Goal: Transaction & Acquisition: Purchase product/service

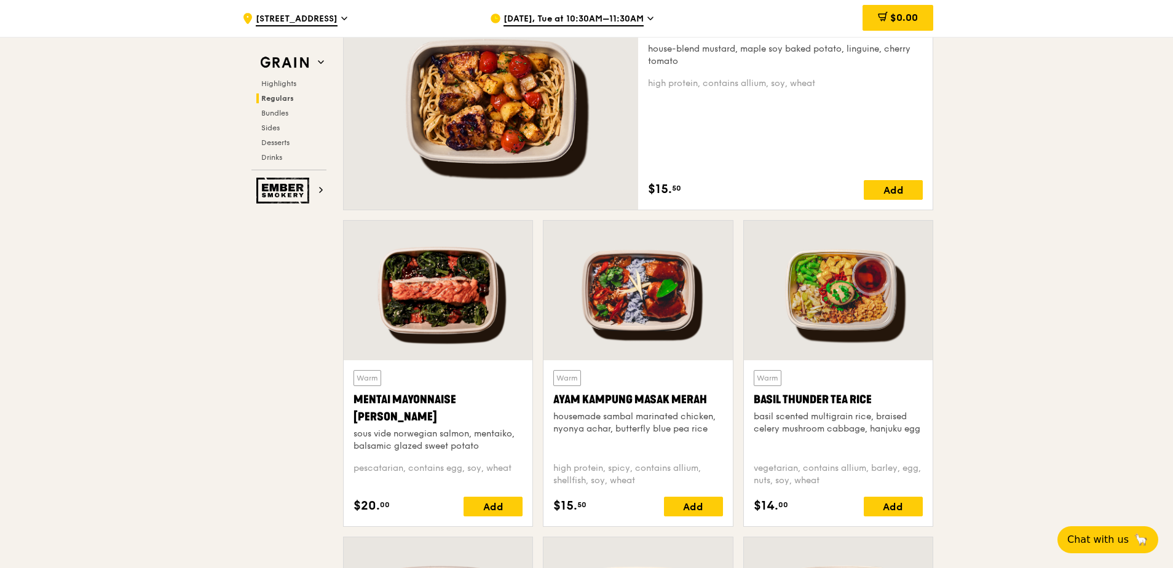
scroll to position [922, 0]
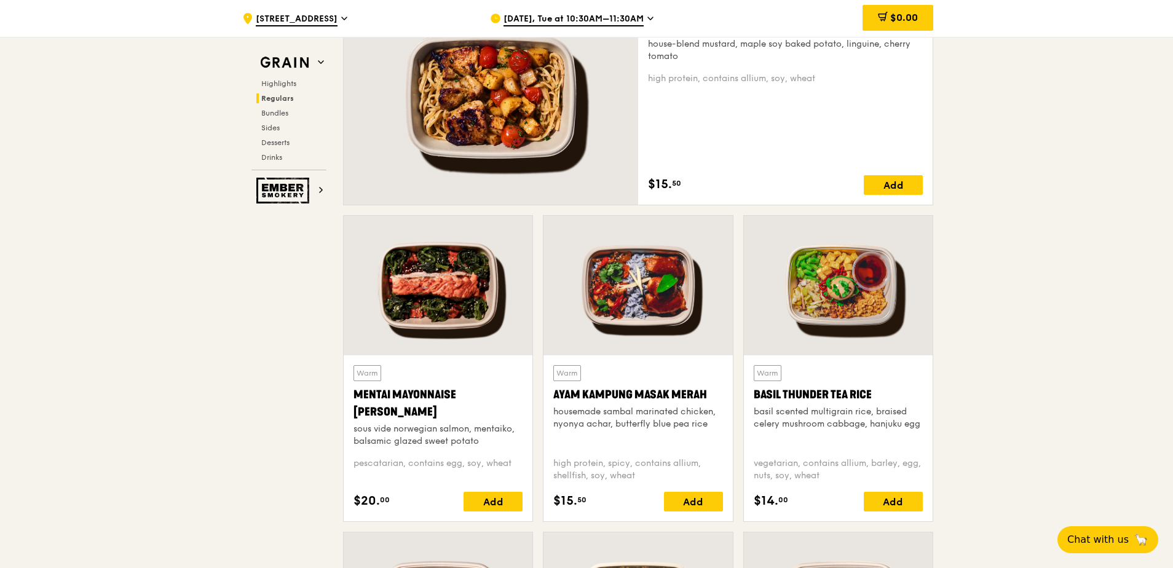
click at [454, 317] on div at bounding box center [438, 286] width 189 height 140
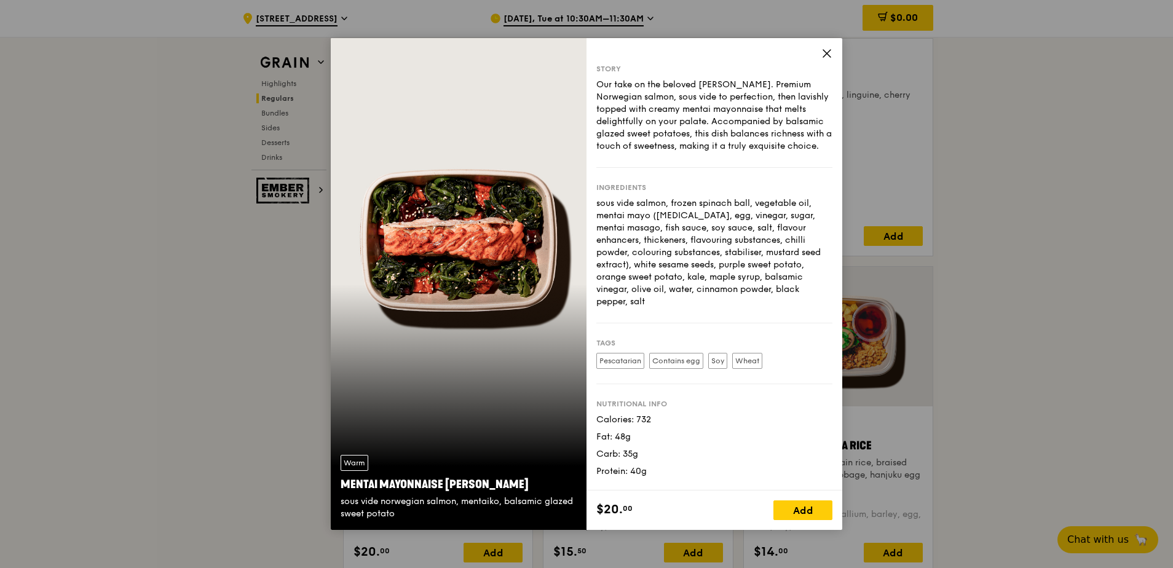
scroll to position [861, 0]
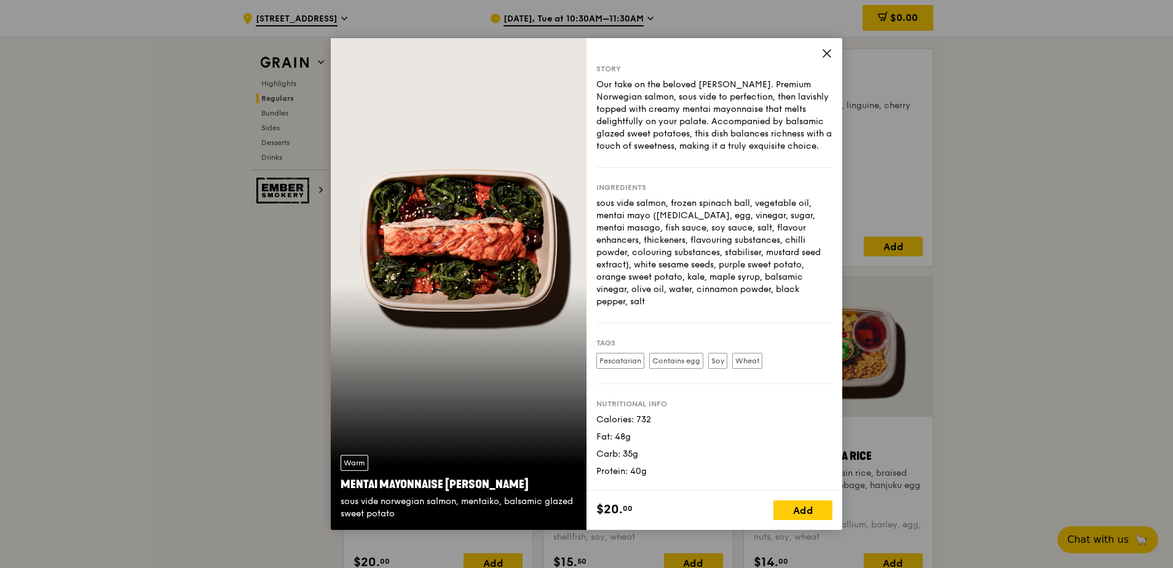
click at [823, 53] on icon at bounding box center [827, 53] width 11 height 11
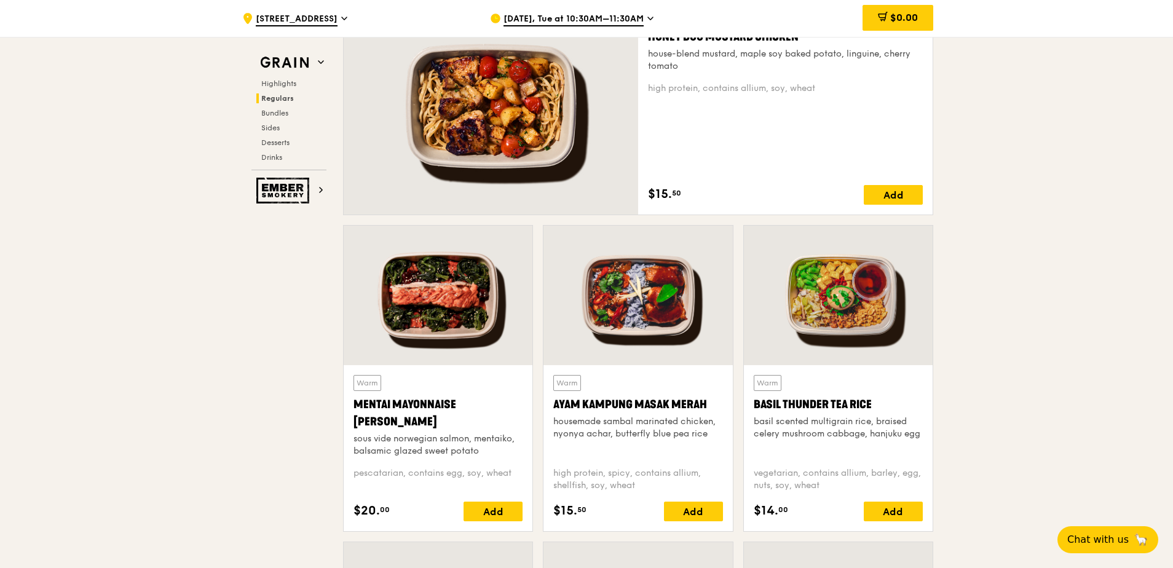
scroll to position [984, 0]
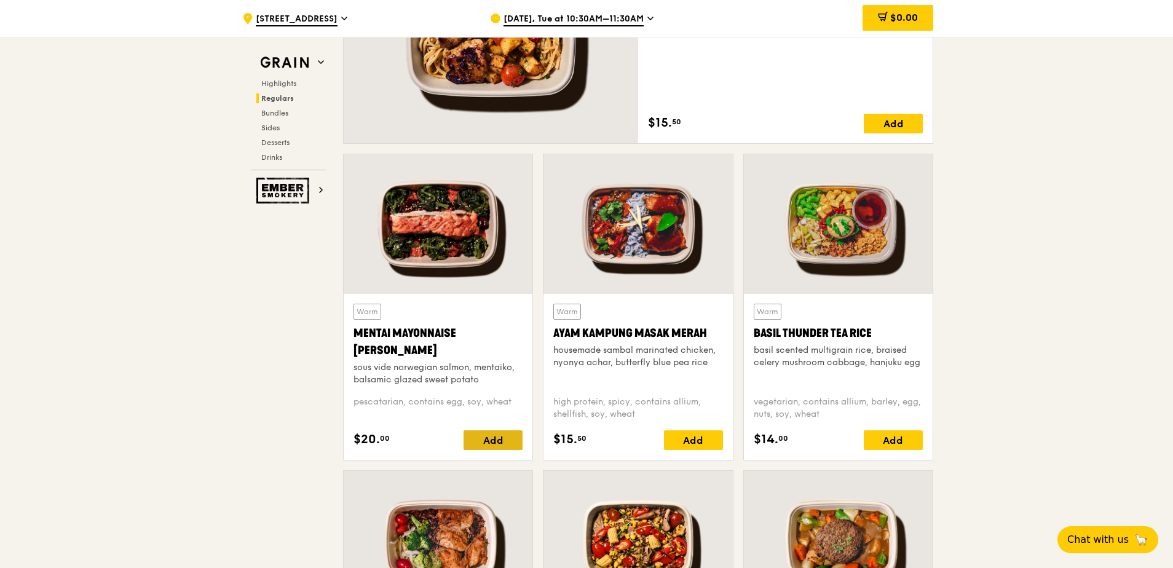
click at [502, 438] on div "Add" at bounding box center [493, 440] width 59 height 20
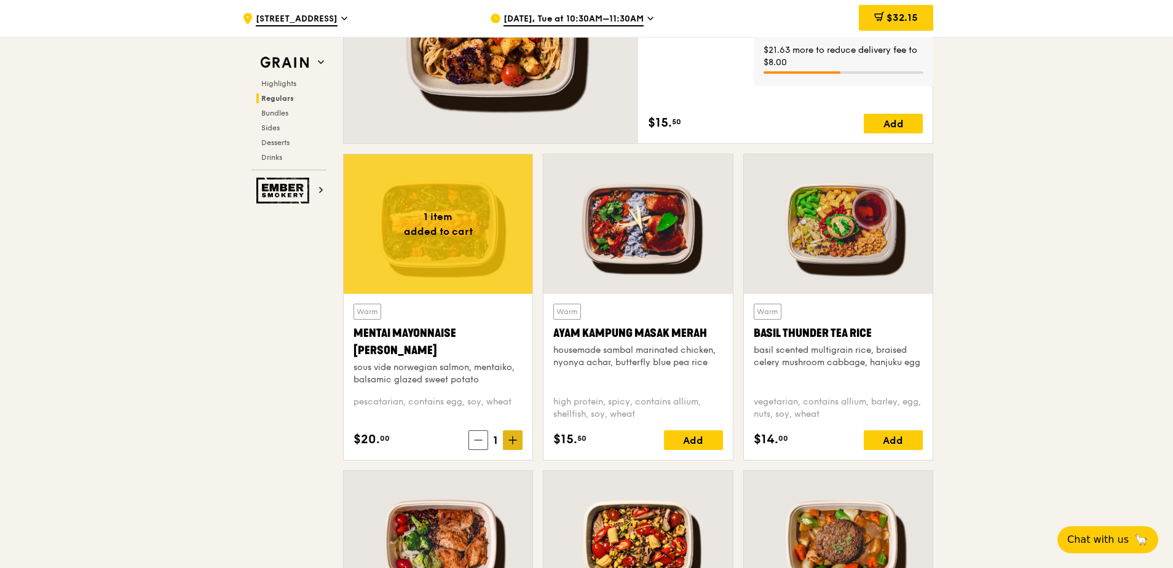
click at [509, 443] on icon at bounding box center [513, 440] width 9 height 9
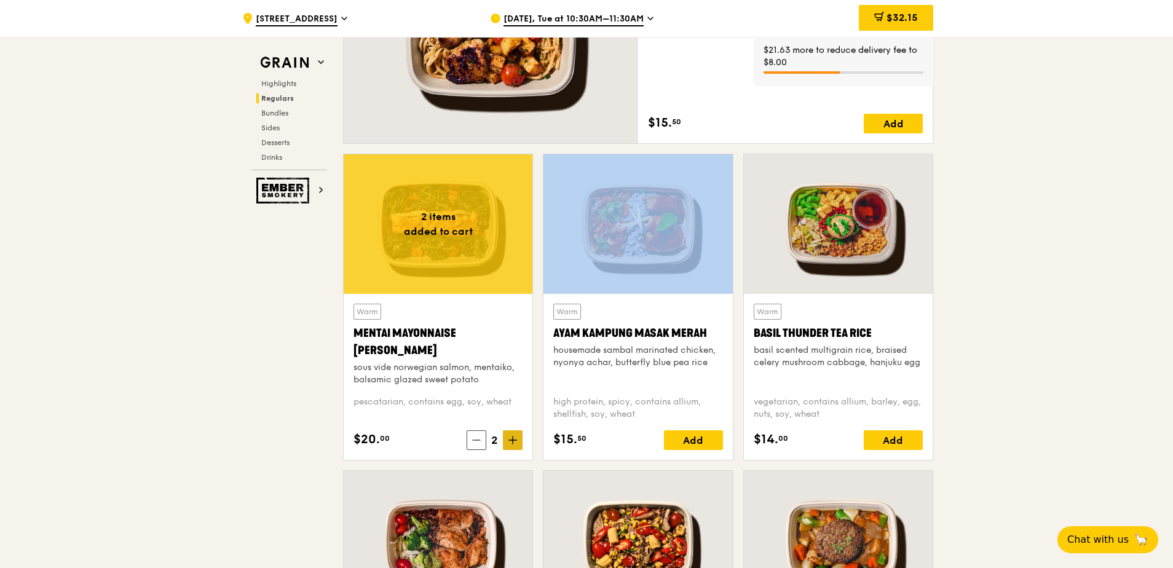
click at [509, 443] on icon at bounding box center [513, 440] width 9 height 9
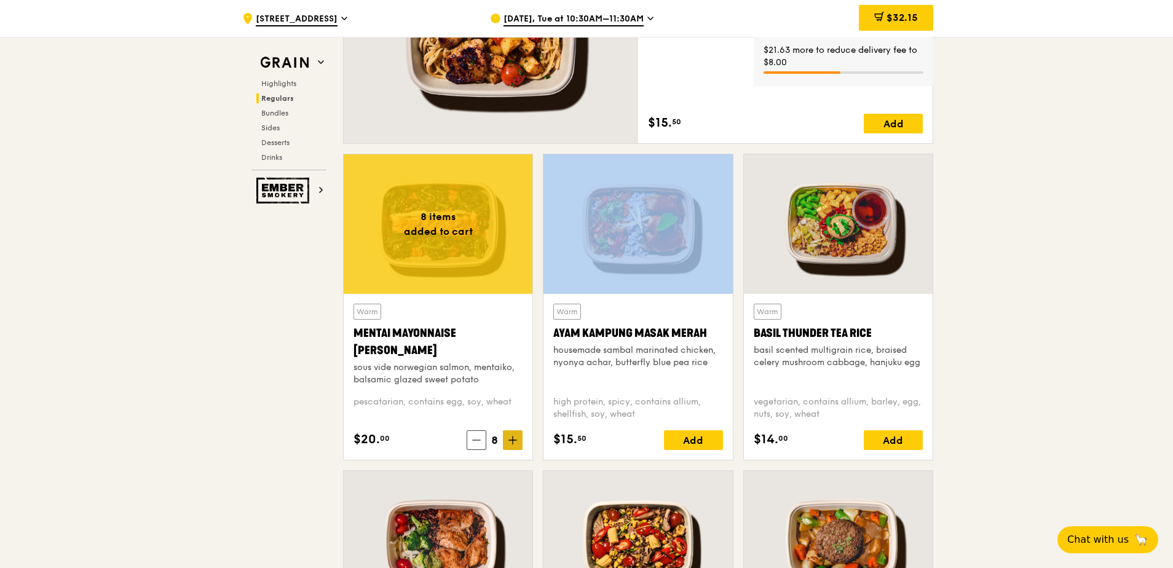
click at [509, 443] on icon at bounding box center [513, 440] width 9 height 9
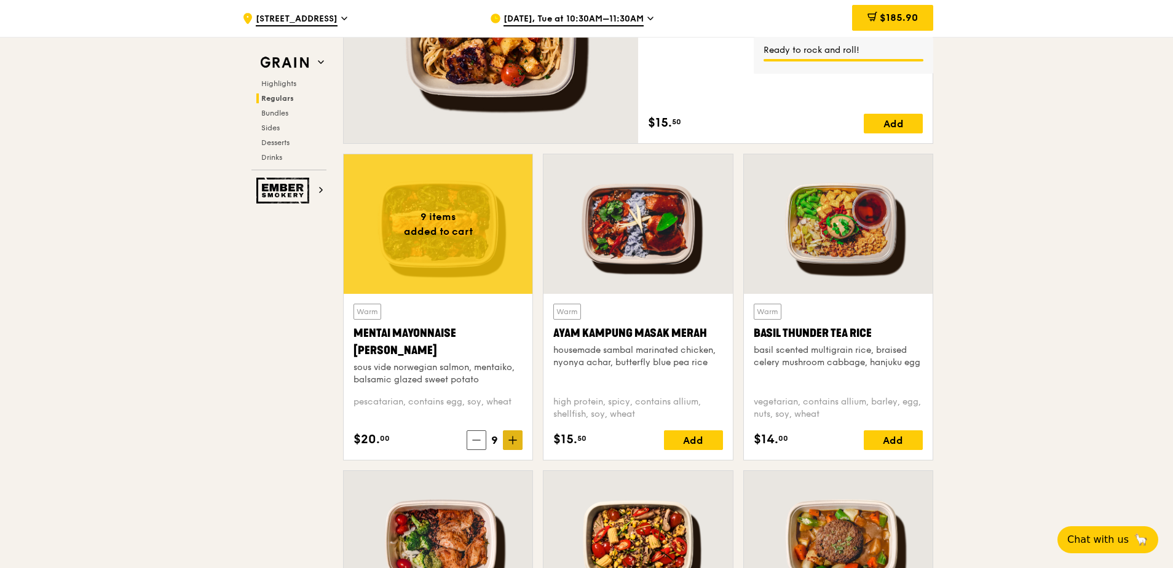
click at [510, 440] on icon at bounding box center [512, 440] width 7 height 0
click at [699, 441] on div "Add" at bounding box center [693, 440] width 59 height 20
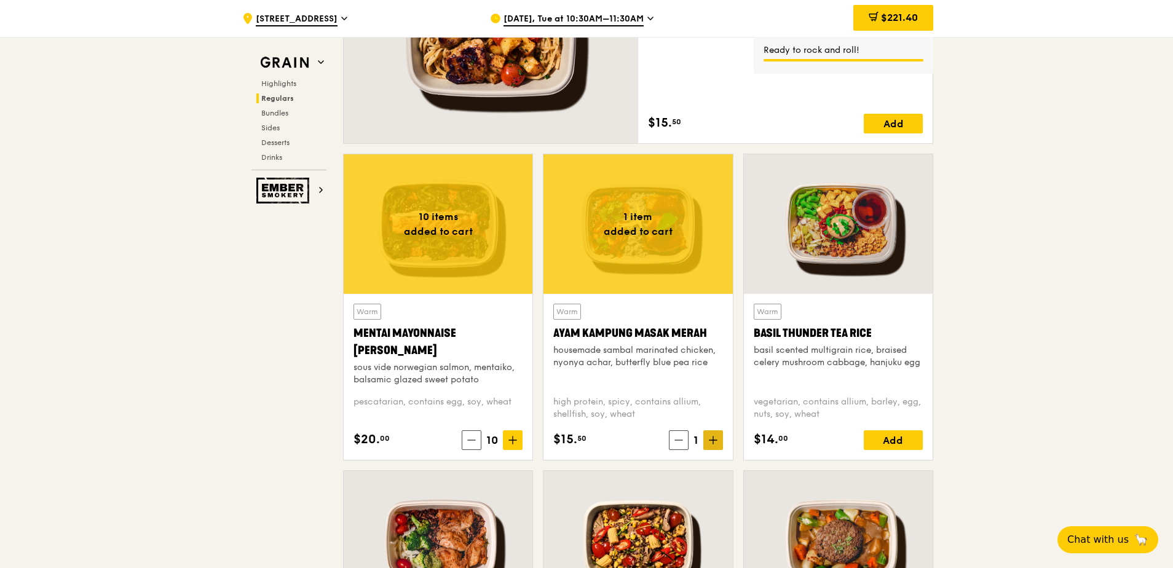
click at [718, 443] on span at bounding box center [713, 440] width 20 height 20
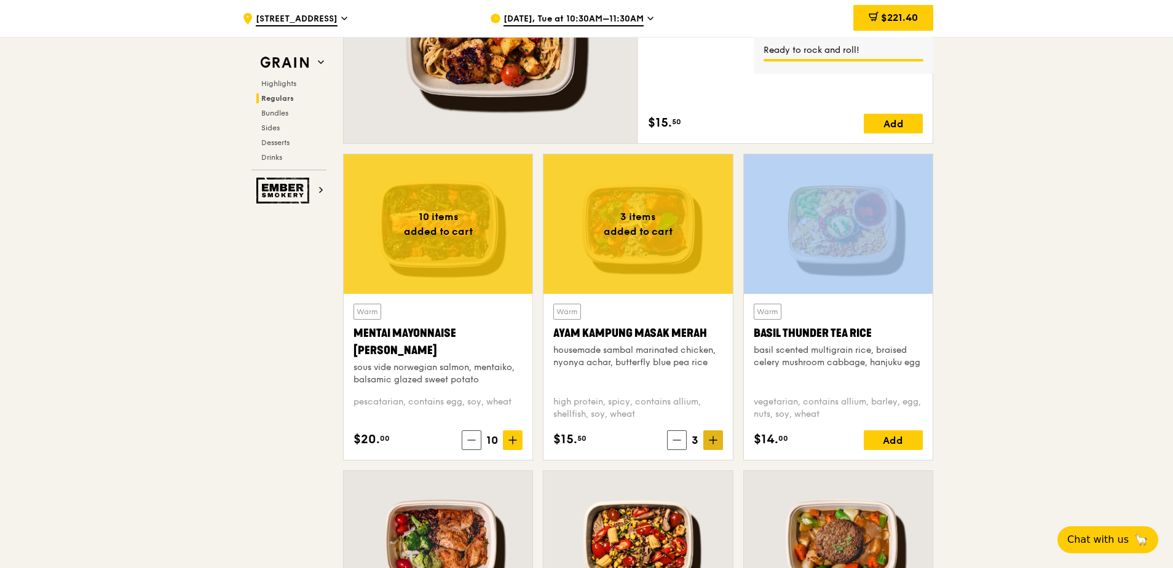
click at [718, 443] on span at bounding box center [713, 440] width 20 height 20
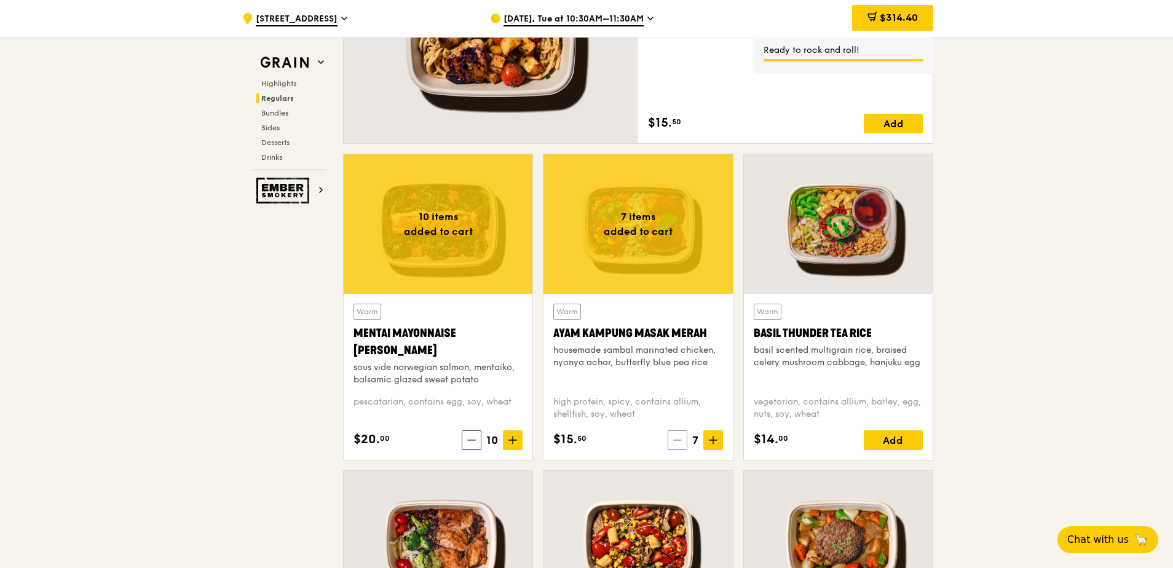
drag, startPoint x: 718, startPoint y: 443, endPoint x: 676, endPoint y: 442, distance: 41.2
click at [676, 442] on icon at bounding box center [677, 440] width 9 height 9
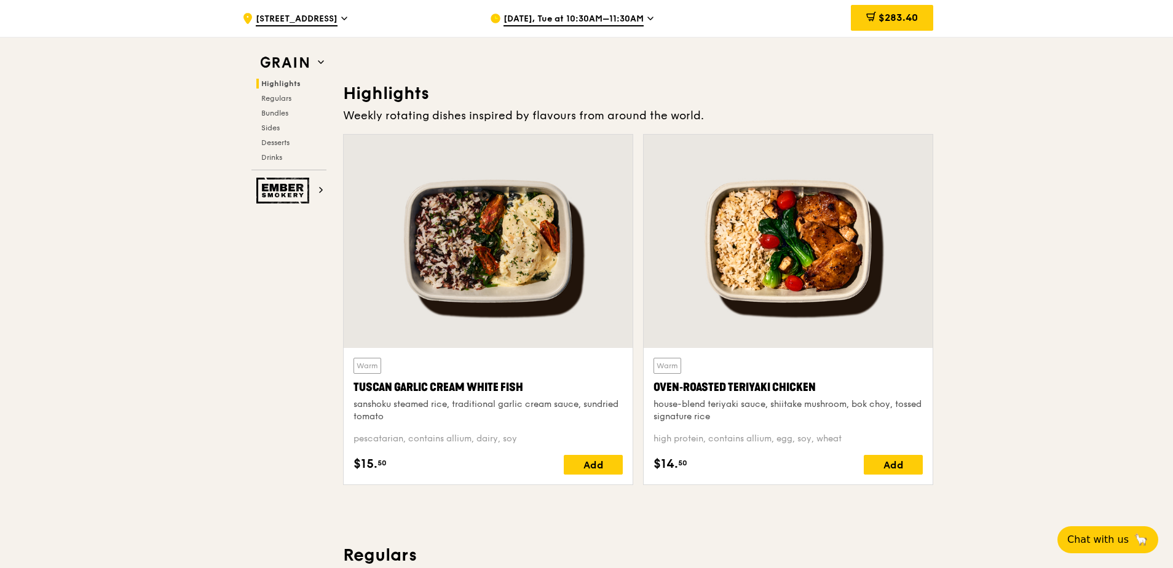
scroll to position [369, 0]
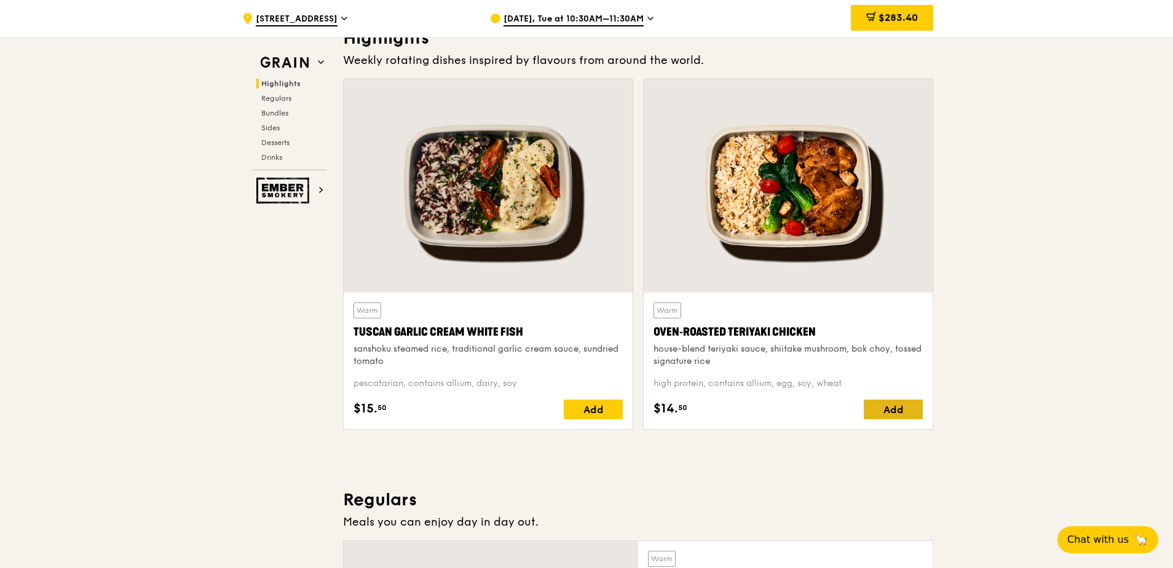
click at [912, 411] on div "Add" at bounding box center [893, 410] width 59 height 20
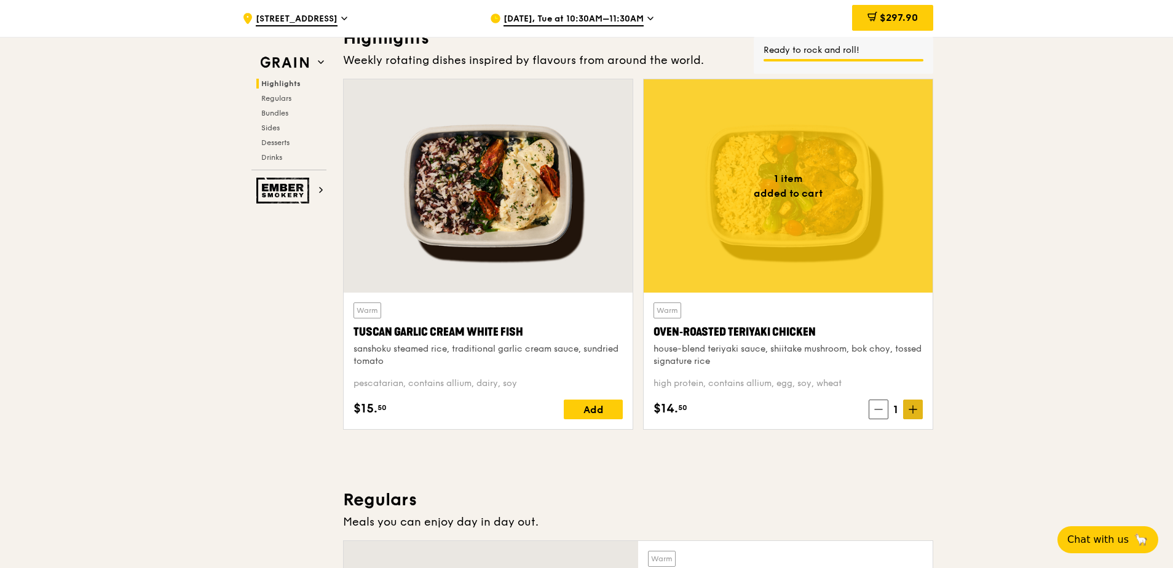
click at [916, 410] on icon at bounding box center [913, 409] width 9 height 9
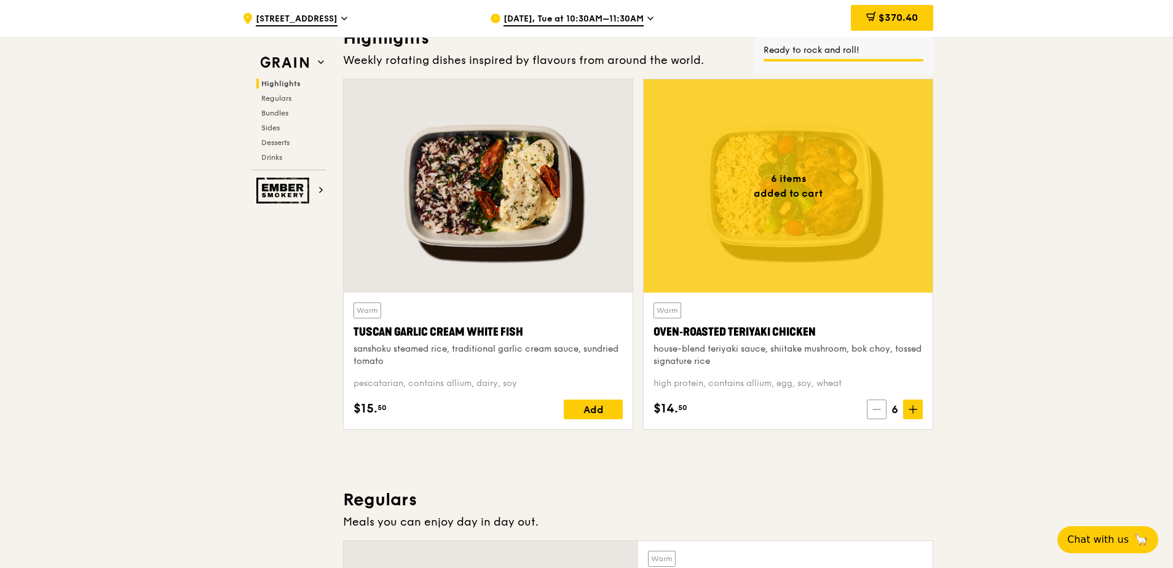
drag, startPoint x: 916, startPoint y: 410, endPoint x: 881, endPoint y: 410, distance: 35.0
click at [881, 410] on icon at bounding box center [877, 409] width 9 height 9
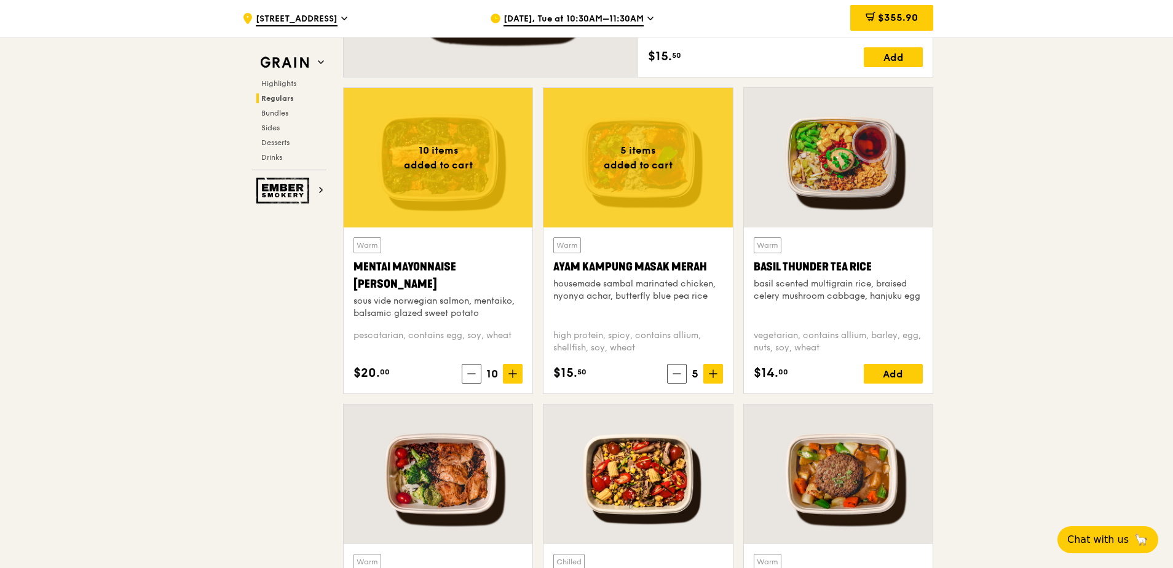
scroll to position [1045, 0]
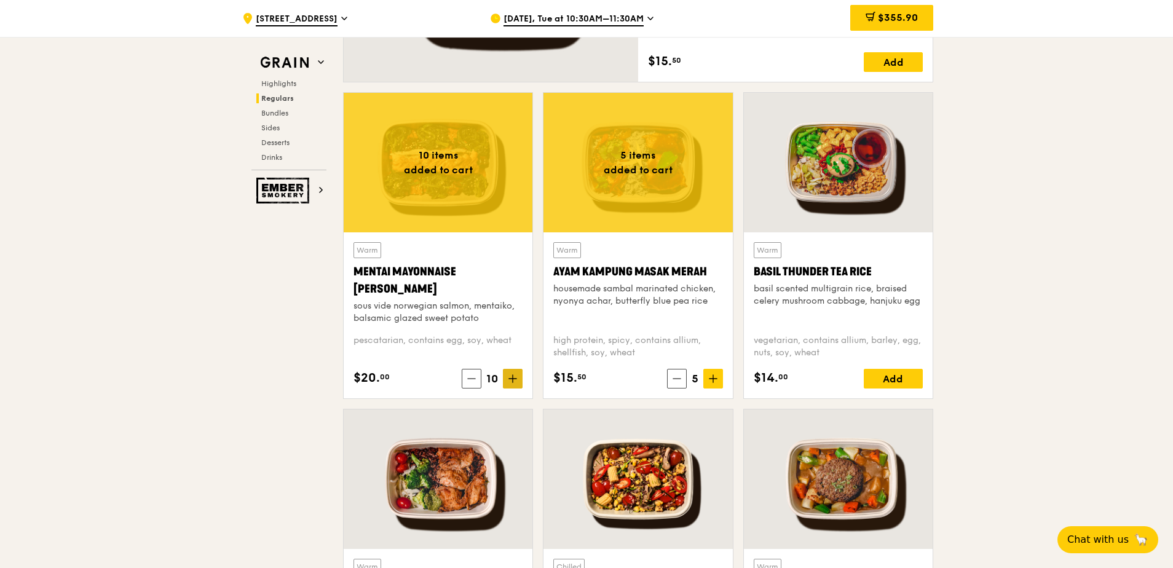
click at [513, 379] on icon at bounding box center [512, 379] width 7 height 0
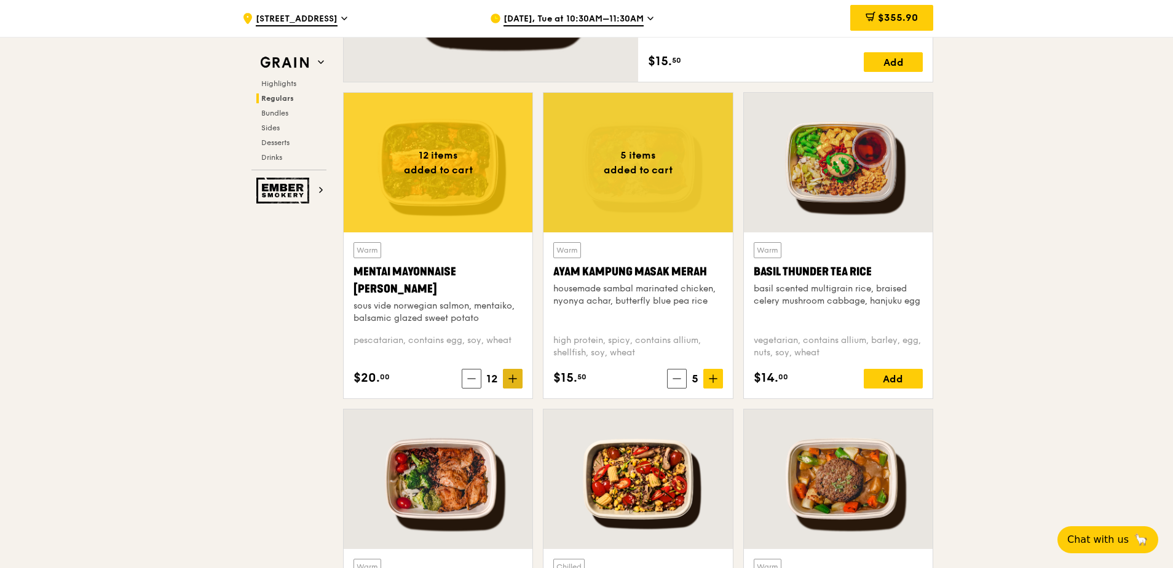
click at [513, 379] on icon at bounding box center [512, 379] width 7 height 0
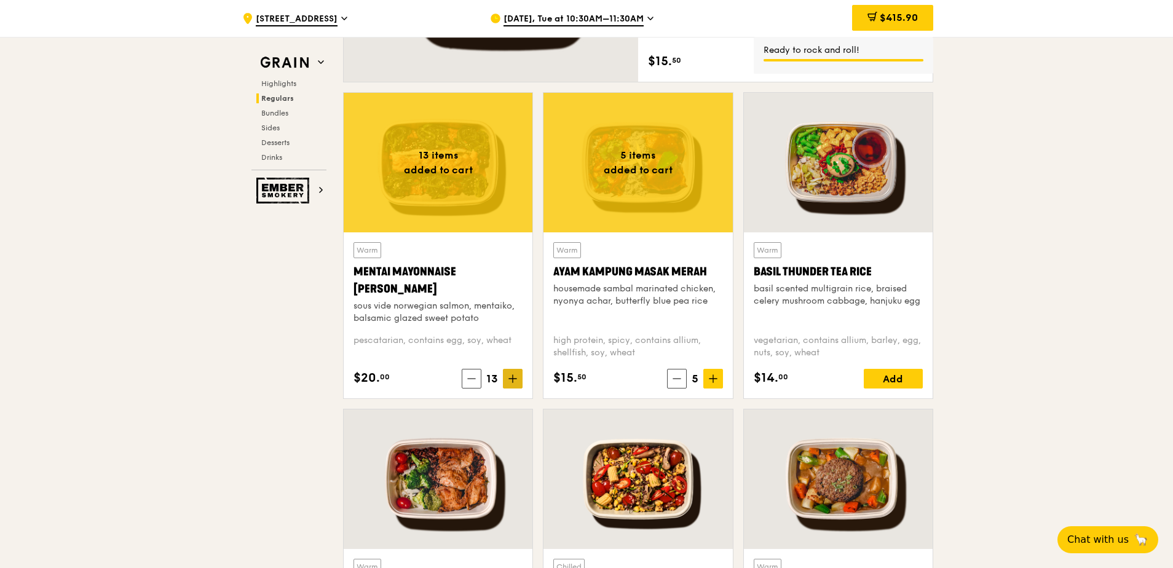
click at [513, 379] on icon at bounding box center [512, 379] width 7 height 0
click at [513, 381] on icon at bounding box center [513, 378] width 0 height 7
click at [416, 277] on div "Mentai Mayonnaise [PERSON_NAME]" at bounding box center [438, 280] width 169 height 34
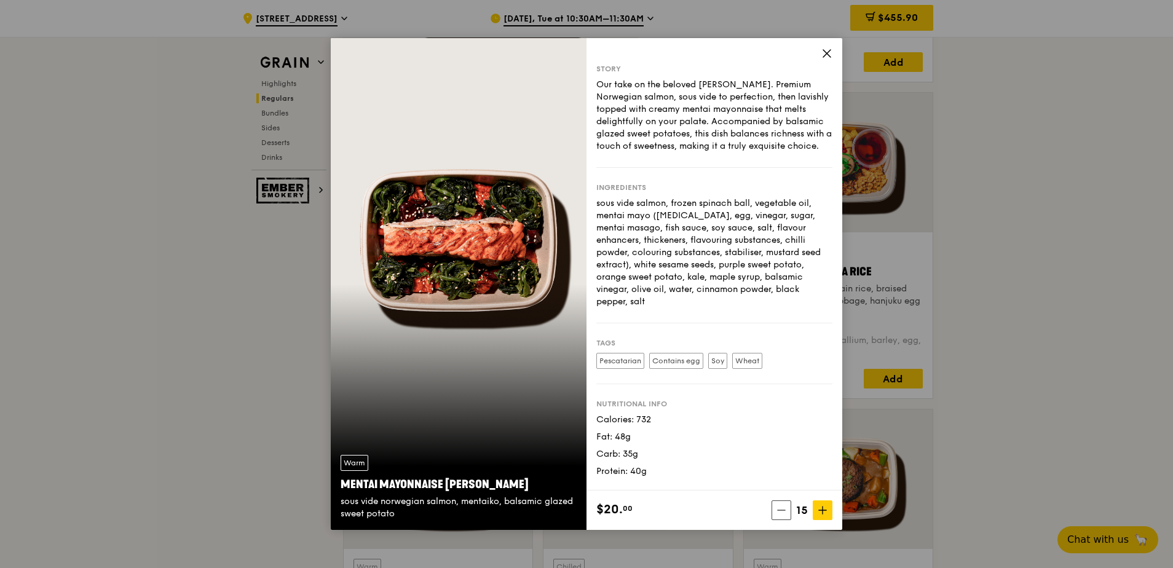
click at [834, 53] on div "Story Our take on the beloved mentaiko salmon. Premium Norwegian salmon, sous v…" at bounding box center [715, 264] width 256 height 453
click at [829, 51] on icon at bounding box center [826, 53] width 7 height 7
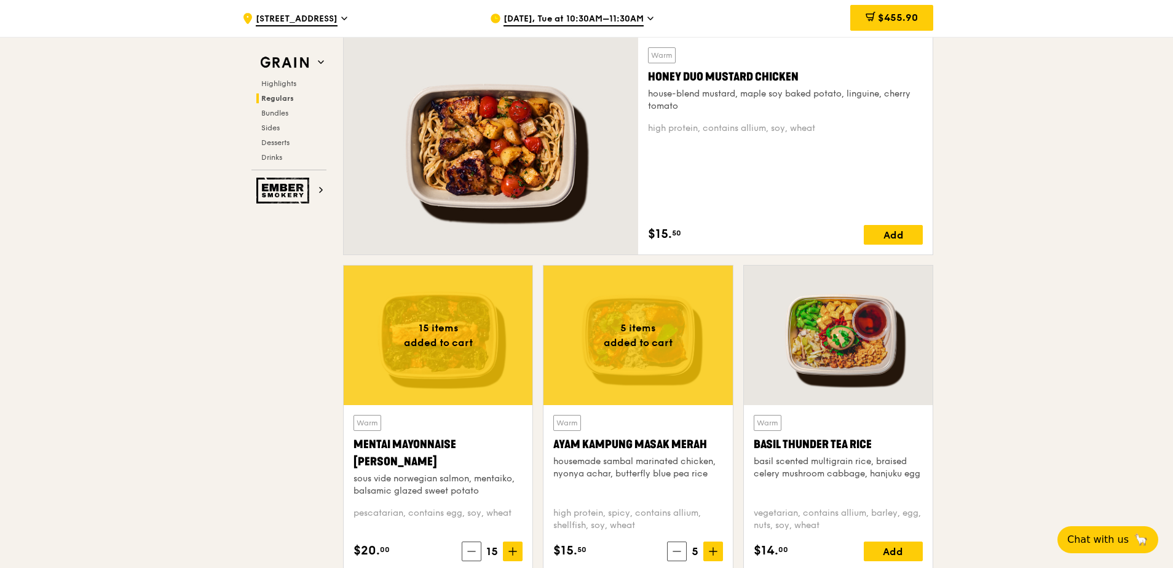
scroll to position [861, 0]
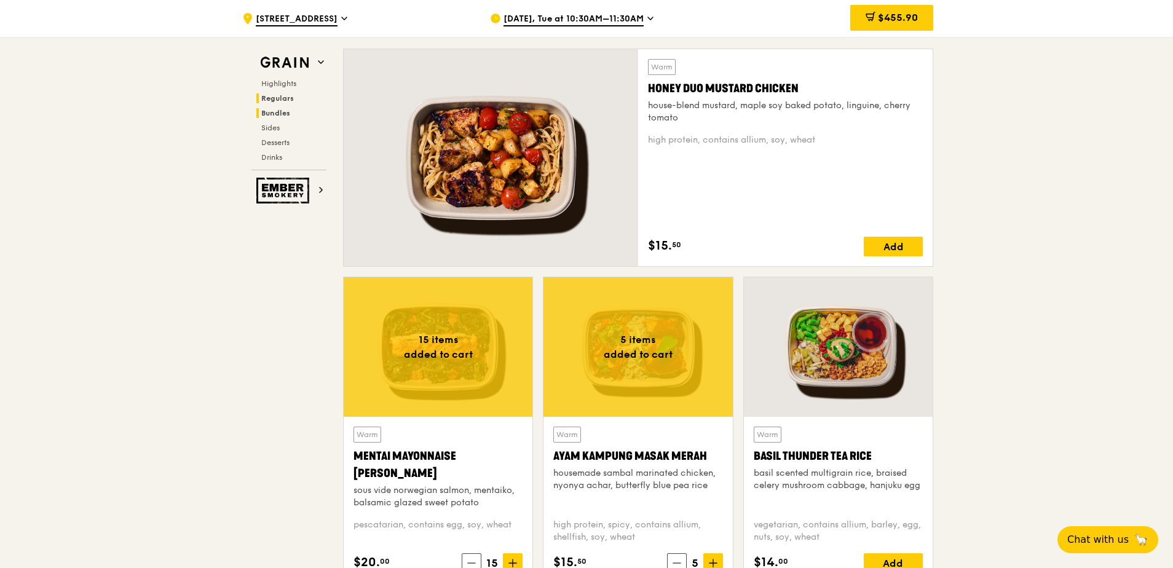
click at [283, 111] on span "Bundles" at bounding box center [275, 113] width 29 height 9
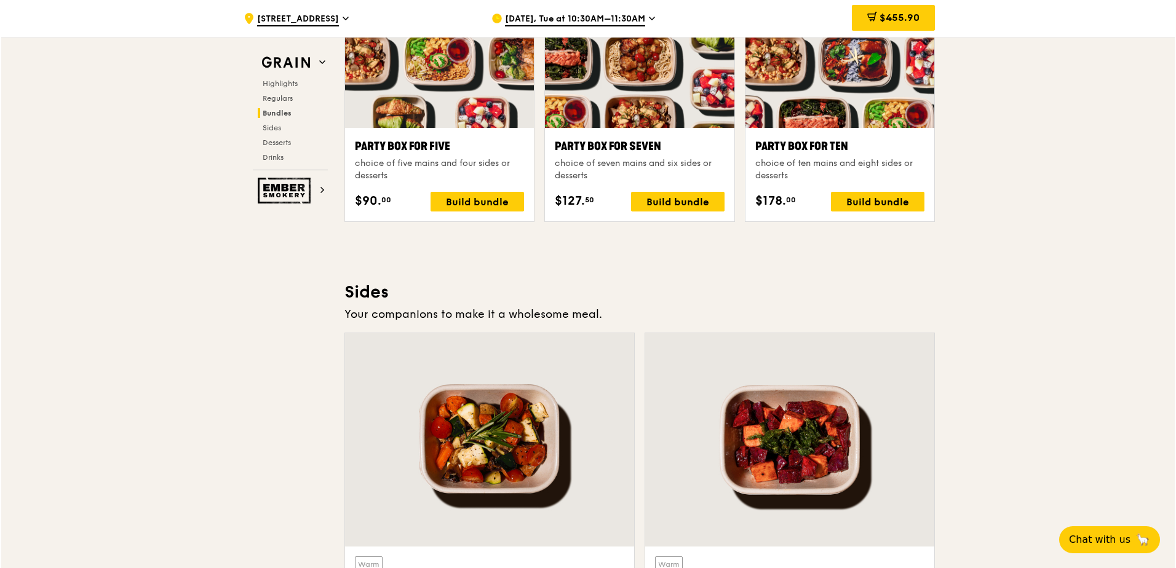
scroll to position [2447, 0]
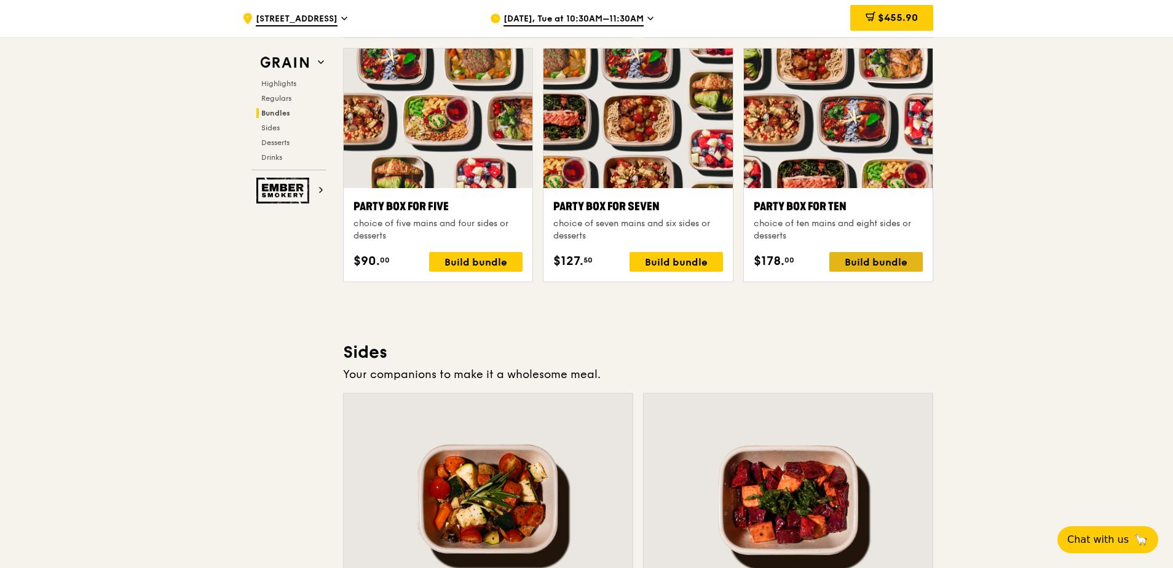
click at [871, 260] on div "Build bundle" at bounding box center [875, 262] width 93 height 20
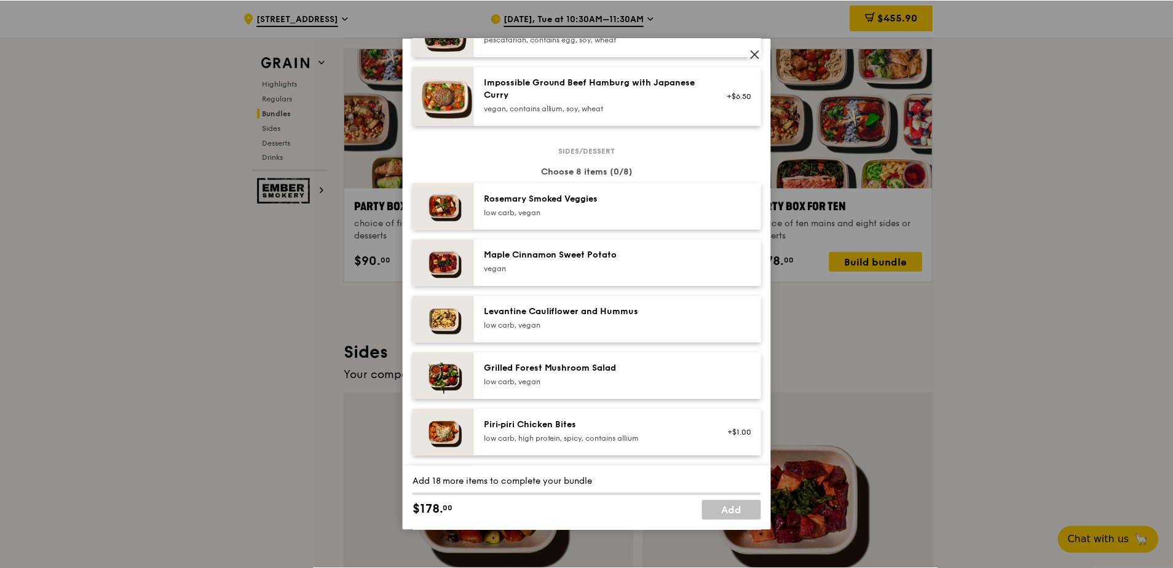
scroll to position [615, 0]
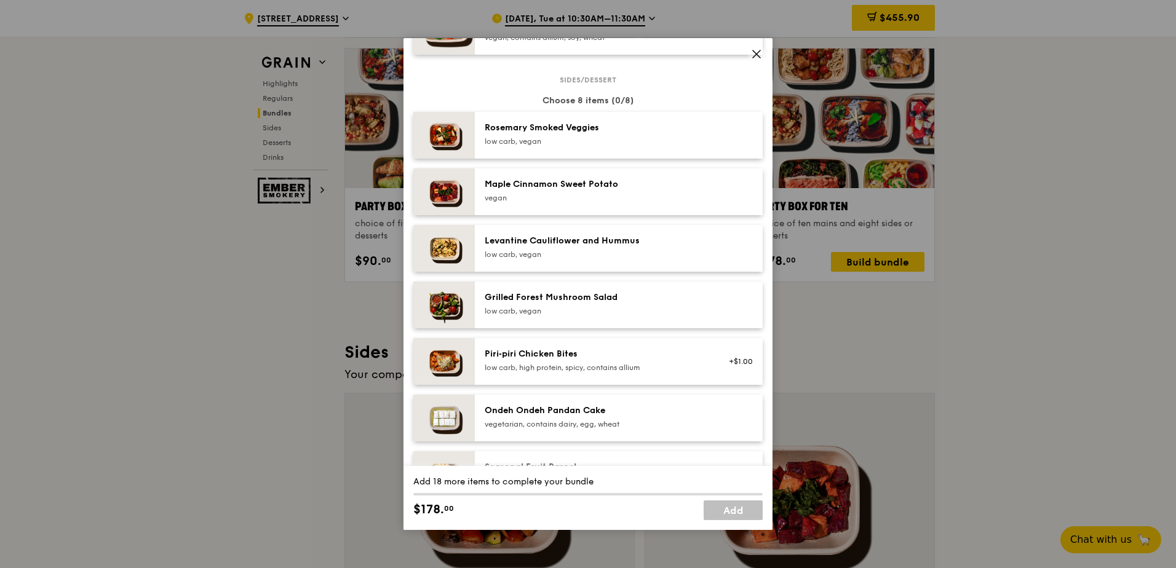
click at [753, 54] on icon at bounding box center [756, 54] width 11 height 11
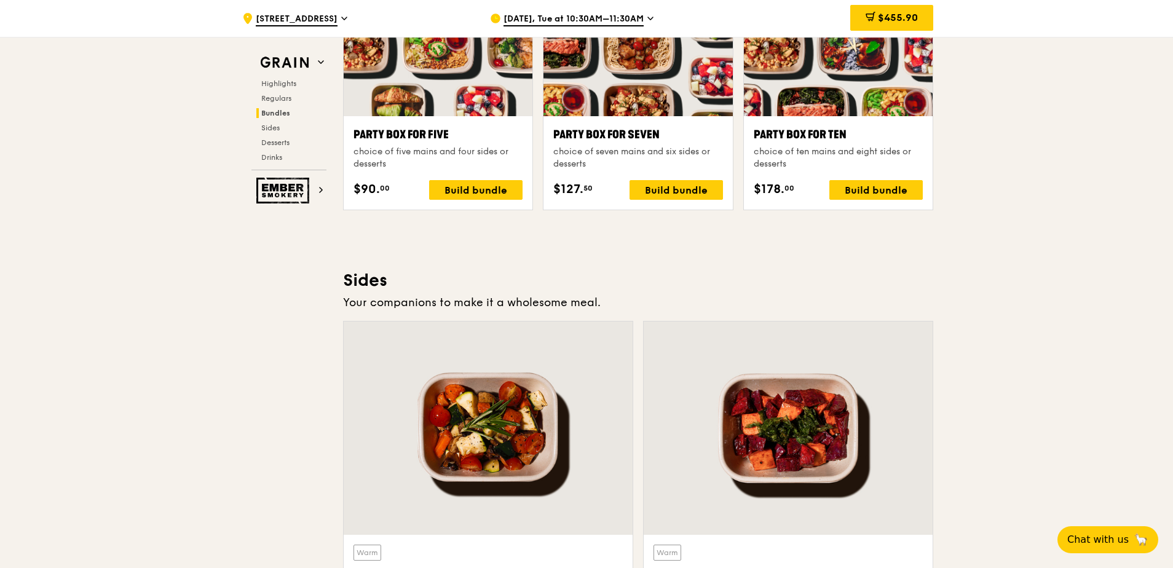
scroll to position [2632, 0]
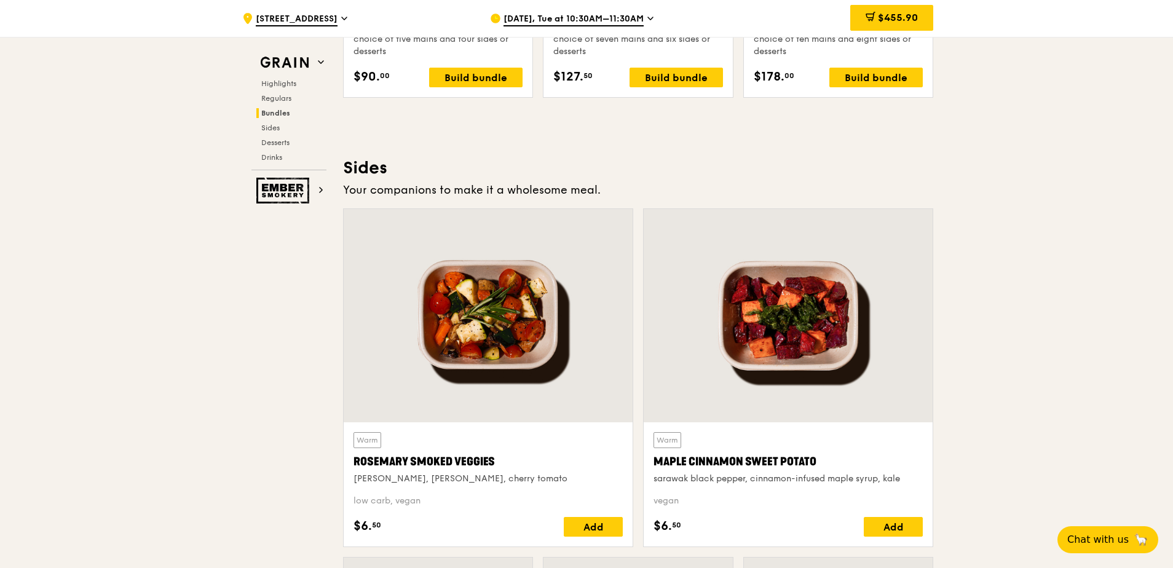
click at [209, 378] on div ".cls-1 { fill: none; stroke: #fff; stroke-linecap: round; stroke-linejoin: roun…" at bounding box center [586, 1] width 1173 height 5192
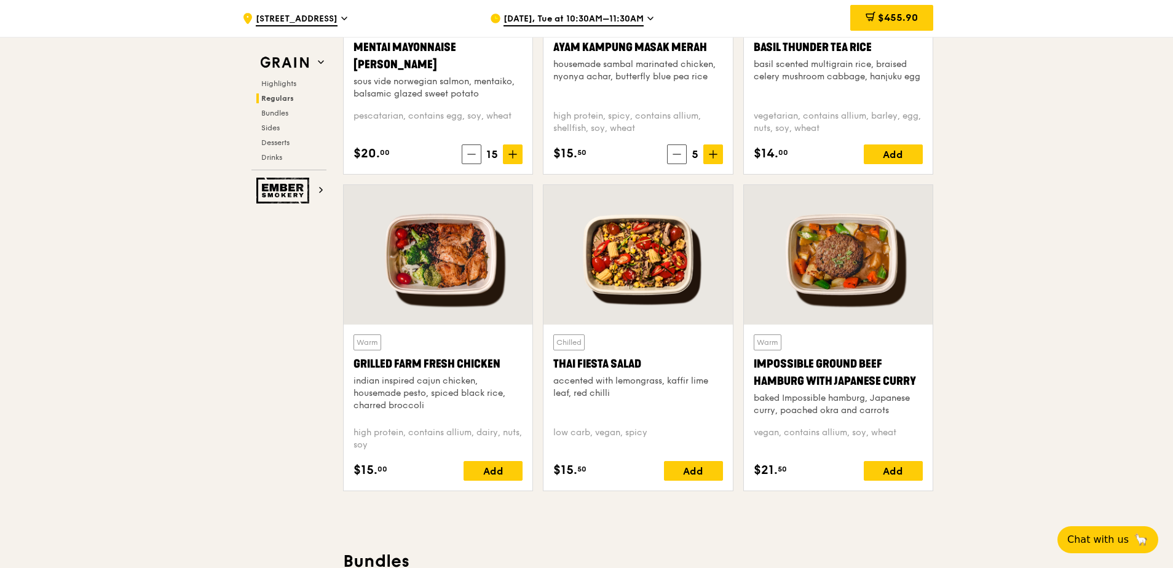
scroll to position [1279, 0]
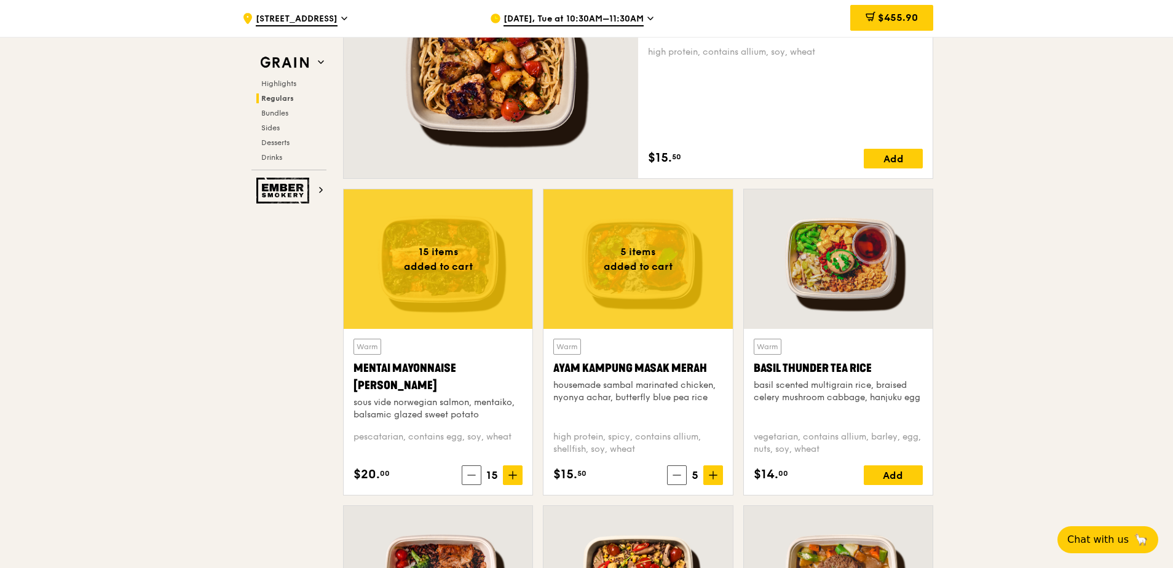
scroll to position [1095, 0]
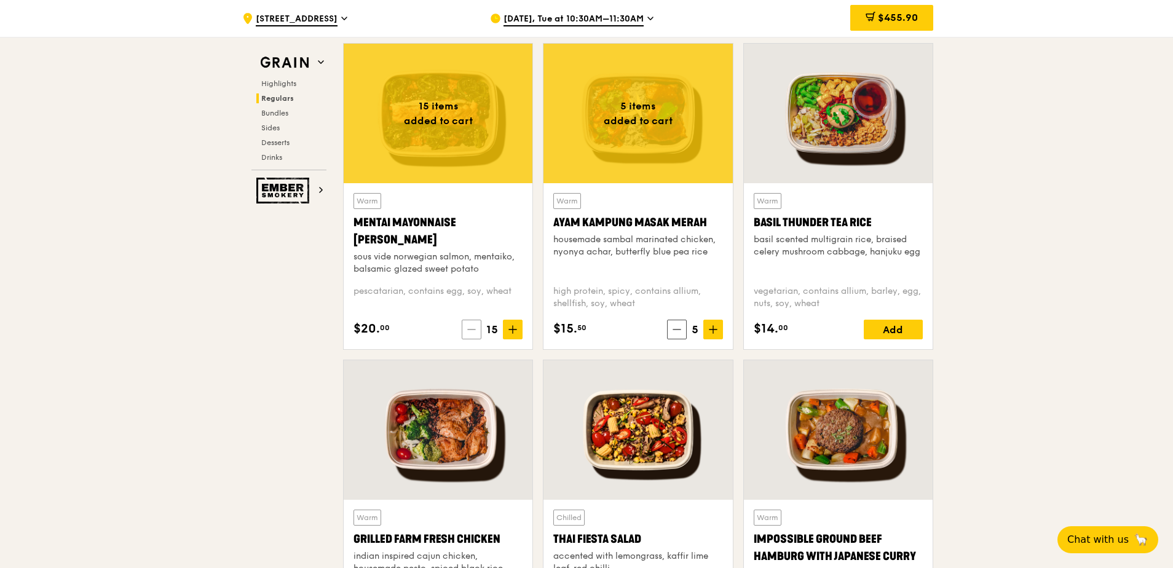
click at [473, 327] on icon at bounding box center [471, 329] width 9 height 9
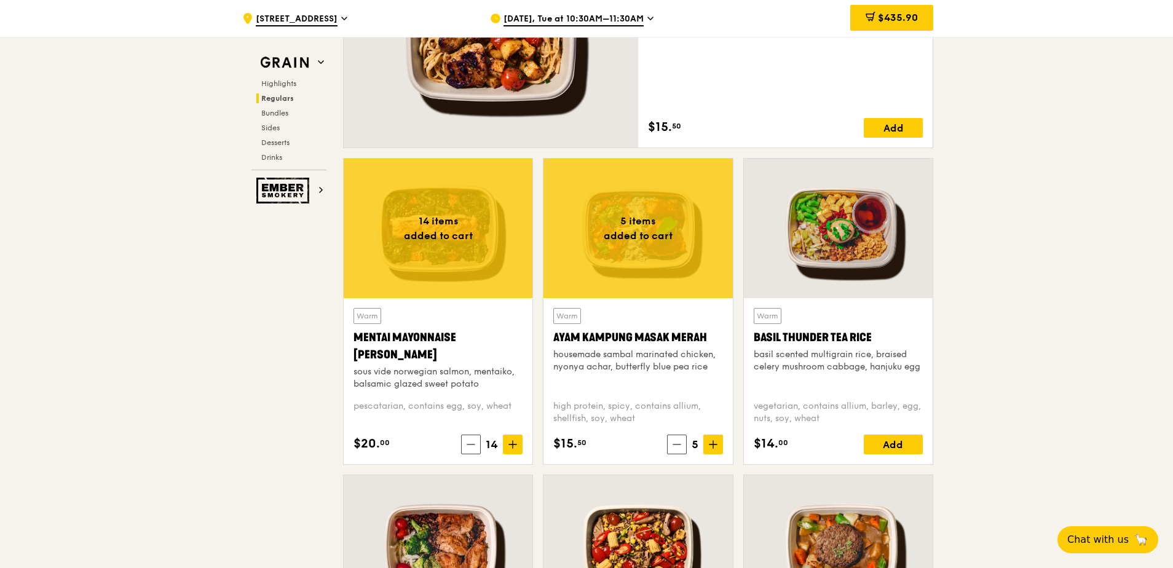
scroll to position [910, 0]
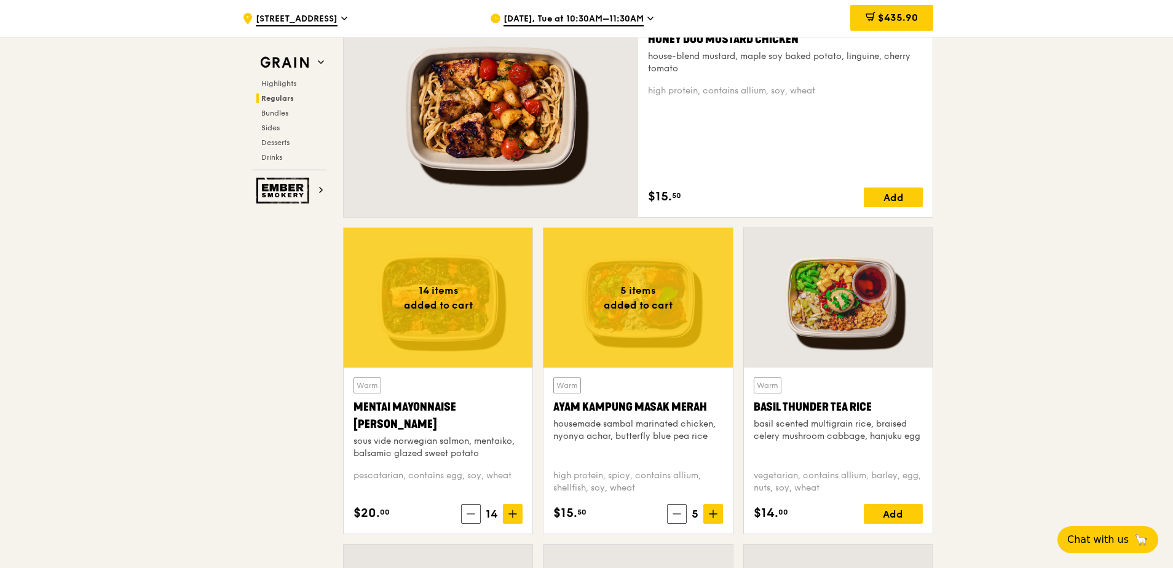
click at [601, 428] on div "housemade sambal marinated chicken, nyonya achar, butterfly blue pea rice" at bounding box center [637, 430] width 169 height 25
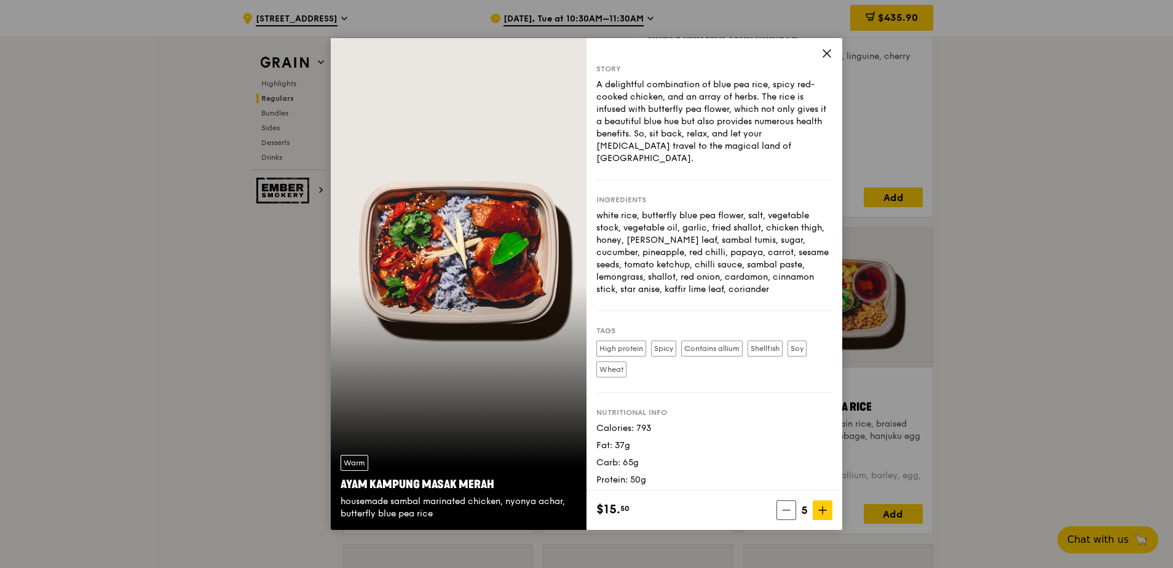
click at [825, 50] on icon at bounding box center [826, 53] width 7 height 7
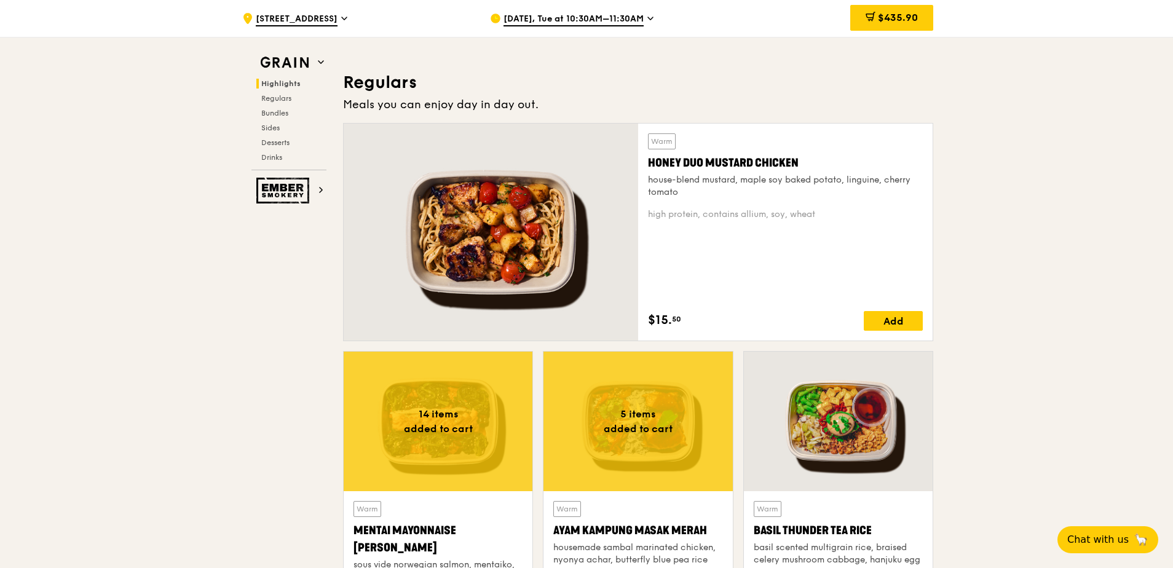
scroll to position [787, 0]
click at [899, 319] on div "Add" at bounding box center [893, 321] width 59 height 20
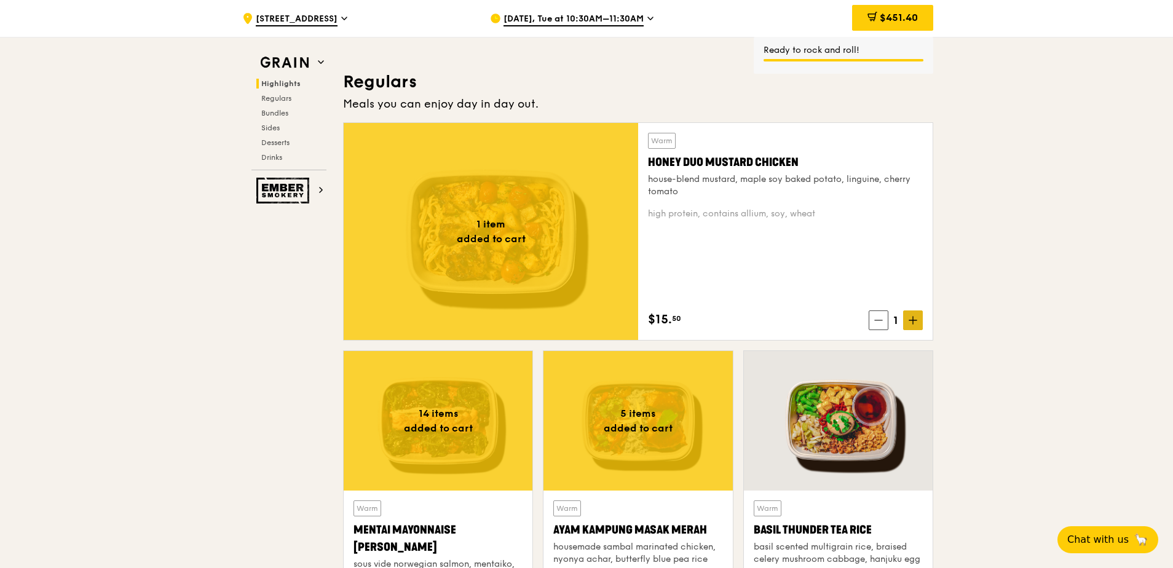
click at [914, 322] on icon at bounding box center [913, 320] width 9 height 9
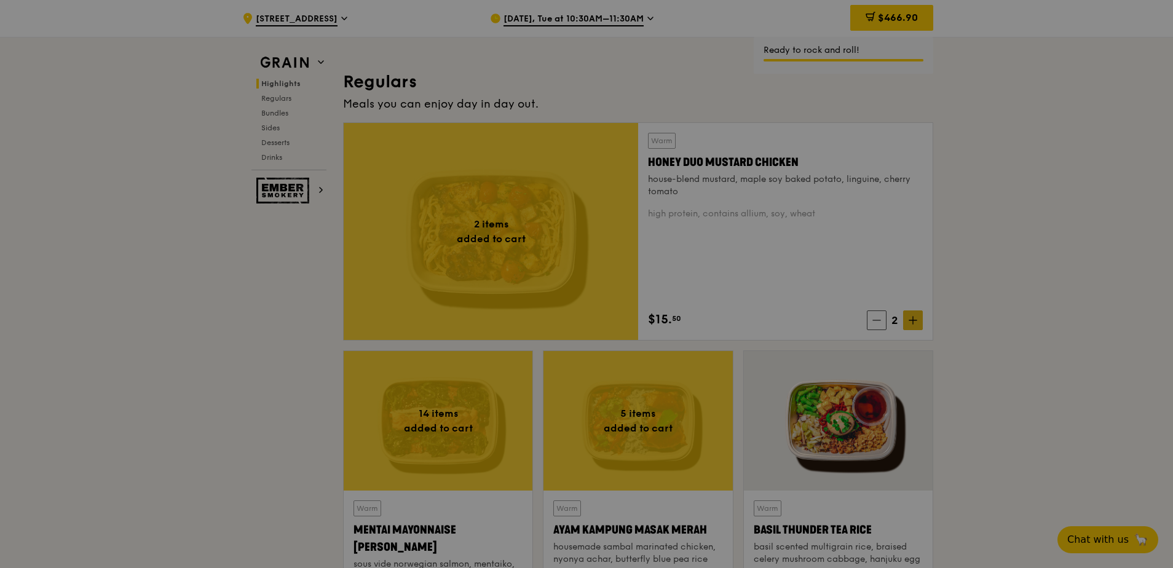
click at [914, 322] on div at bounding box center [586, 284] width 1173 height 568
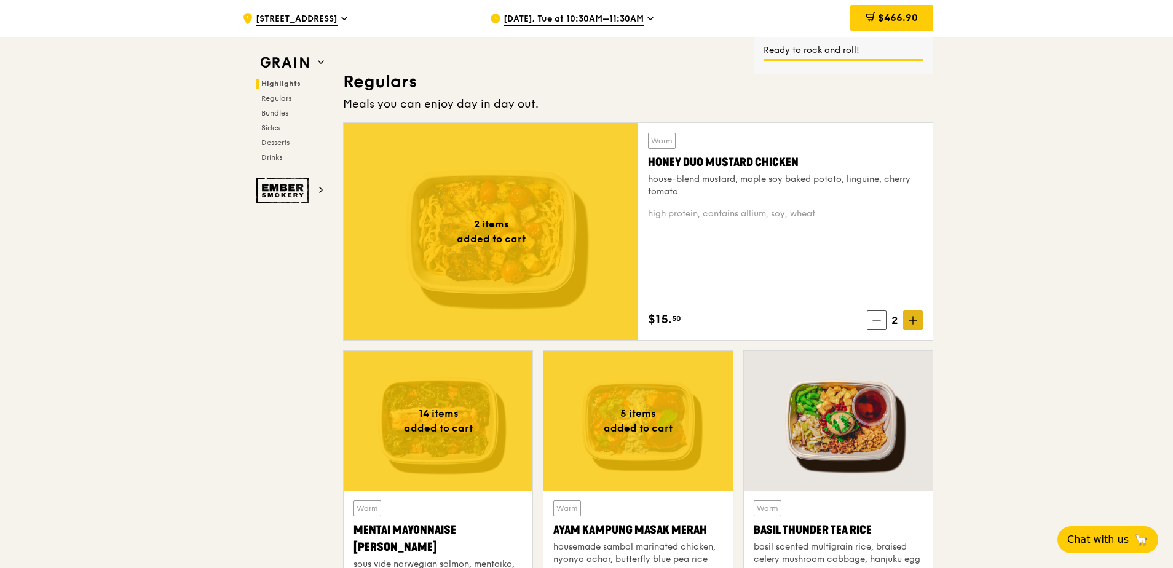
click at [915, 320] on icon at bounding box center [912, 320] width 7 height 0
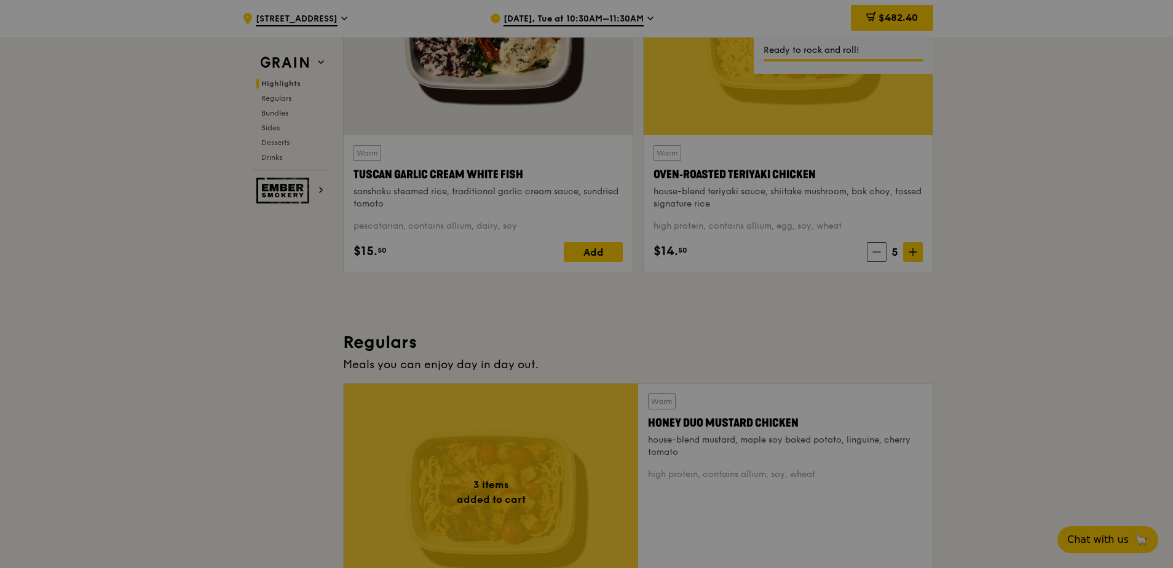
scroll to position [480, 0]
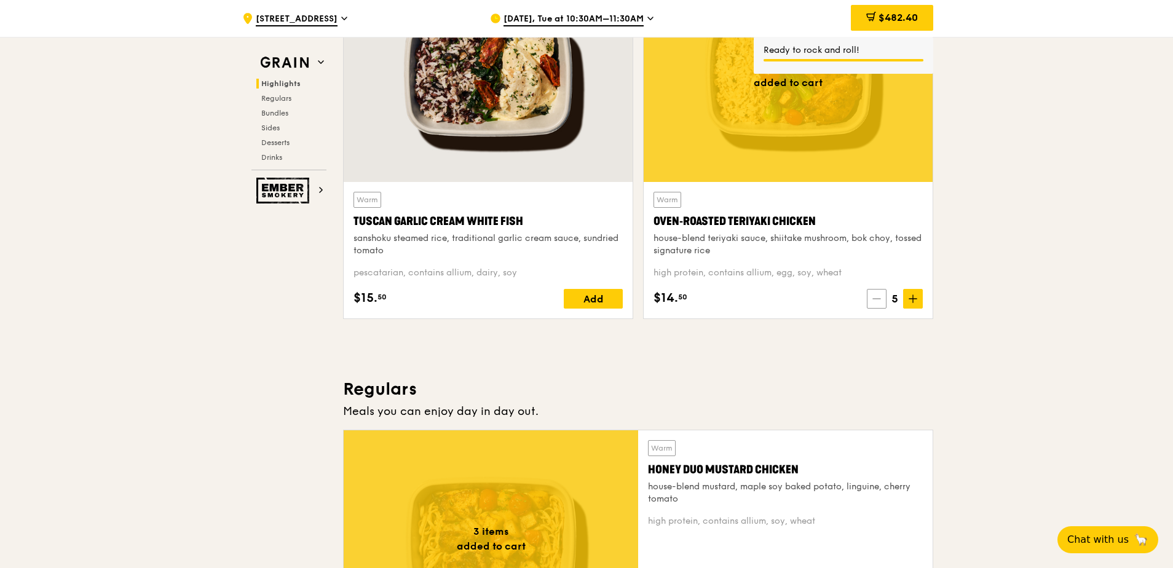
click at [879, 303] on span at bounding box center [877, 299] width 20 height 20
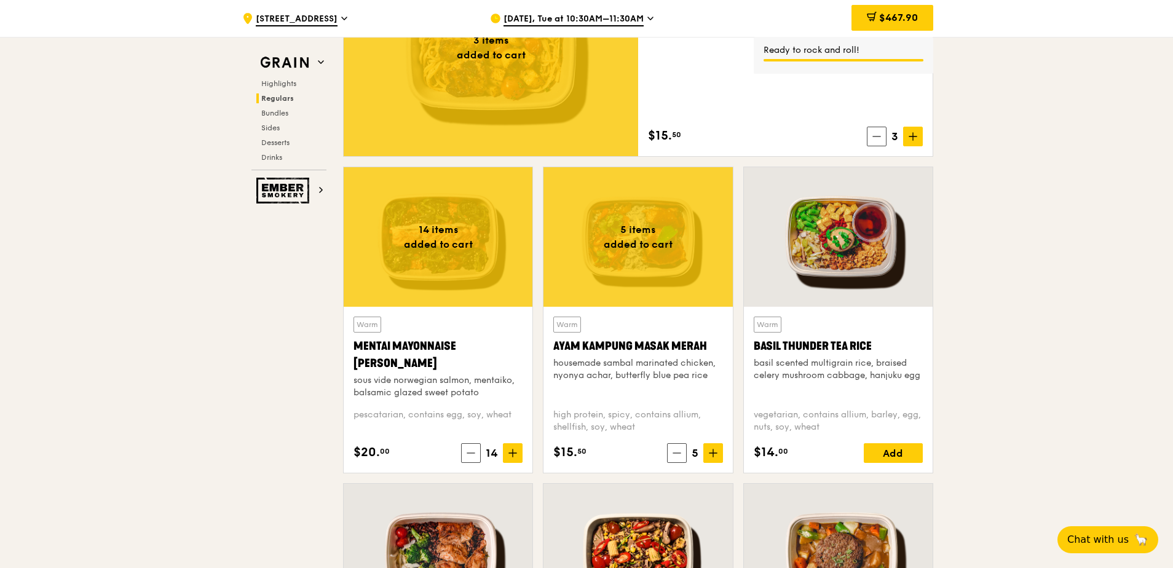
scroll to position [972, 0]
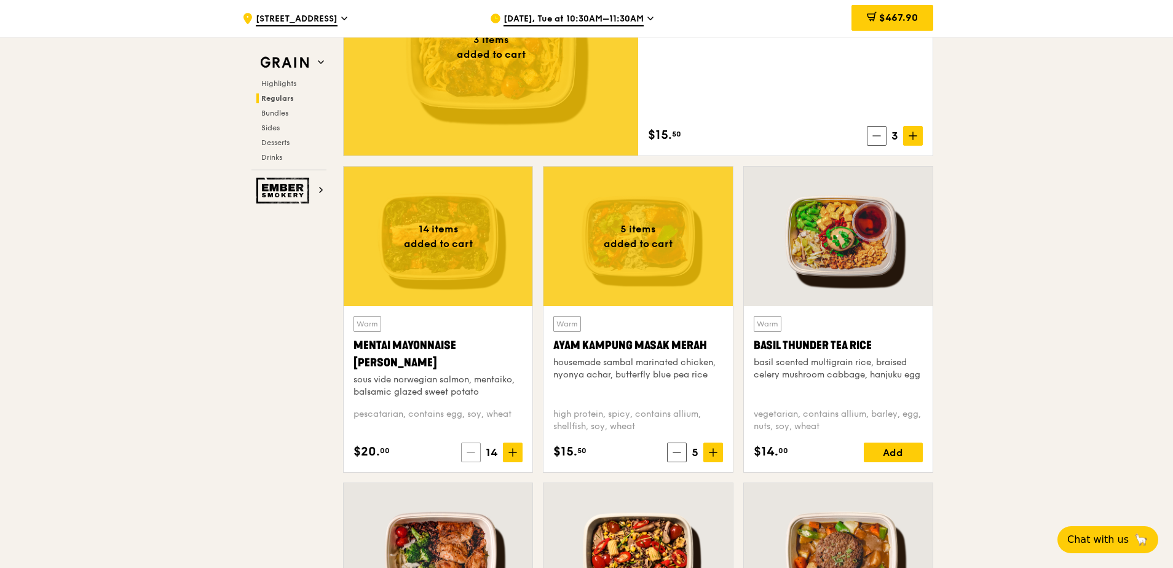
click at [472, 454] on icon at bounding box center [471, 452] width 9 height 9
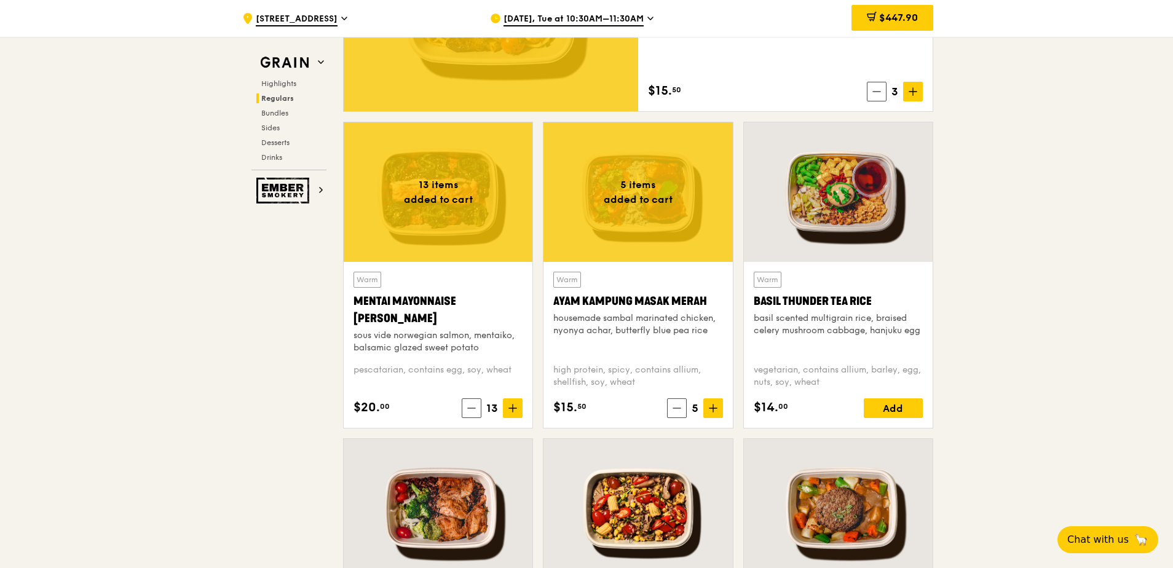
scroll to position [1095, 0]
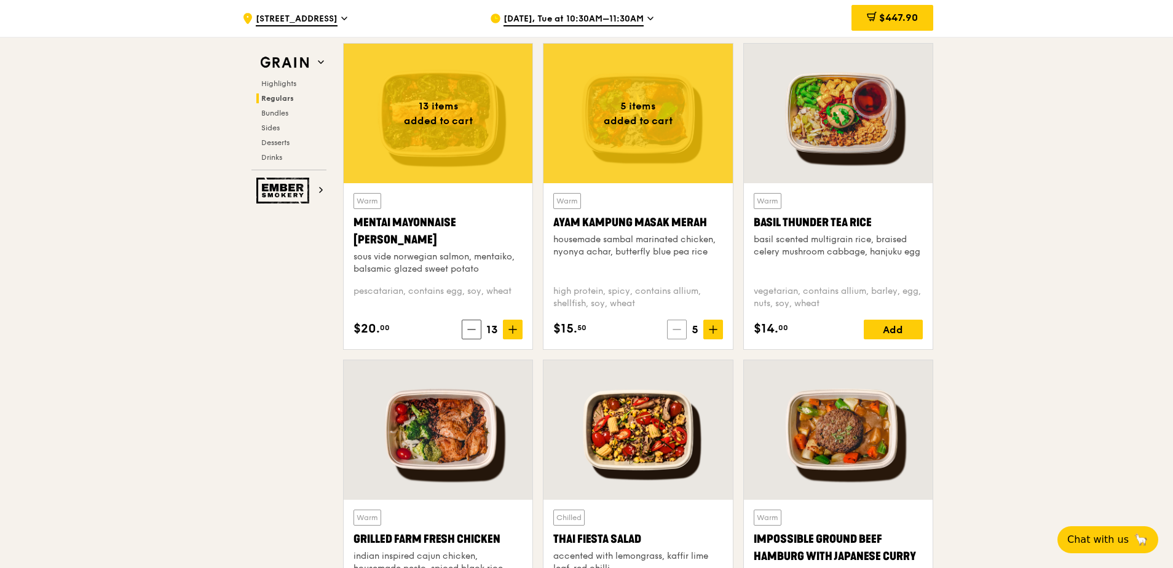
click at [677, 327] on icon at bounding box center [677, 329] width 9 height 9
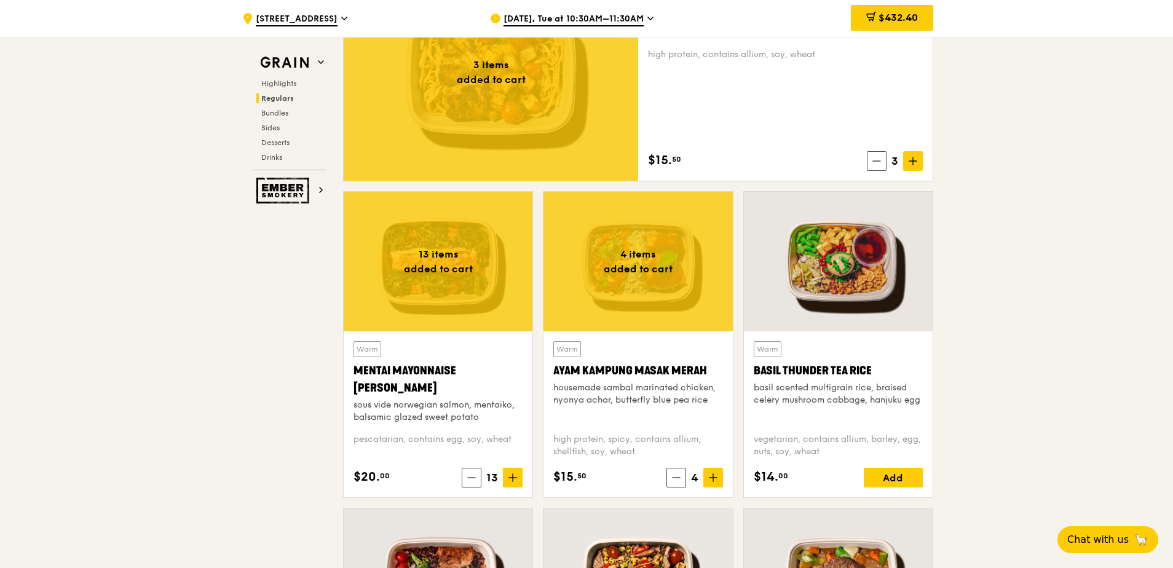
scroll to position [1033, 0]
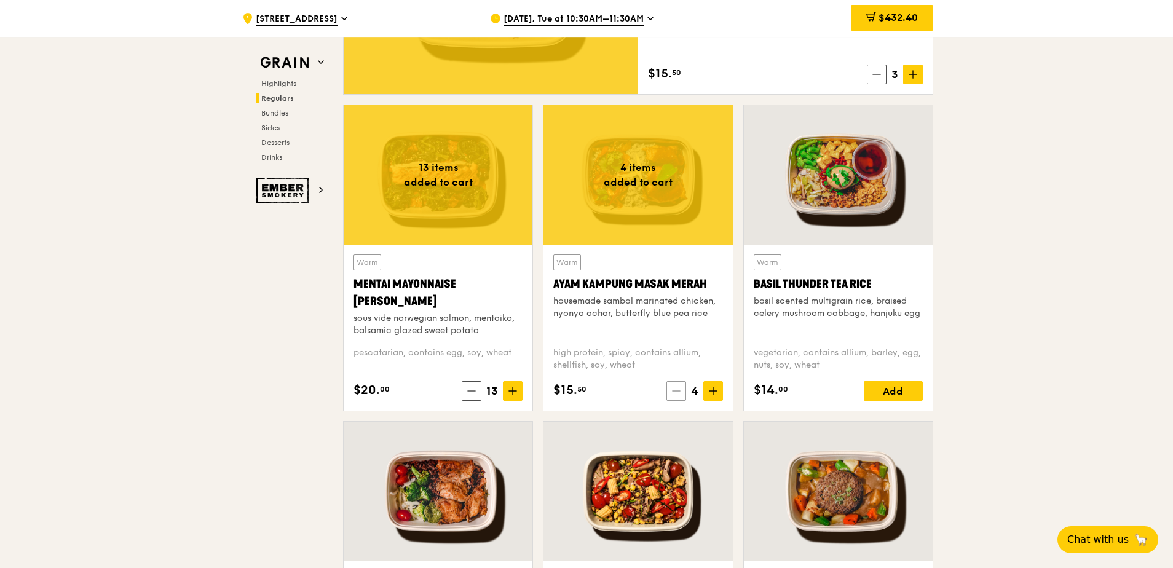
click at [676, 387] on icon at bounding box center [676, 391] width 9 height 9
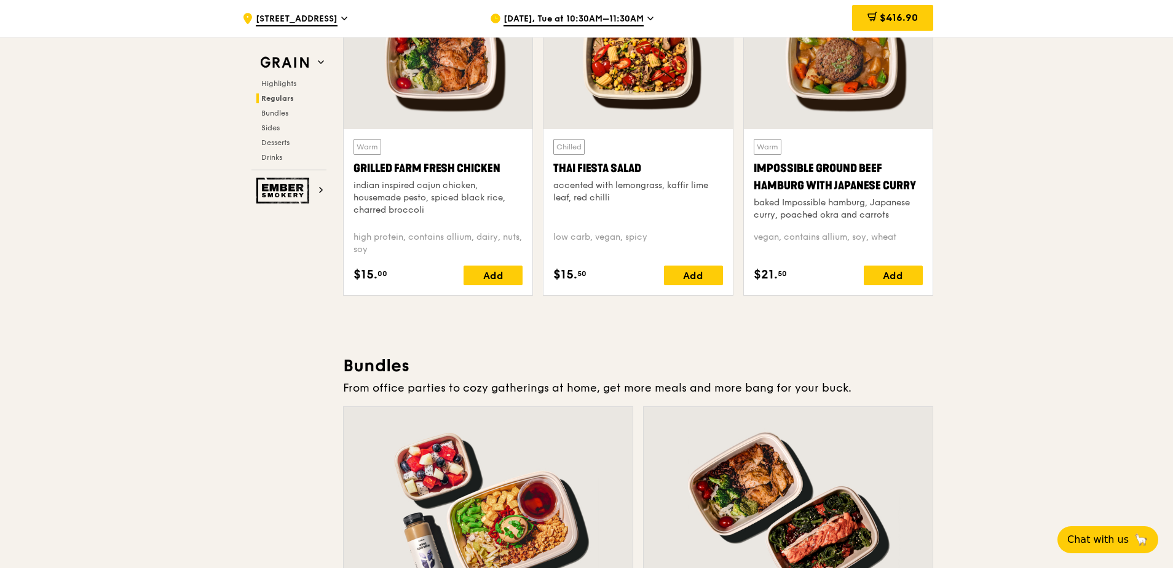
scroll to position [1340, 0]
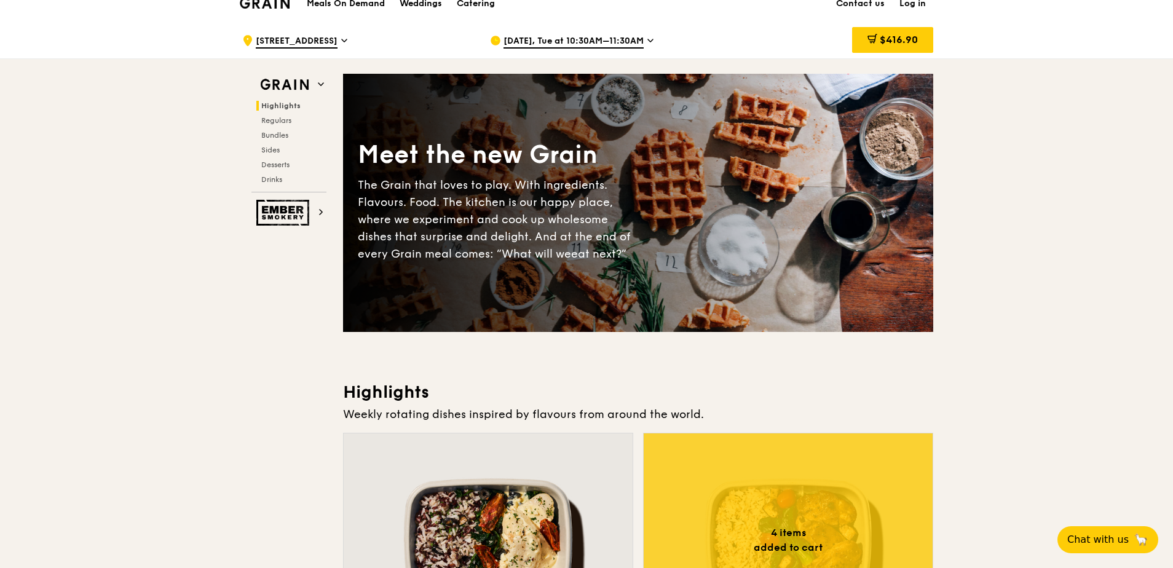
scroll to position [0, 0]
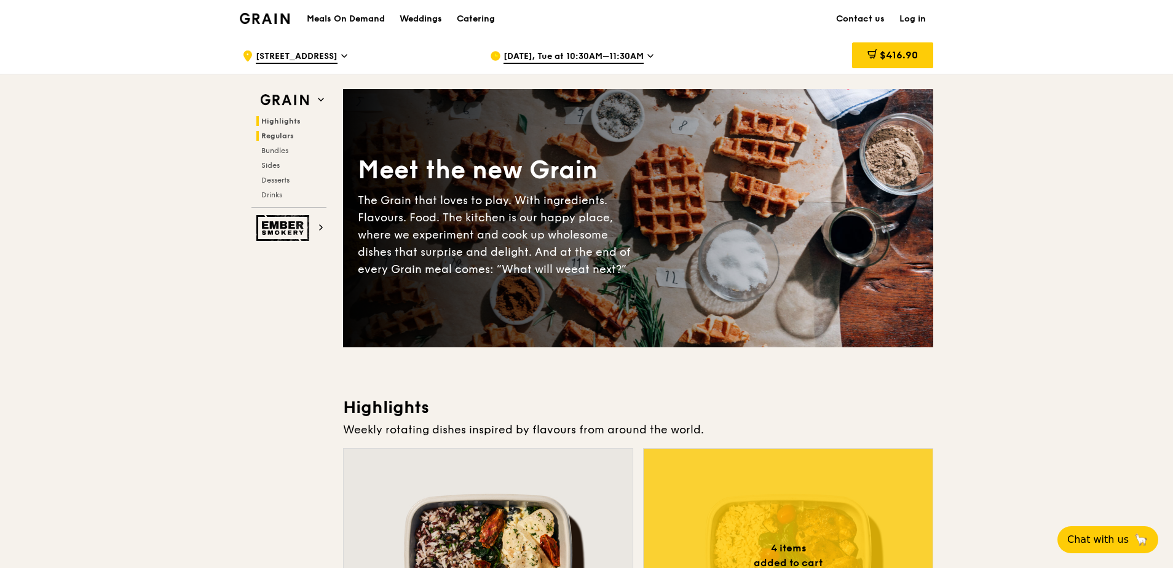
click at [284, 134] on span "Regulars" at bounding box center [277, 136] width 33 height 9
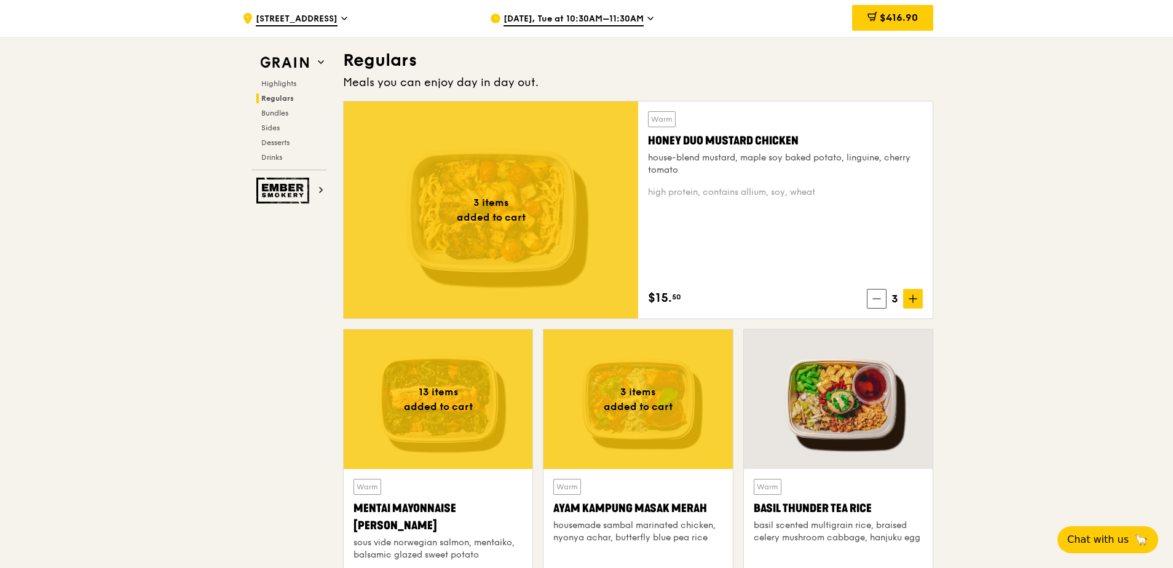
scroll to position [809, 0]
click at [882, 298] on span at bounding box center [877, 298] width 20 height 20
click at [882, 298] on icon at bounding box center [878, 298] width 9 height 9
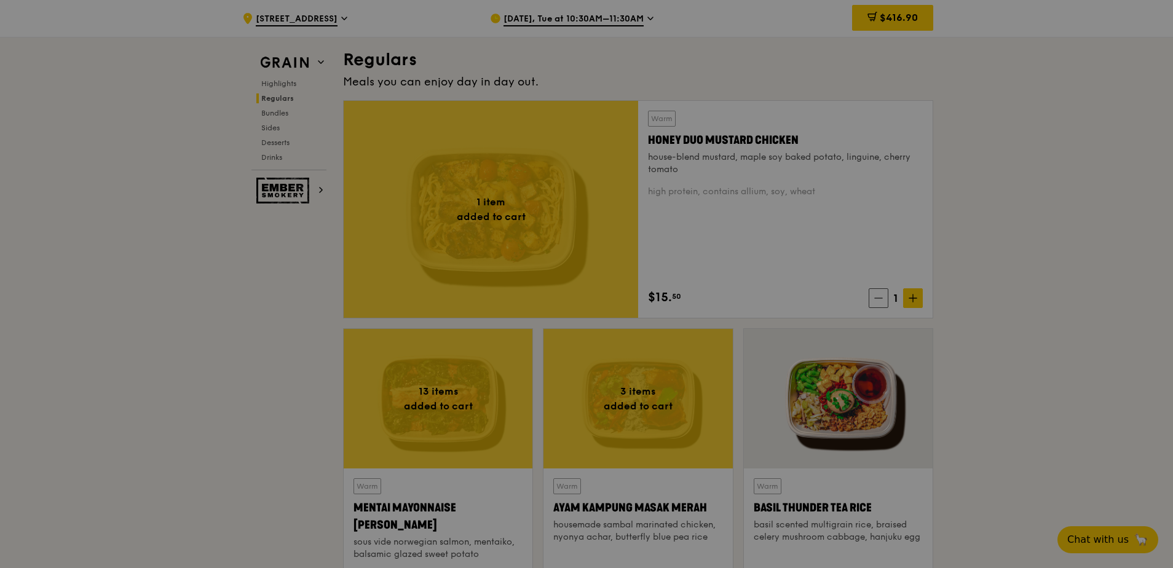
click at [882, 298] on div at bounding box center [586, 284] width 1173 height 568
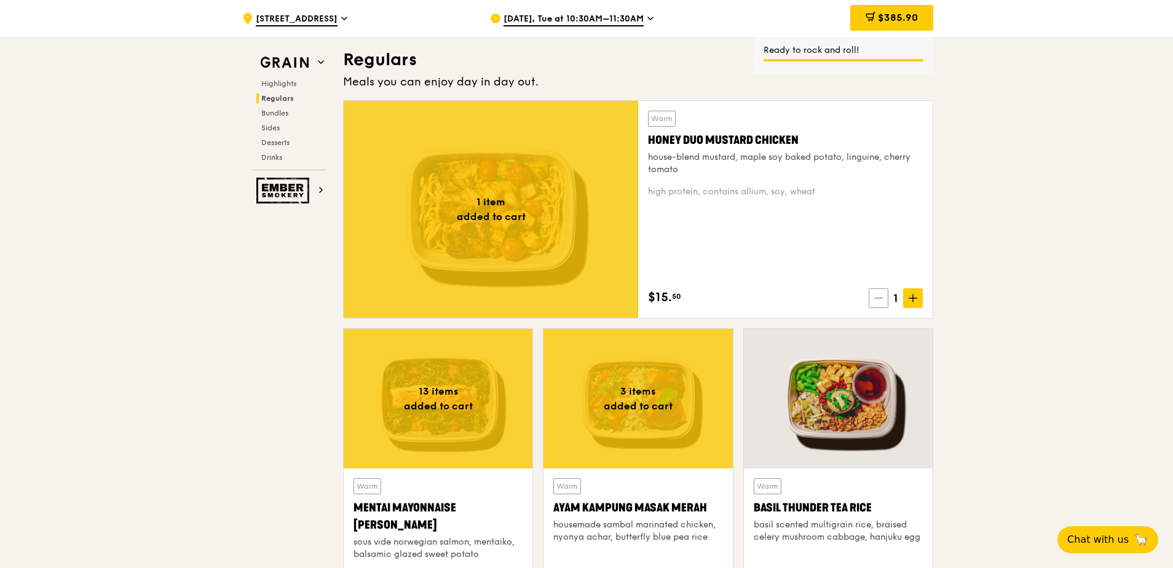
click at [880, 298] on icon at bounding box center [878, 298] width 7 height 0
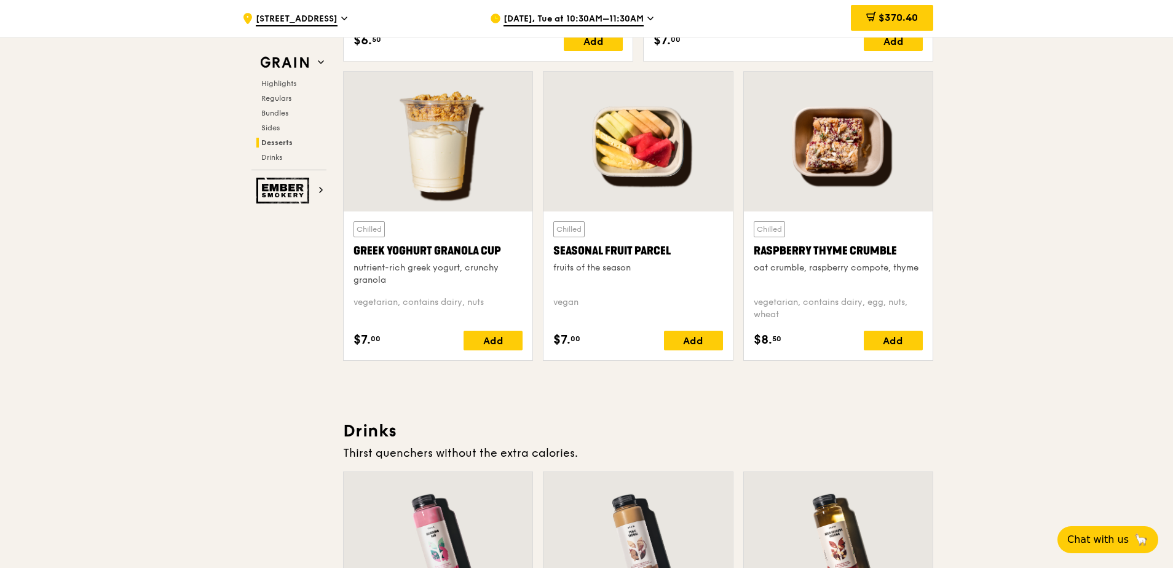
scroll to position [4191, 0]
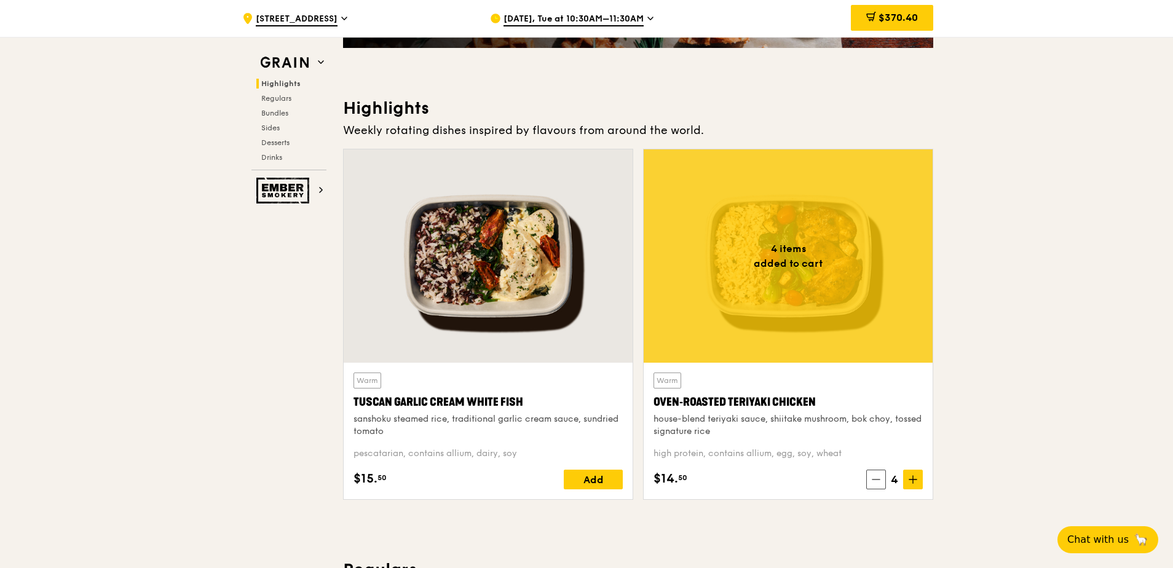
scroll to position [123, 0]
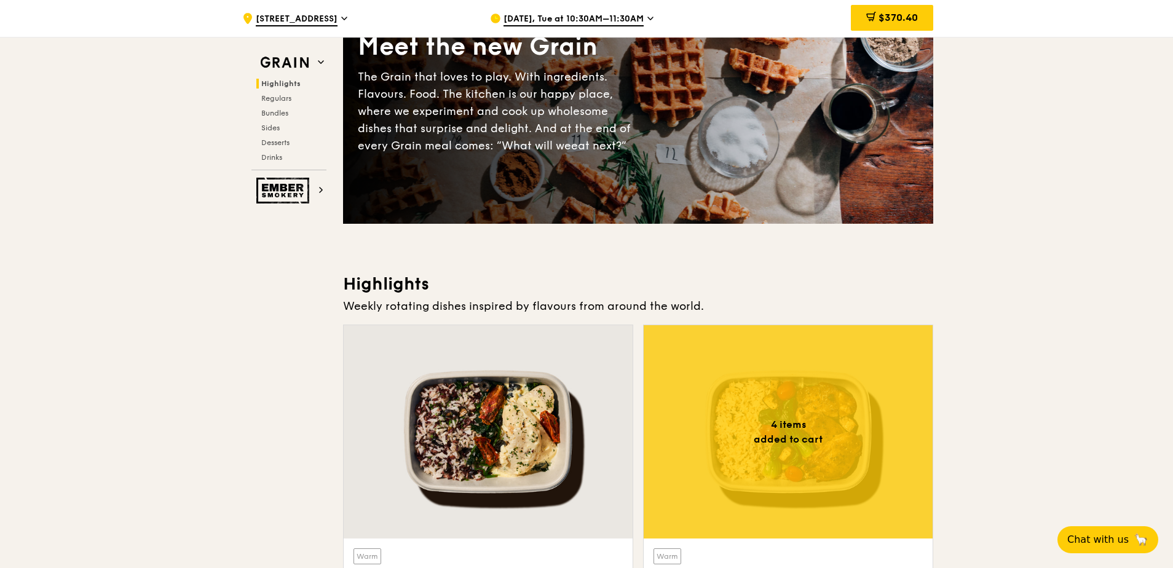
click at [341, 20] on icon at bounding box center [344, 18] width 6 height 11
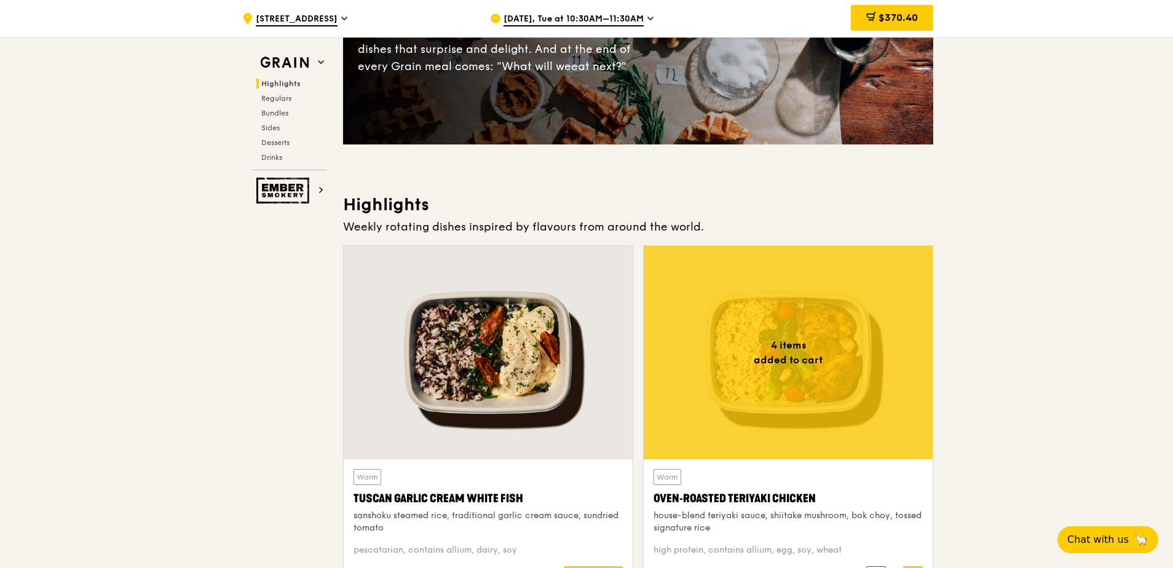
scroll to position [307, 0]
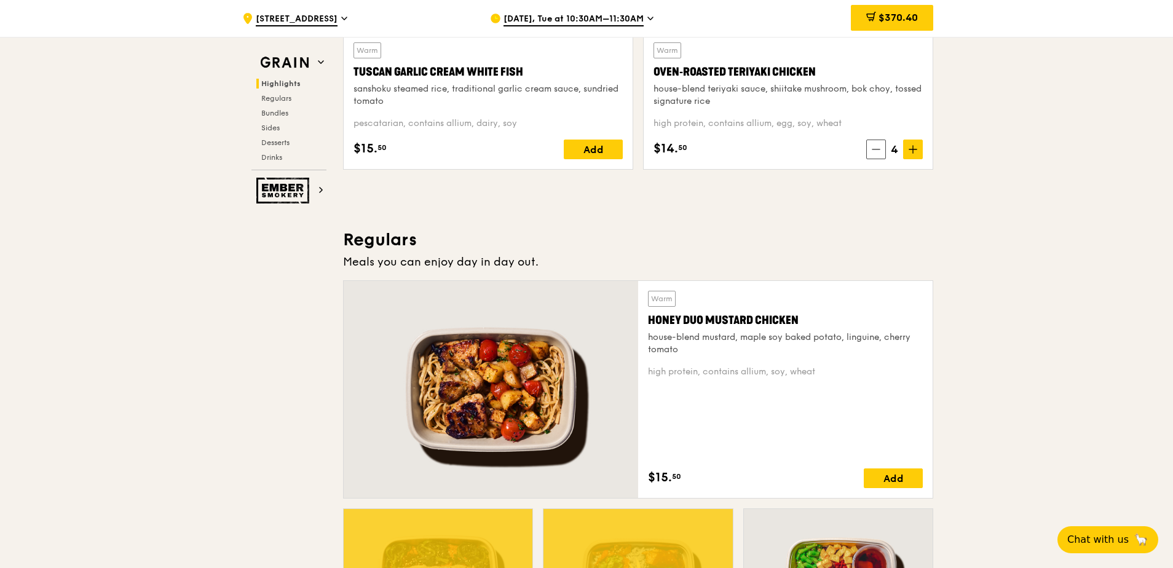
scroll to position [430, 0]
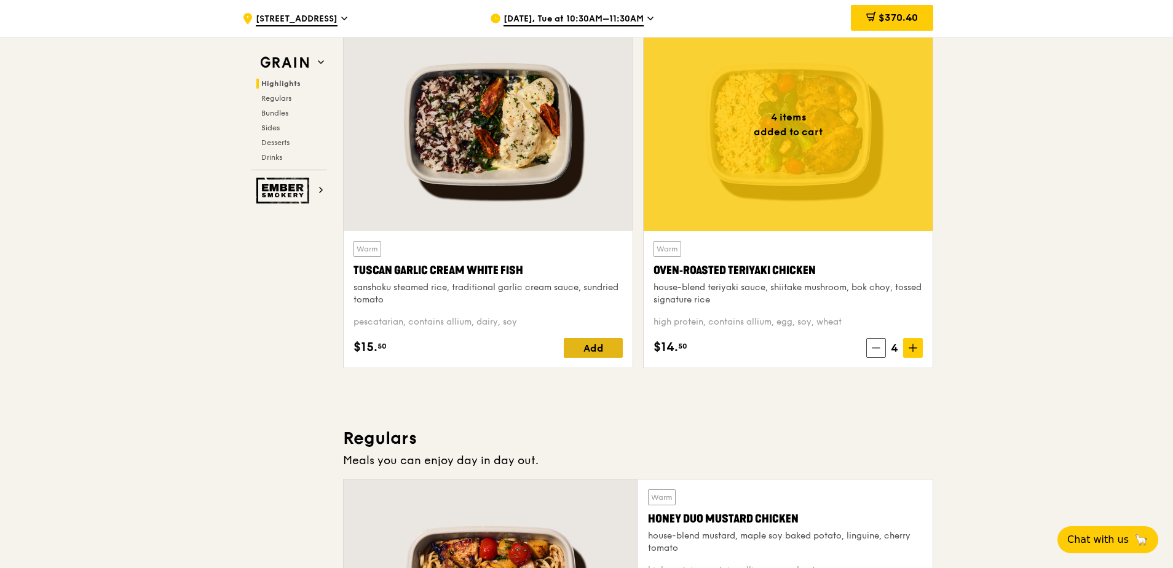
click at [592, 344] on div "Add" at bounding box center [593, 348] width 59 height 20
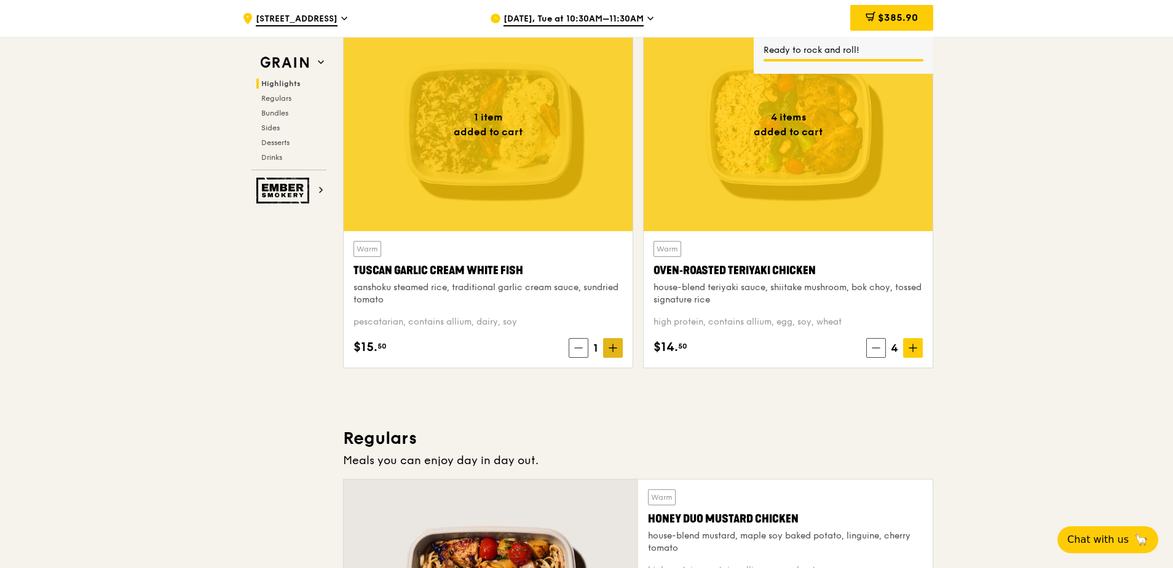
click at [618, 352] on span at bounding box center [613, 348] width 20 height 20
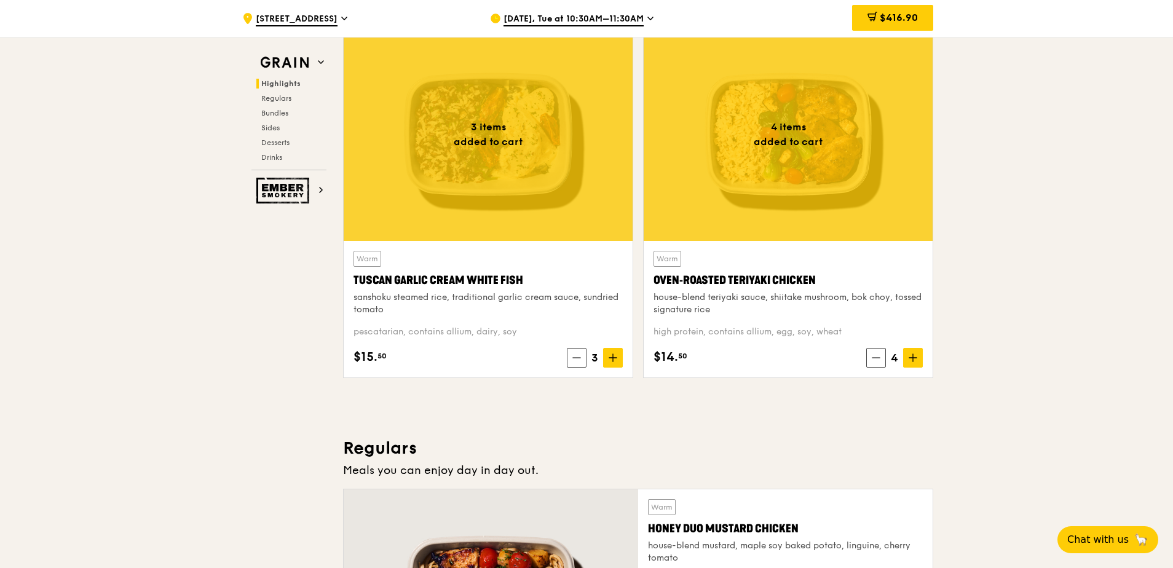
scroll to position [246, 0]
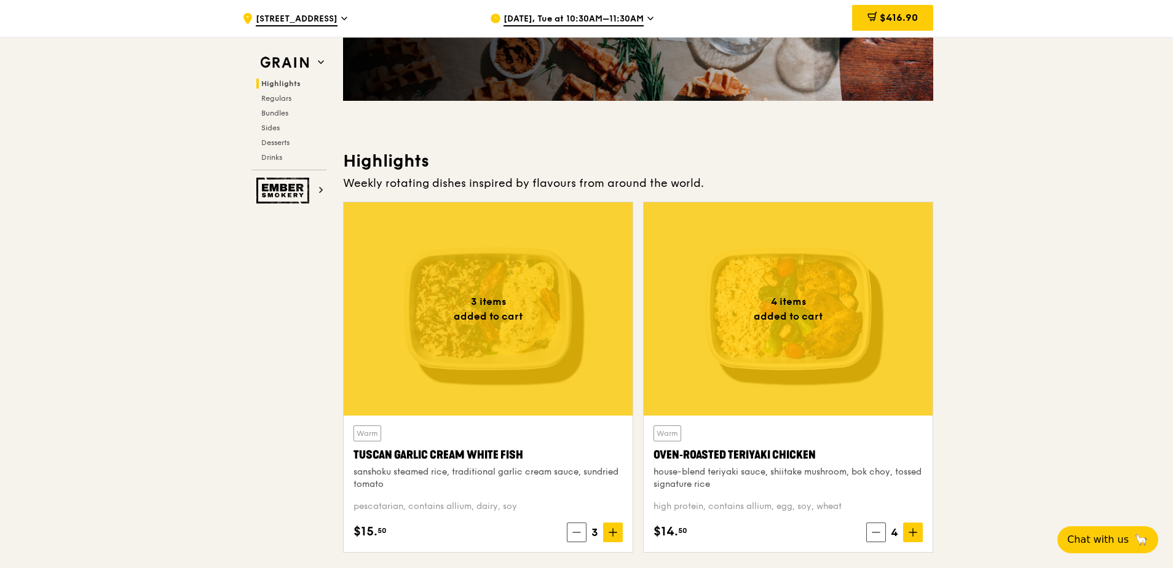
click at [507, 332] on div at bounding box center [488, 308] width 289 height 213
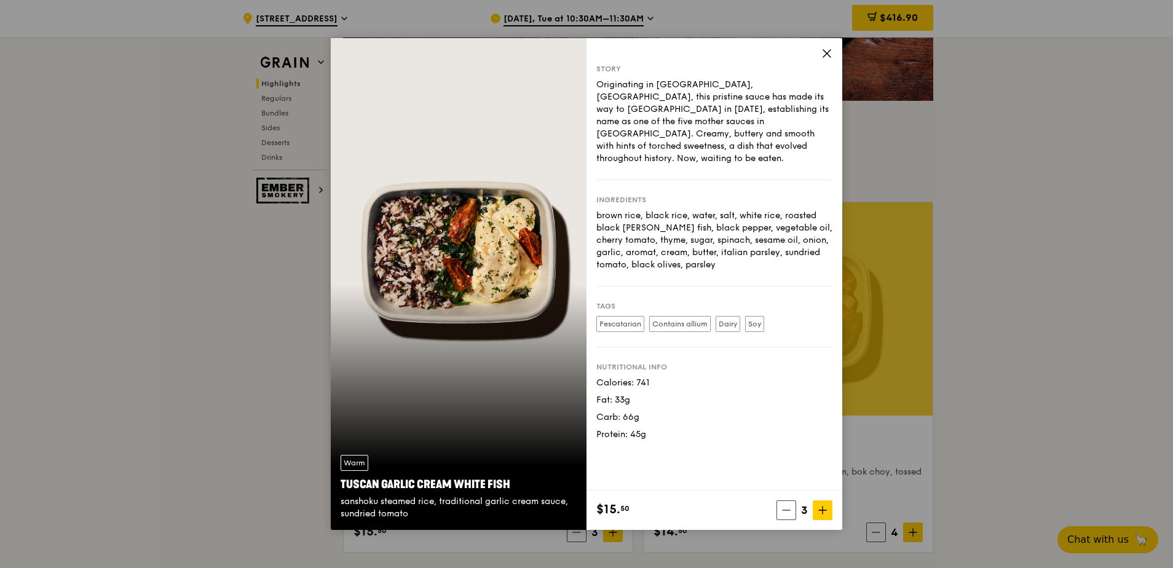
click at [823, 55] on icon at bounding box center [827, 53] width 11 height 11
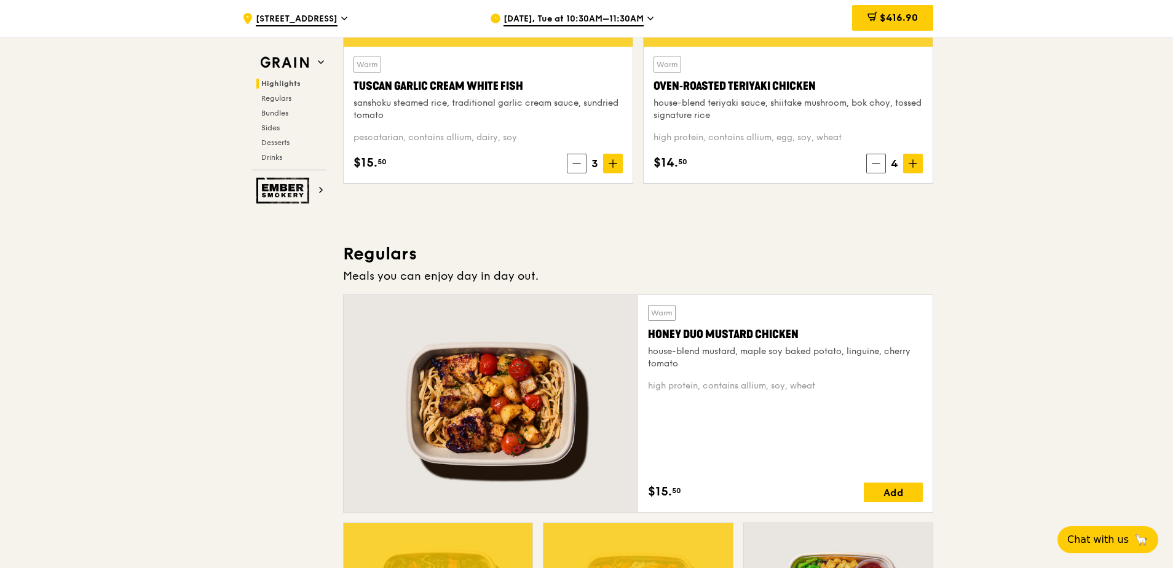
scroll to position [430, 0]
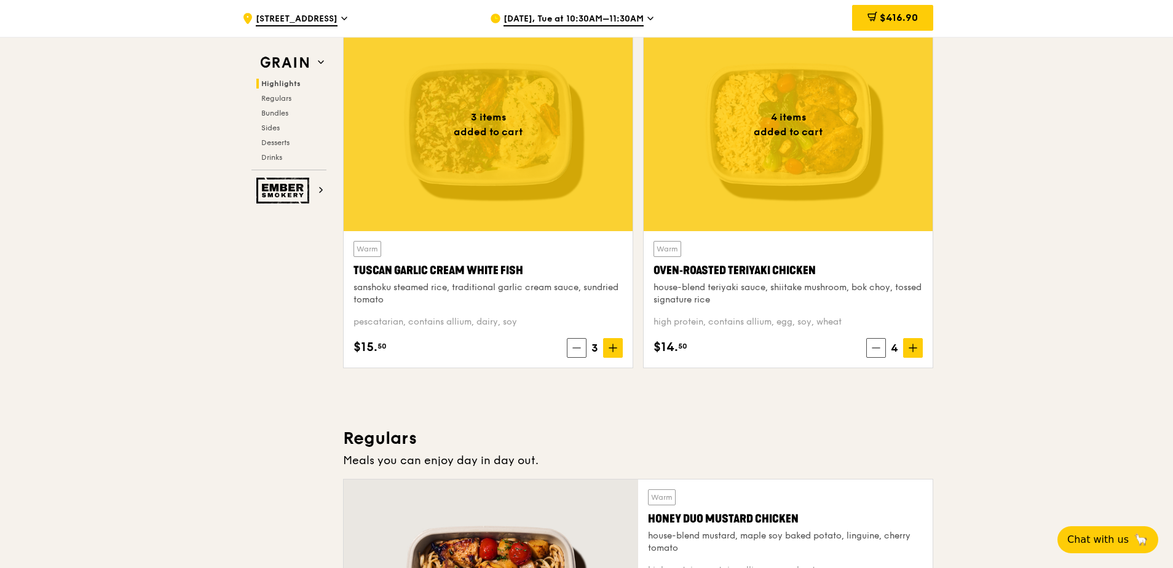
click at [539, 173] on div at bounding box center [488, 124] width 289 height 213
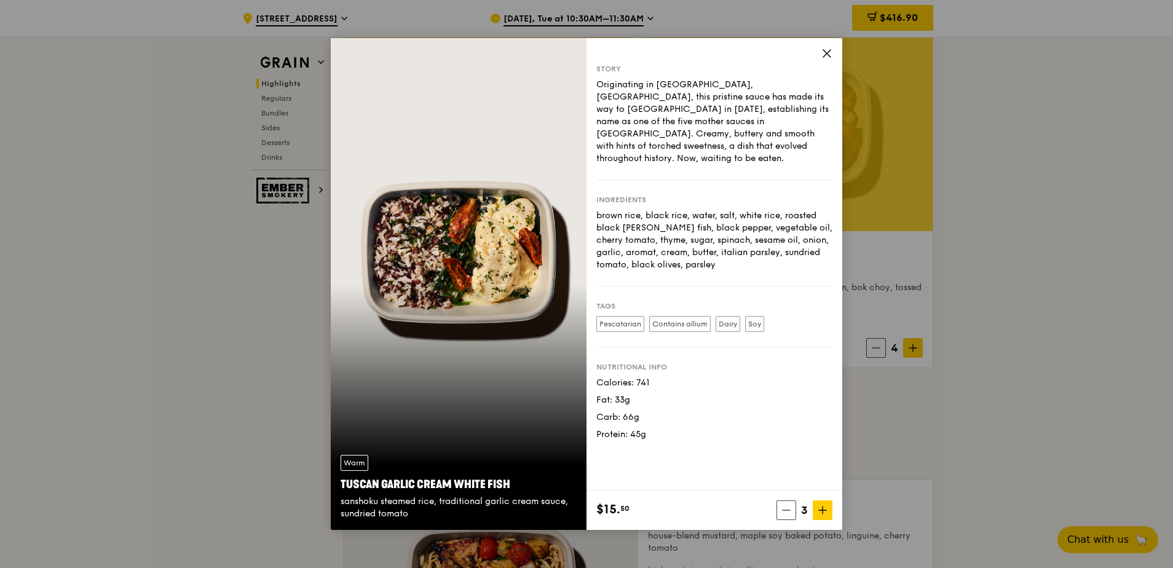
click at [827, 46] on div "Story Originating in [GEOGRAPHIC_DATA], [GEOGRAPHIC_DATA], this pristine sauce …" at bounding box center [715, 264] width 256 height 453
drag, startPoint x: 829, startPoint y: 53, endPoint x: 857, endPoint y: 160, distance: 110.4
click at [829, 55] on icon at bounding box center [827, 53] width 11 height 11
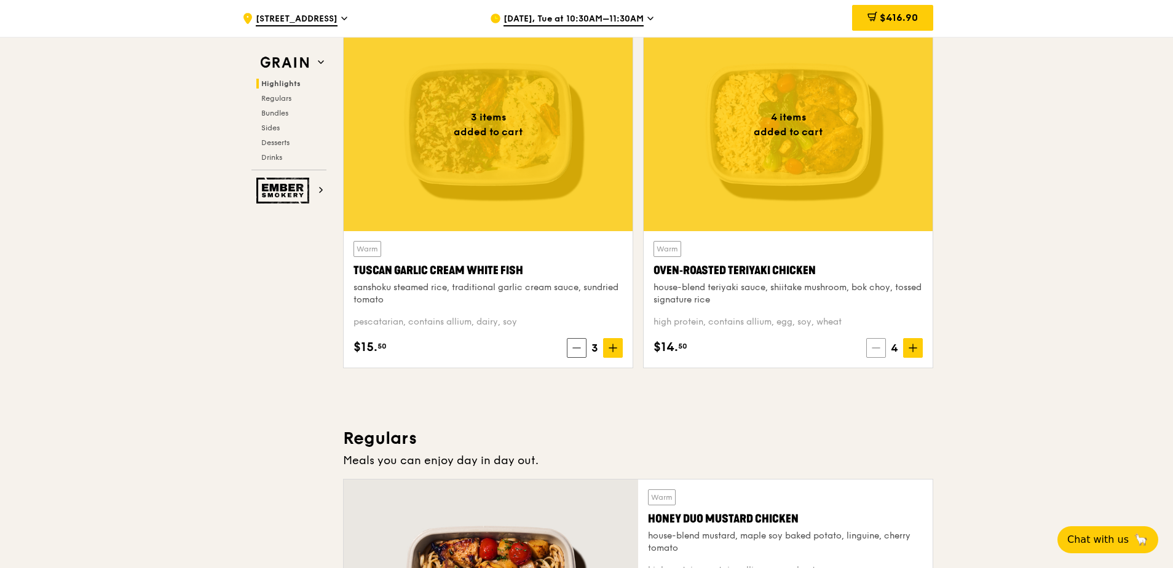
click at [879, 347] on icon at bounding box center [876, 348] width 9 height 9
click at [879, 347] on icon at bounding box center [877, 348] width 9 height 9
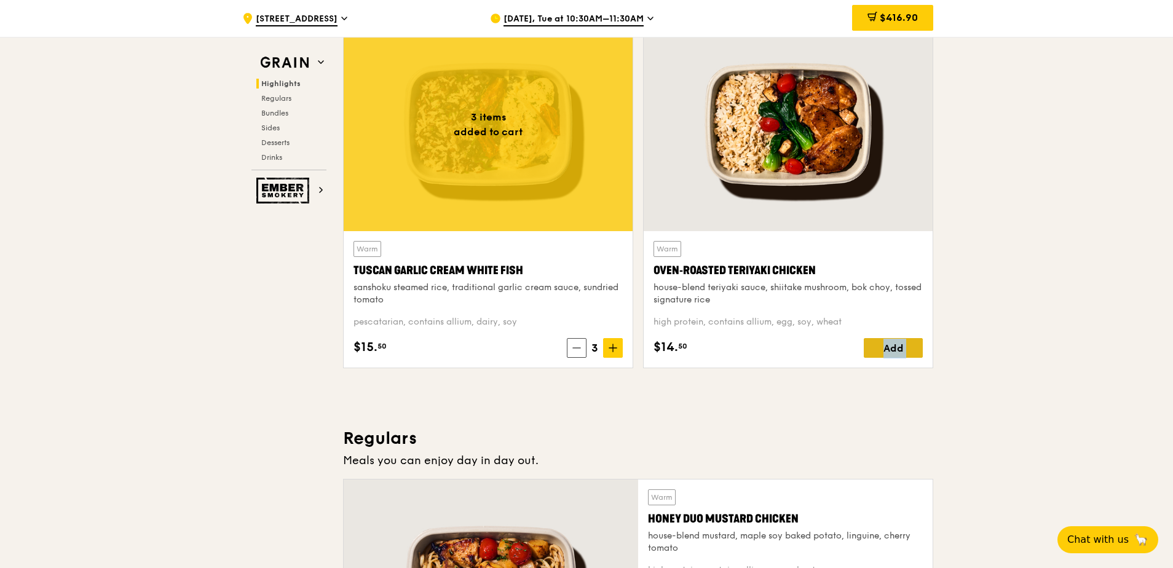
click at [879, 347] on div "Add" at bounding box center [893, 348] width 59 height 20
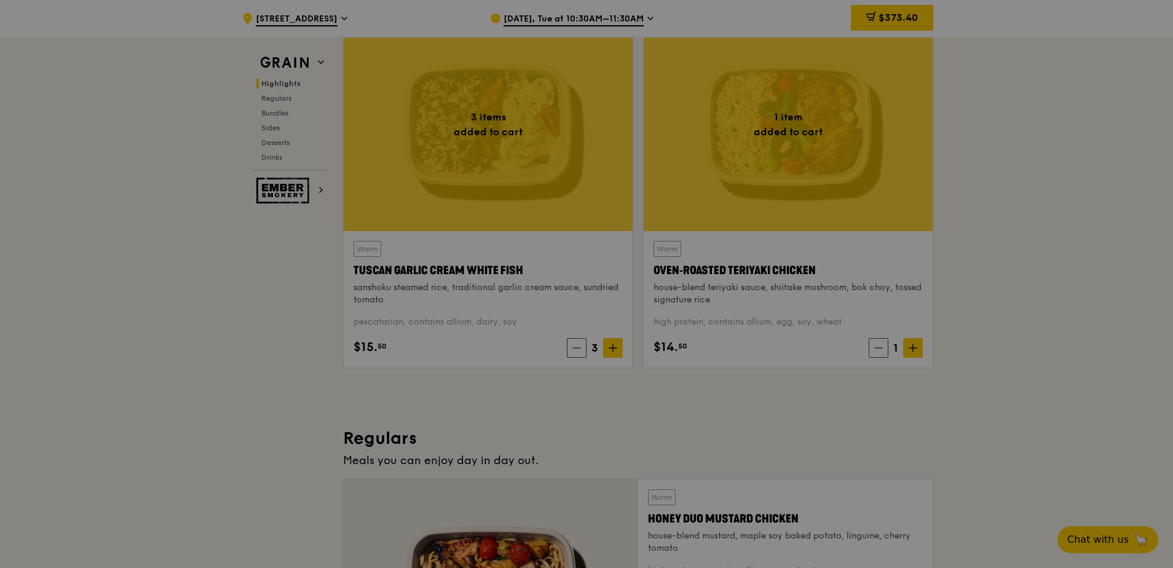
click at [575, 350] on div at bounding box center [586, 284] width 1173 height 568
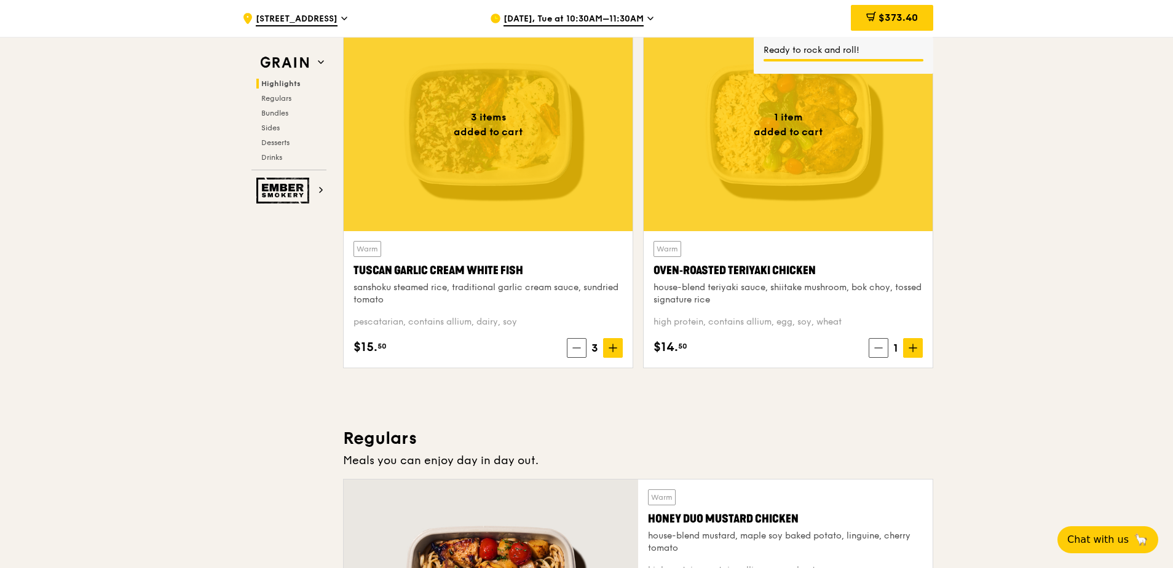
click at [575, 350] on icon at bounding box center [576, 348] width 9 height 9
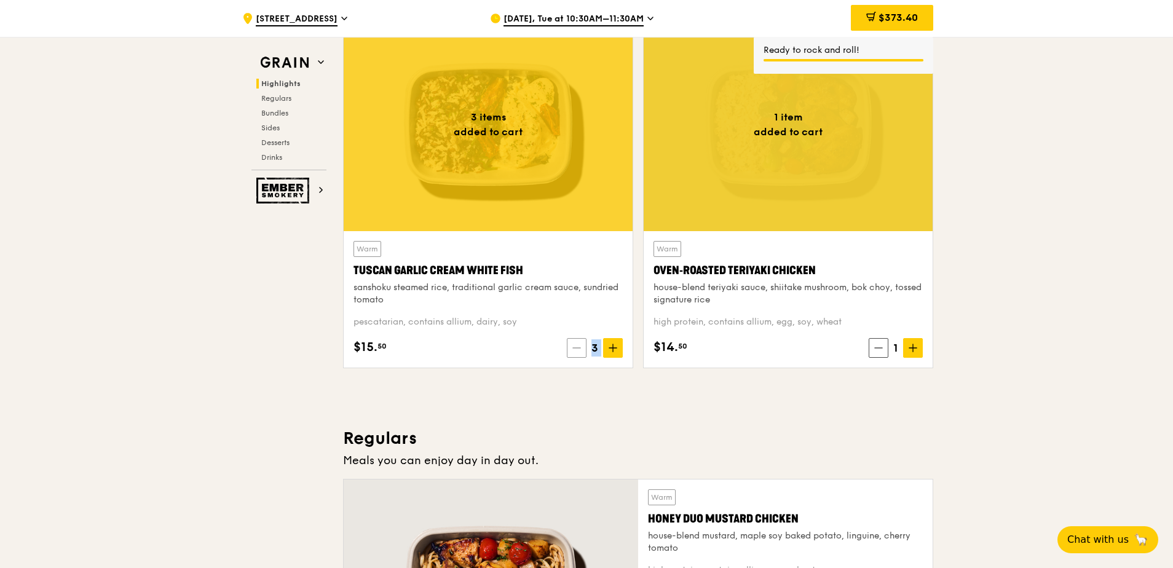
click at [575, 350] on icon at bounding box center [576, 348] width 9 height 9
click at [575, 350] on icon at bounding box center [578, 348] width 9 height 9
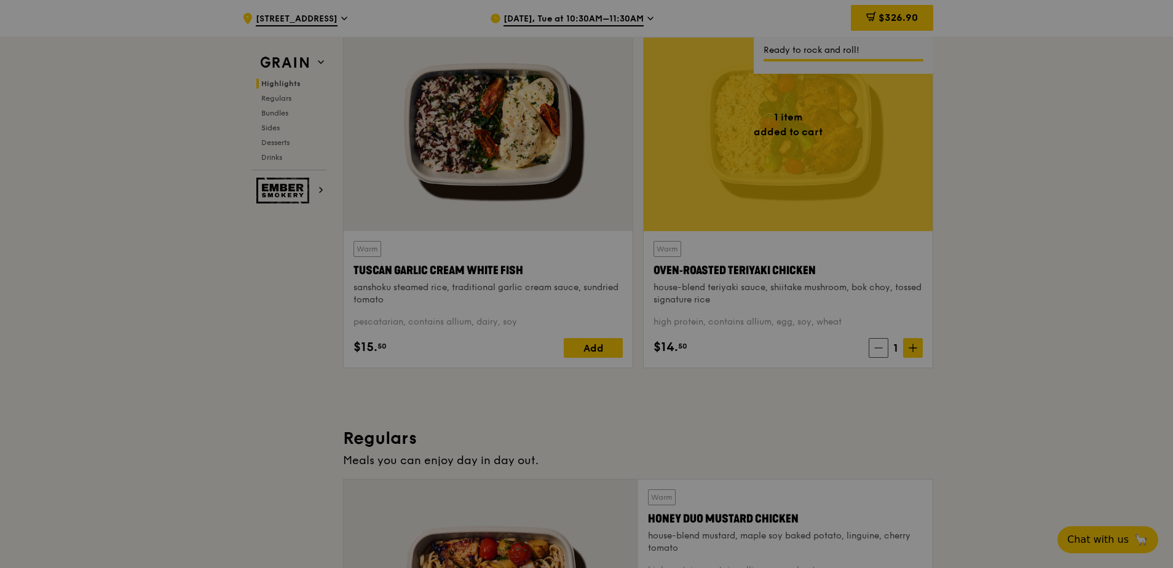
click at [883, 349] on div at bounding box center [586, 284] width 1173 height 568
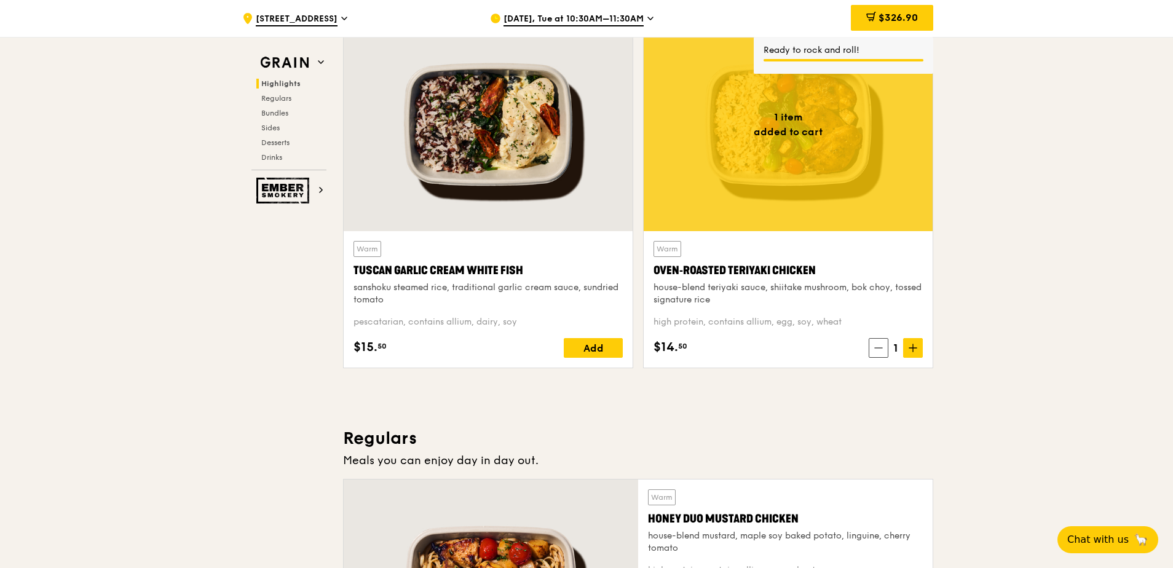
click at [881, 349] on icon at bounding box center [878, 348] width 9 height 9
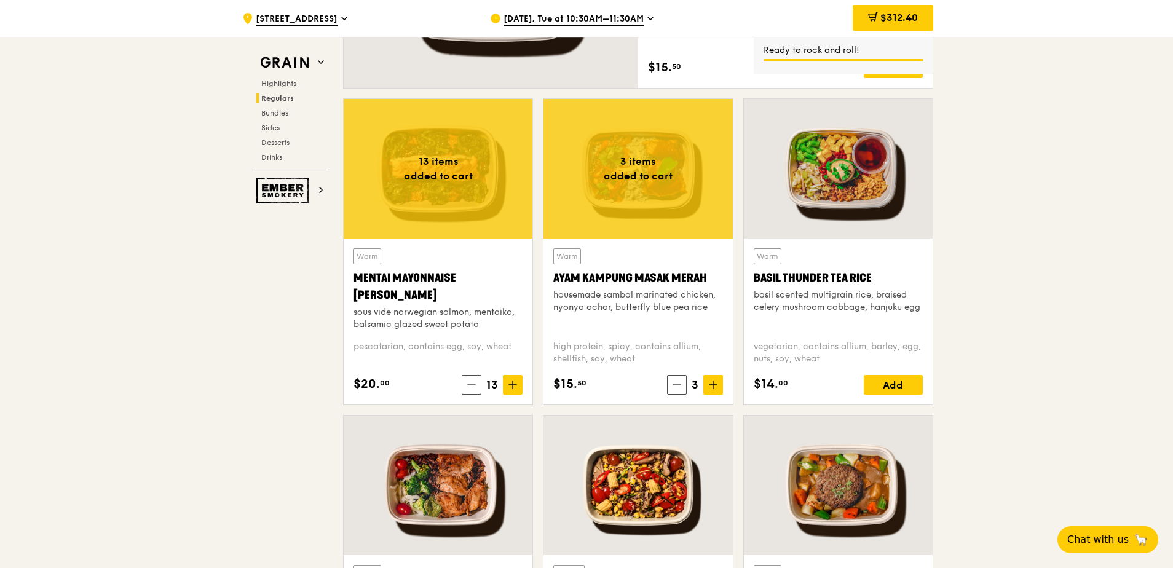
scroll to position [1107, 0]
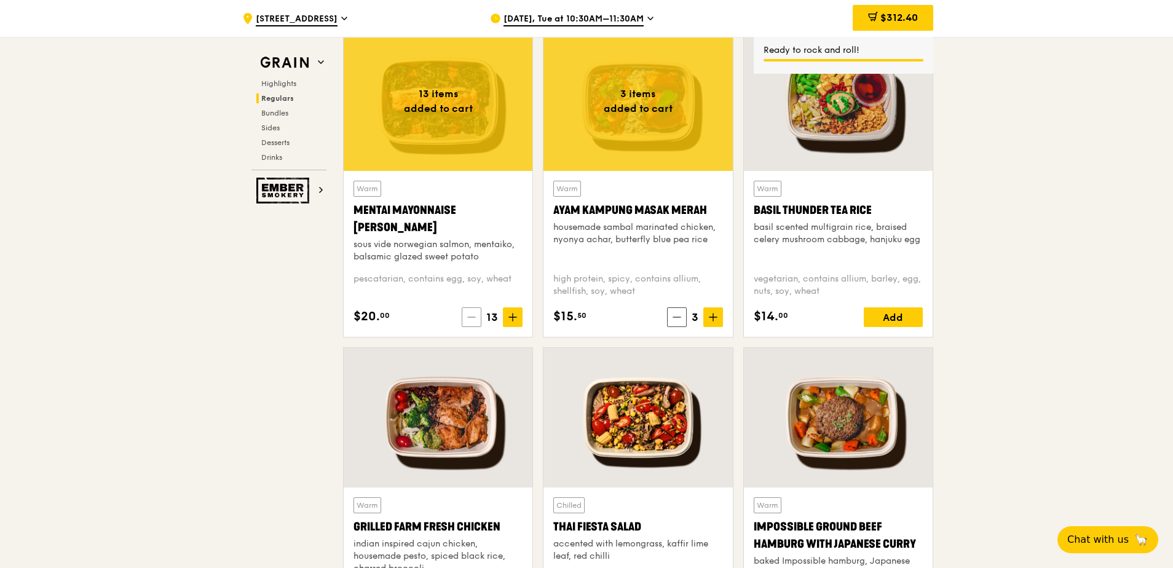
click at [476, 307] on span at bounding box center [472, 317] width 20 height 20
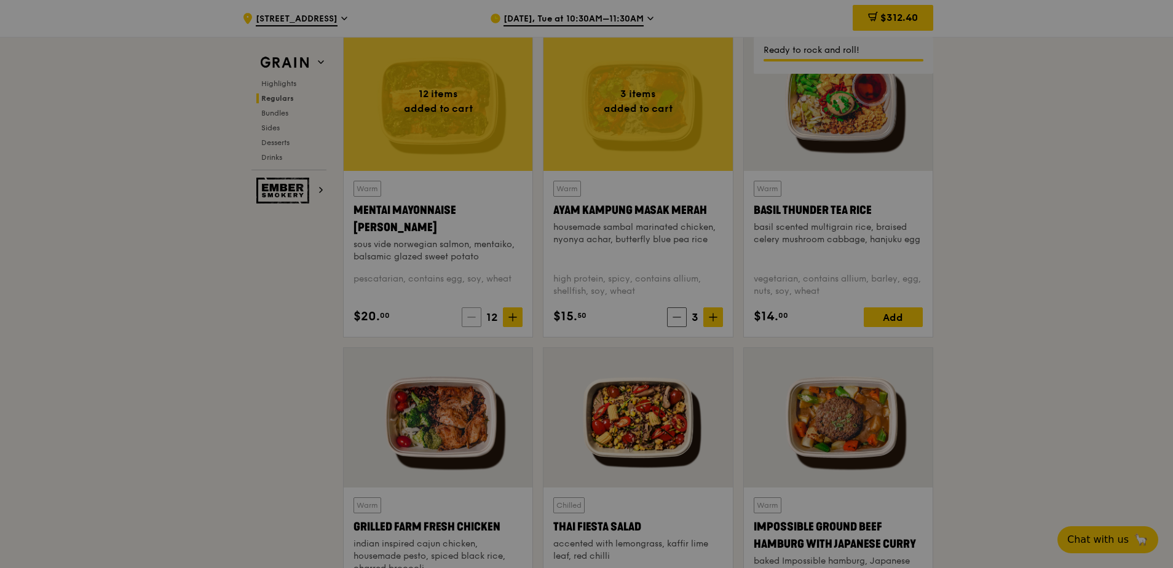
click at [476, 312] on div at bounding box center [586, 284] width 1173 height 568
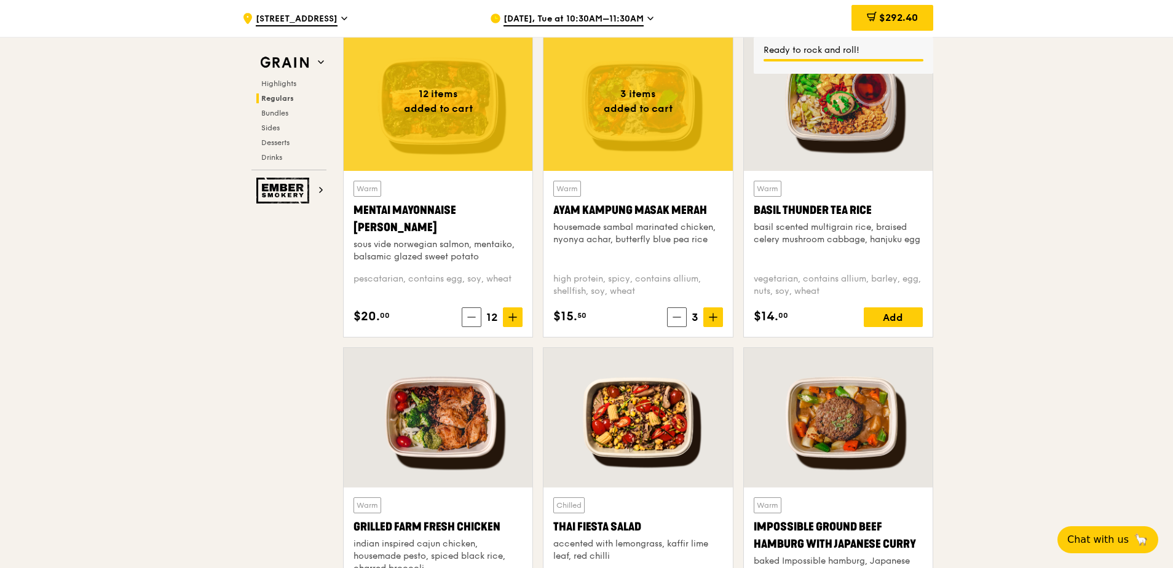
click at [486, 315] on span "12" at bounding box center [492, 317] width 22 height 17
click at [493, 316] on span "12" at bounding box center [492, 317] width 22 height 17
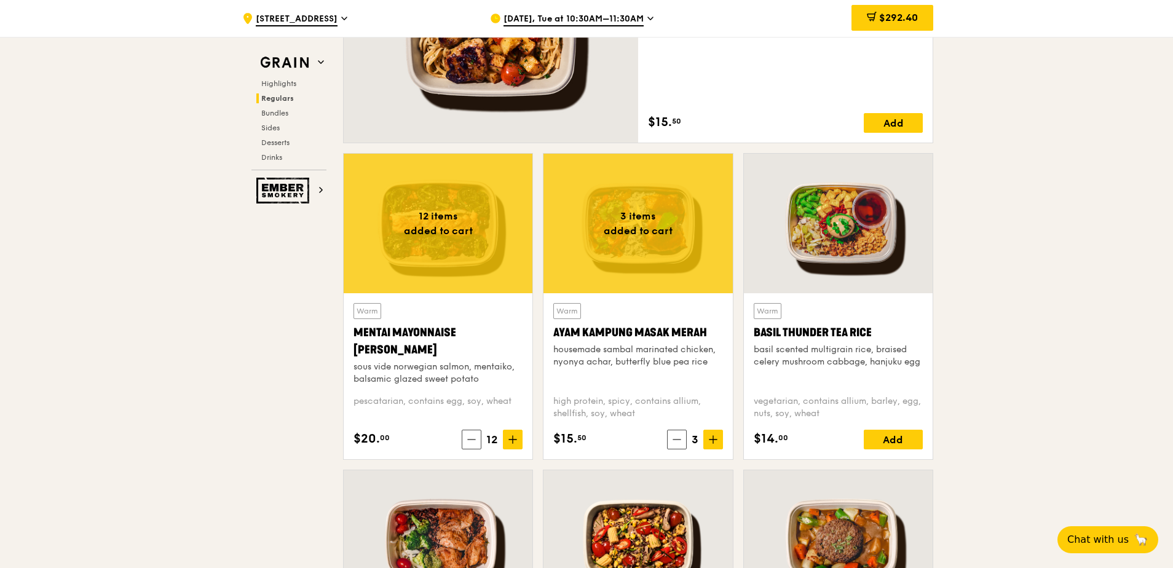
scroll to position [984, 0]
click at [470, 442] on icon at bounding box center [471, 440] width 9 height 9
click at [470, 442] on icon at bounding box center [473, 440] width 9 height 9
click at [470, 442] on icon at bounding box center [471, 440] width 9 height 9
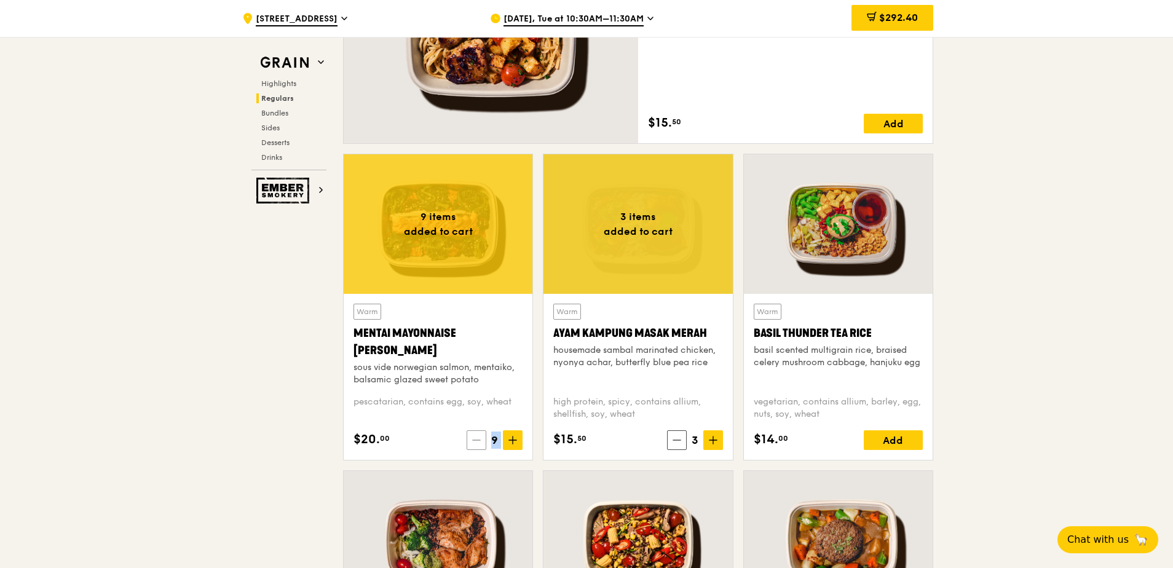
click at [470, 442] on span at bounding box center [477, 440] width 20 height 20
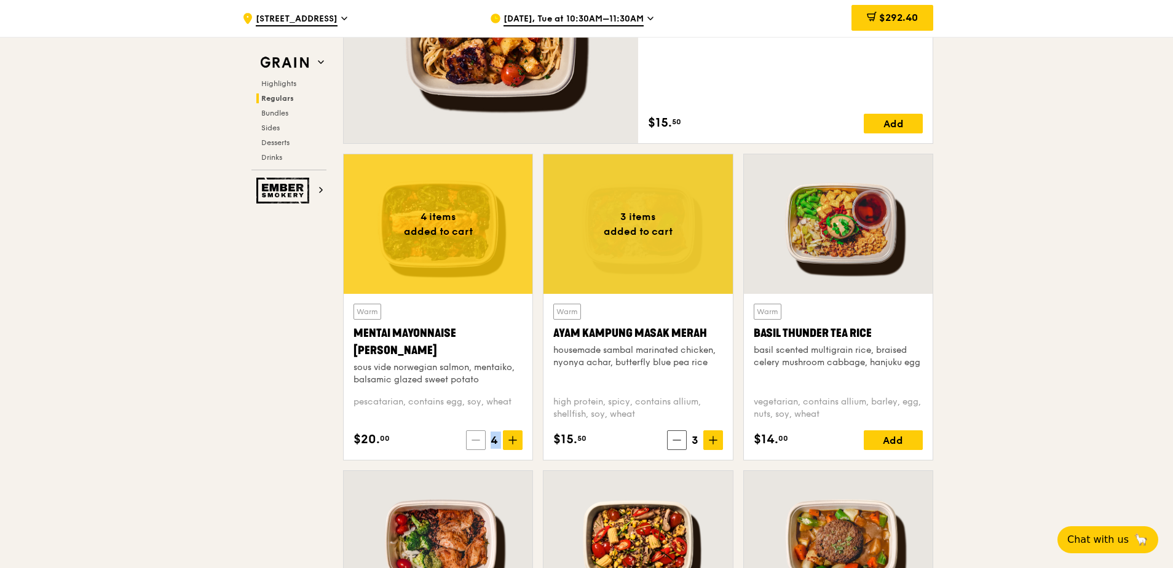
click at [470, 442] on span at bounding box center [476, 440] width 20 height 20
click at [470, 442] on span at bounding box center [477, 440] width 20 height 20
click at [470, 442] on span at bounding box center [479, 440] width 20 height 20
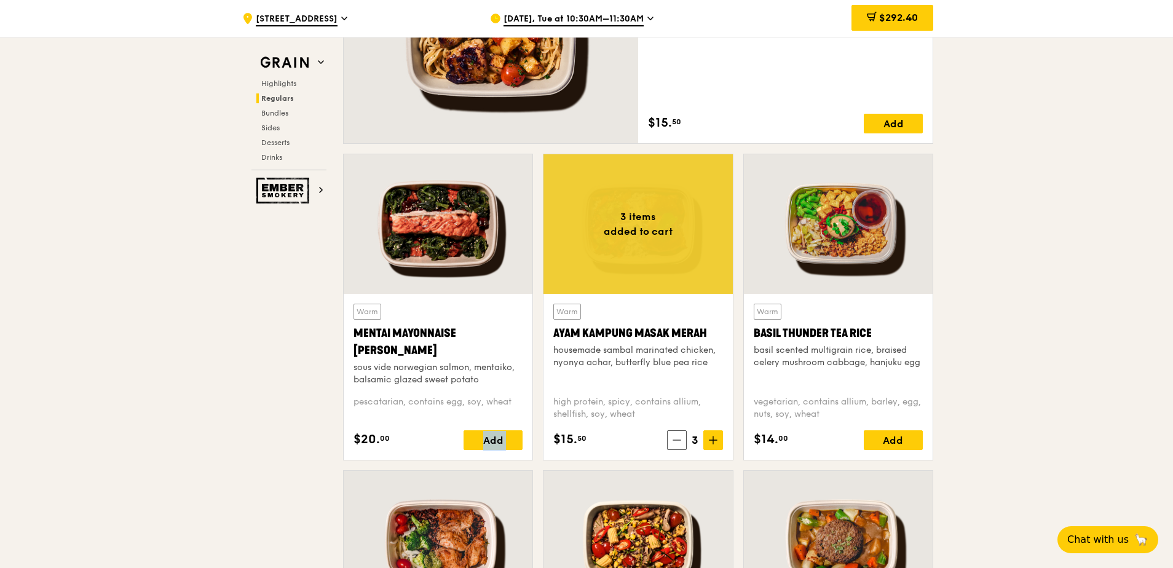
click at [470, 442] on div "Add" at bounding box center [493, 440] width 59 height 20
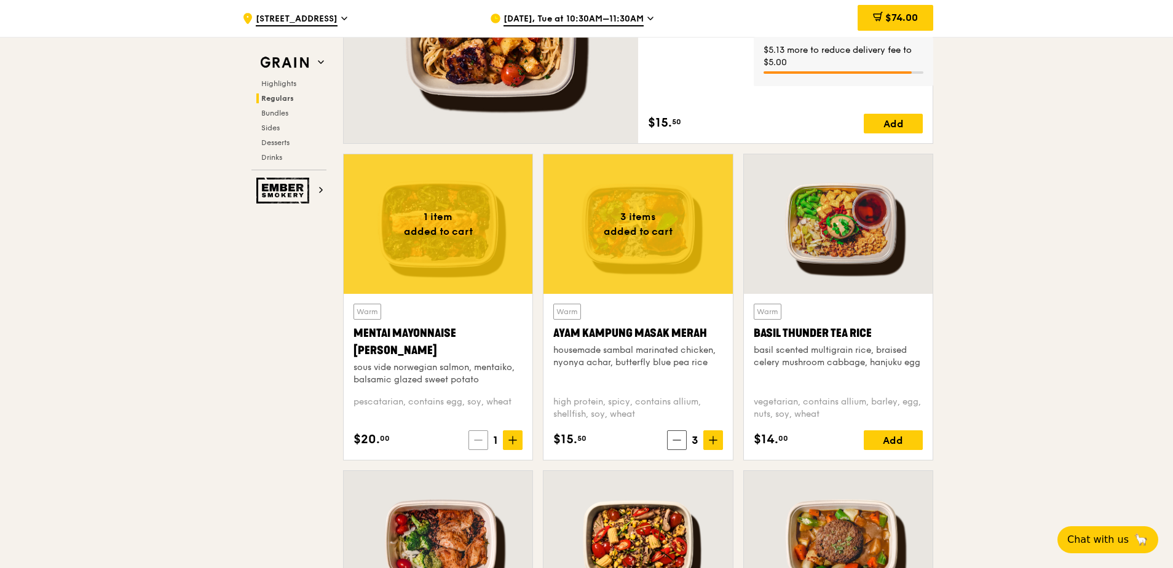
drag, startPoint x: 470, startPoint y: 442, endPoint x: 479, endPoint y: 441, distance: 8.6
click at [479, 441] on icon at bounding box center [478, 440] width 9 height 9
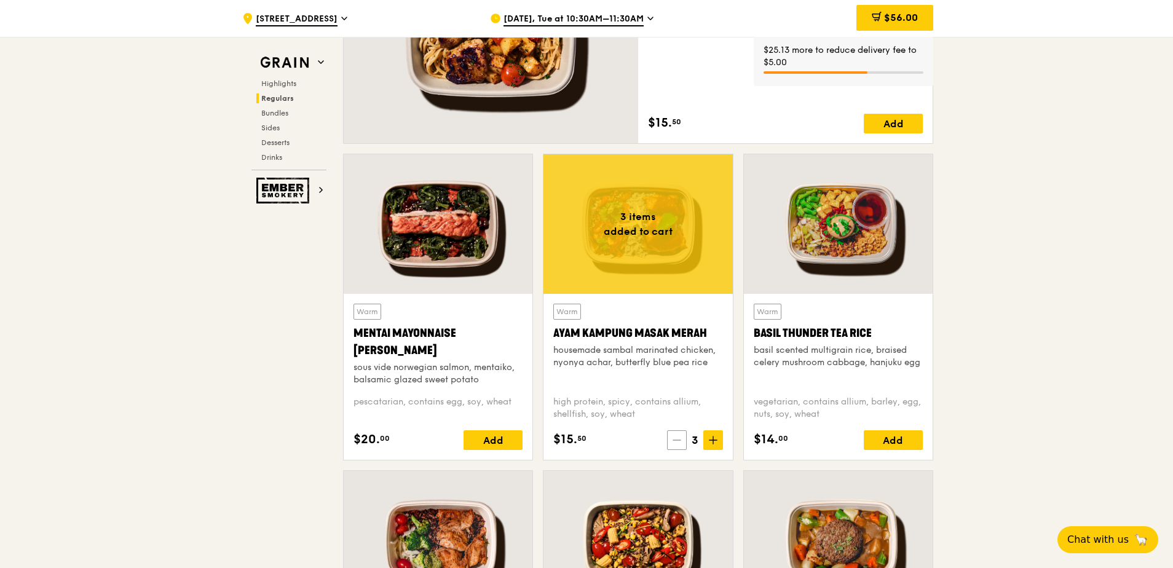
click at [677, 443] on icon at bounding box center [677, 440] width 9 height 9
click at [677, 443] on icon at bounding box center [679, 440] width 9 height 9
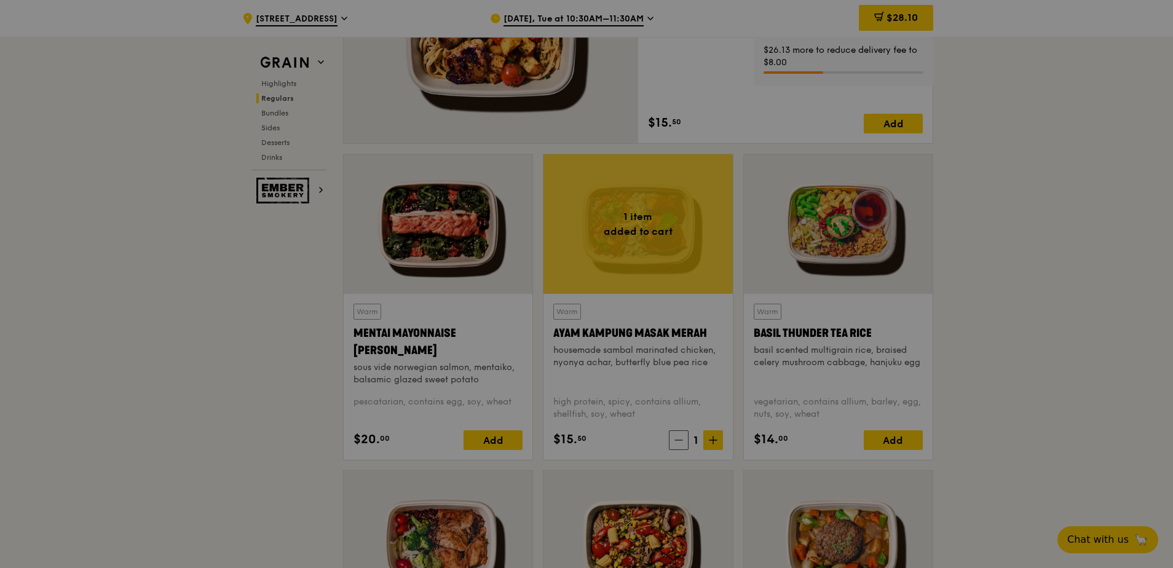
click at [677, 443] on div at bounding box center [586, 284] width 1173 height 568
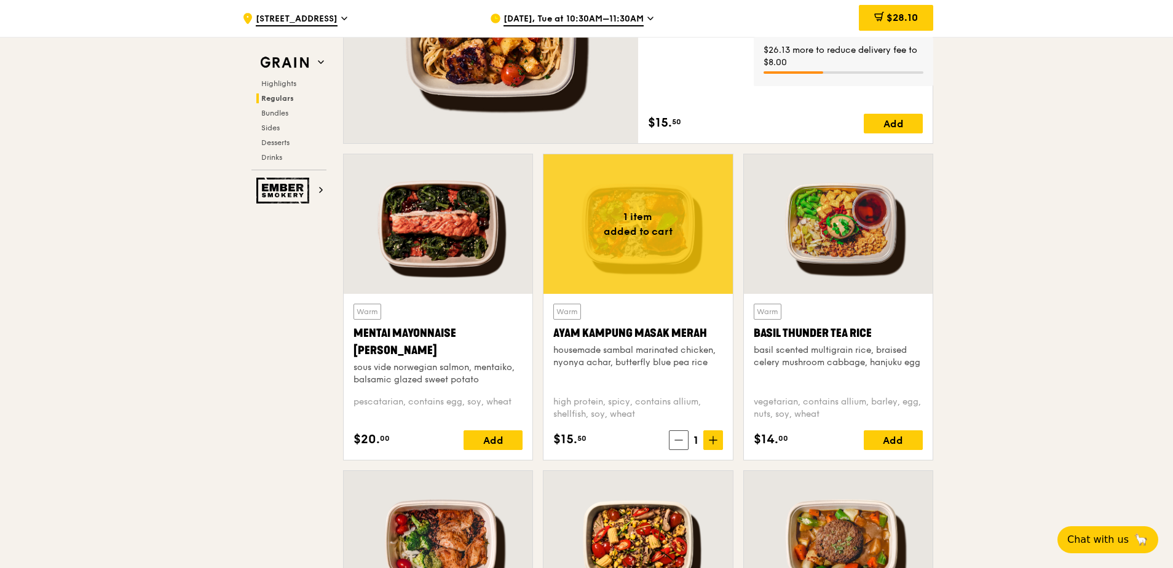
click at [677, 443] on icon at bounding box center [679, 440] width 9 height 9
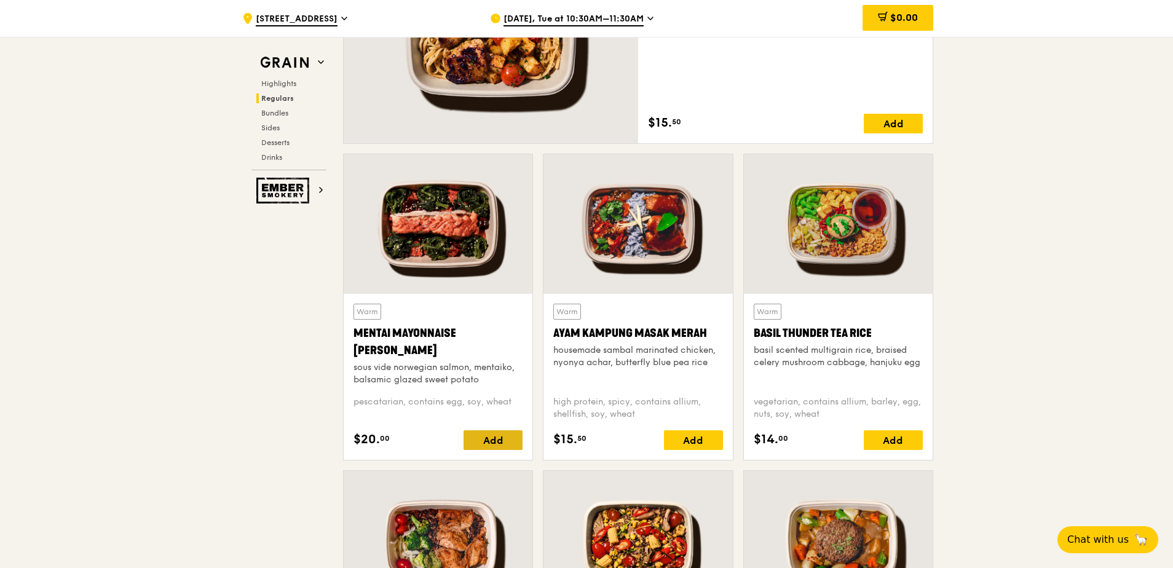
click at [497, 438] on div "Add" at bounding box center [493, 440] width 59 height 20
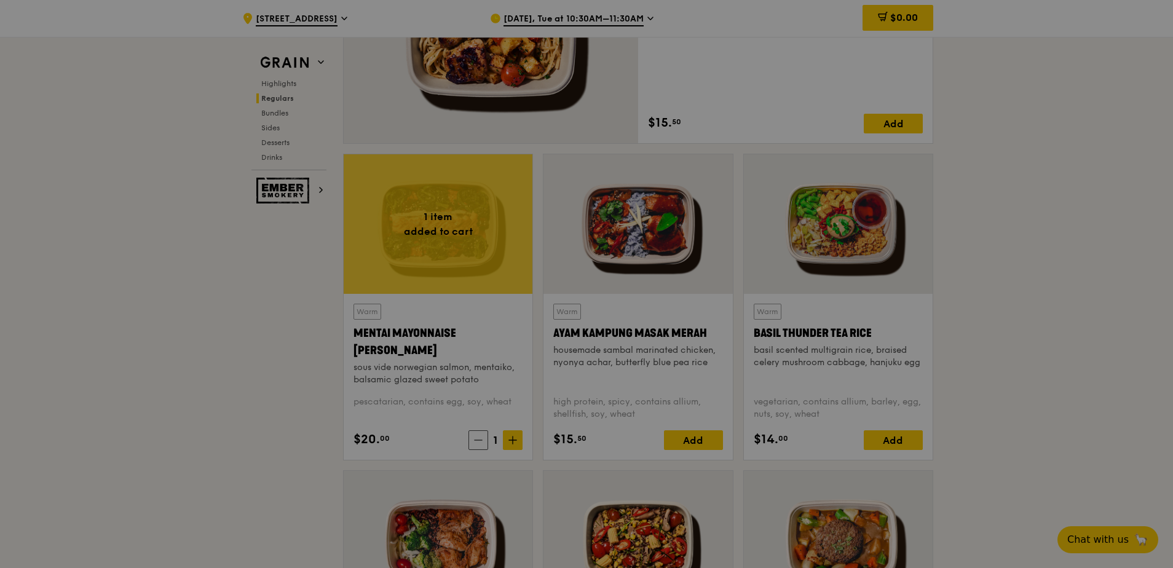
click at [509, 443] on div at bounding box center [586, 284] width 1173 height 568
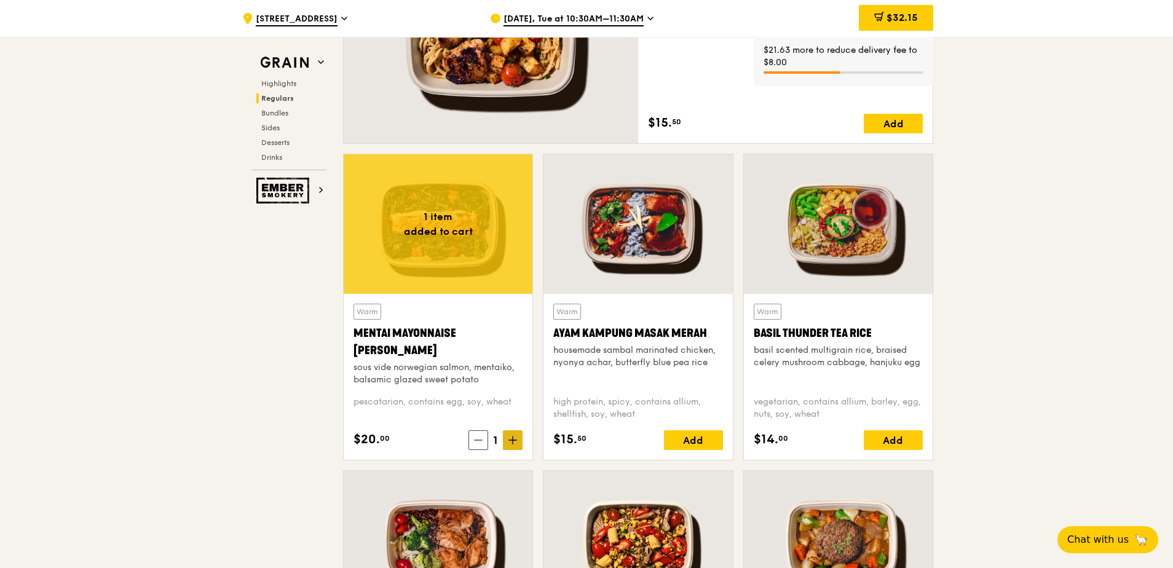
click at [517, 440] on icon at bounding box center [512, 440] width 7 height 0
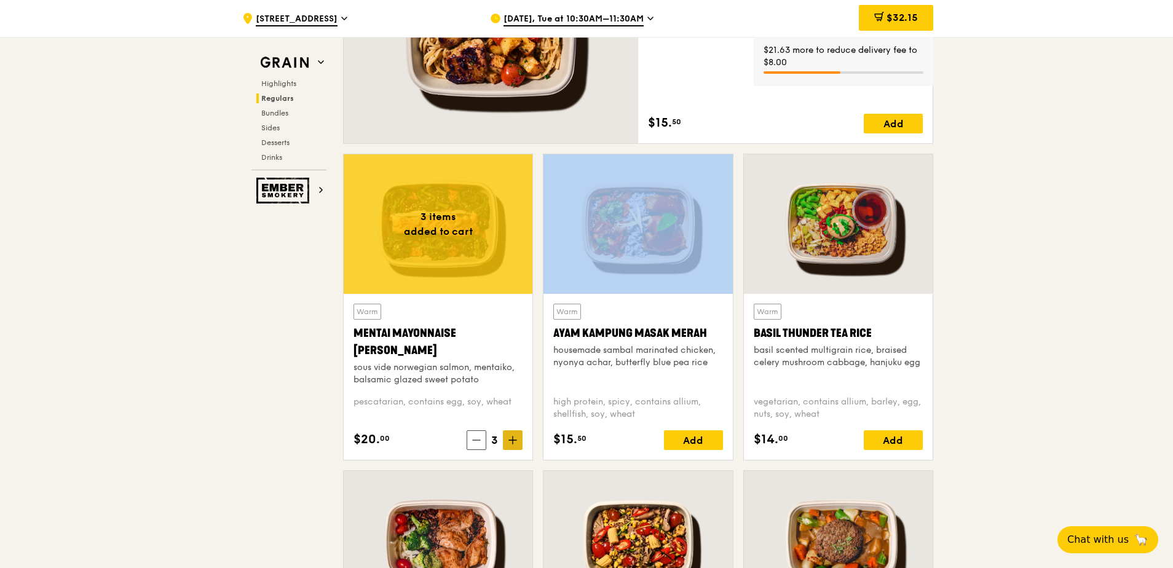
click at [517, 440] on icon at bounding box center [512, 440] width 7 height 0
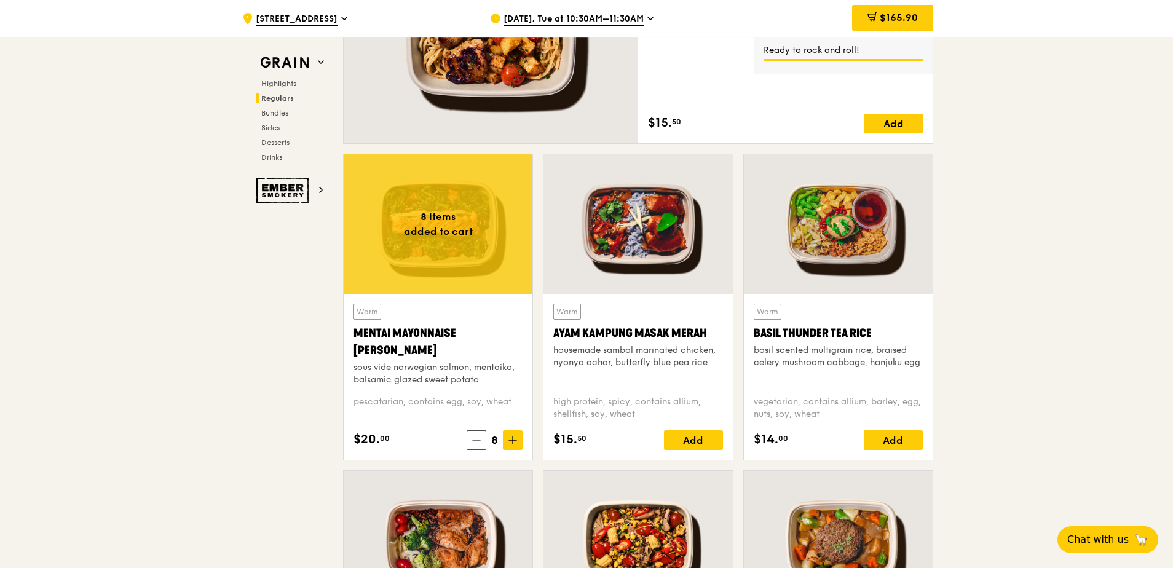
click at [515, 441] on icon at bounding box center [513, 440] width 9 height 9
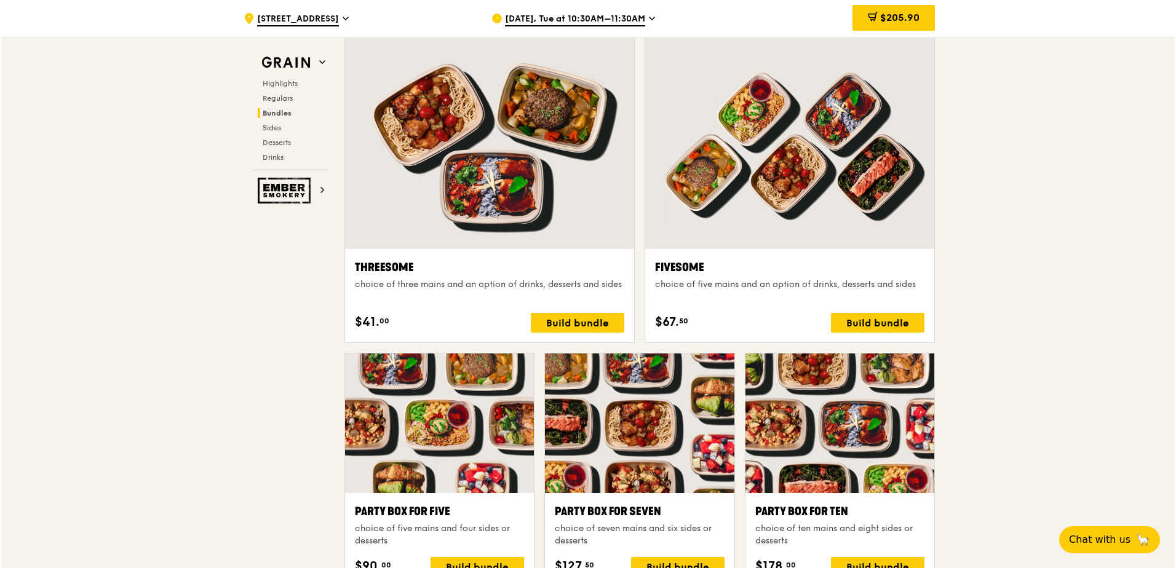
scroll to position [2029, 0]
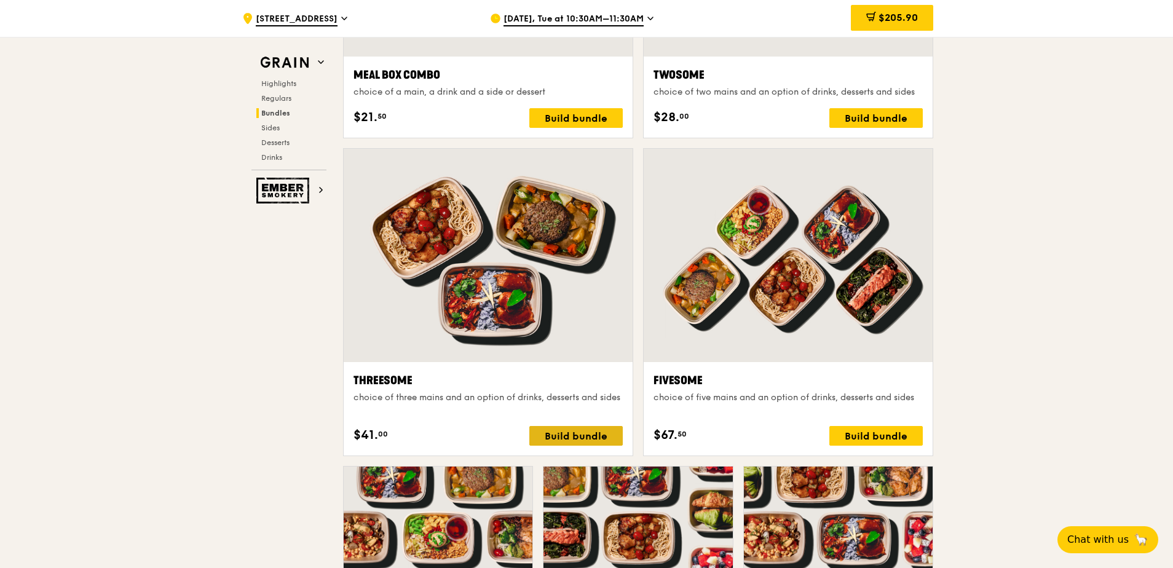
click at [575, 435] on div "Build bundle" at bounding box center [575, 436] width 93 height 20
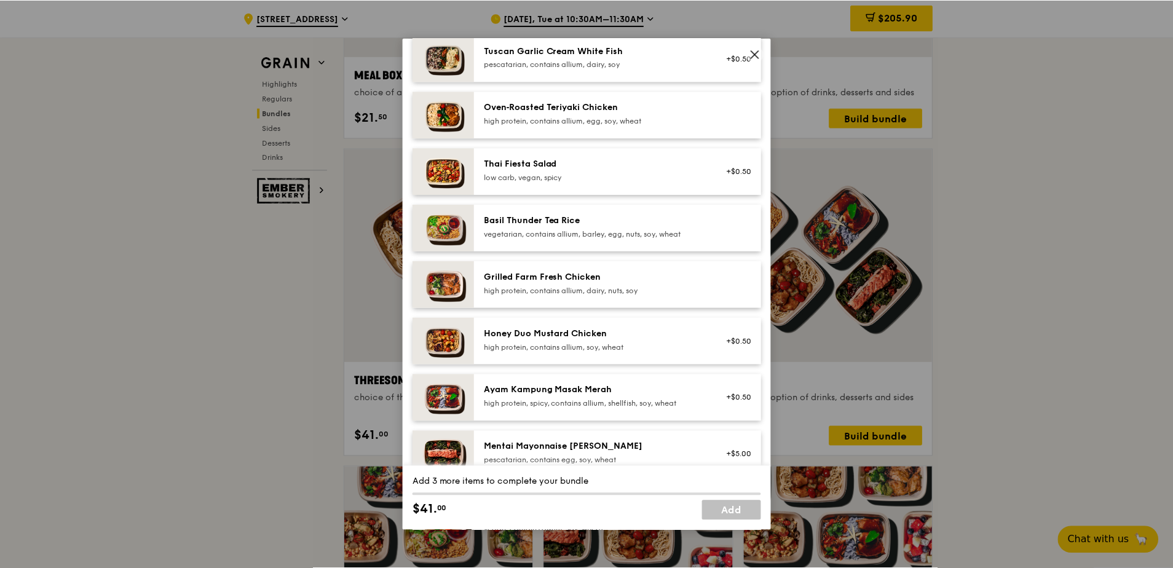
scroll to position [184, 0]
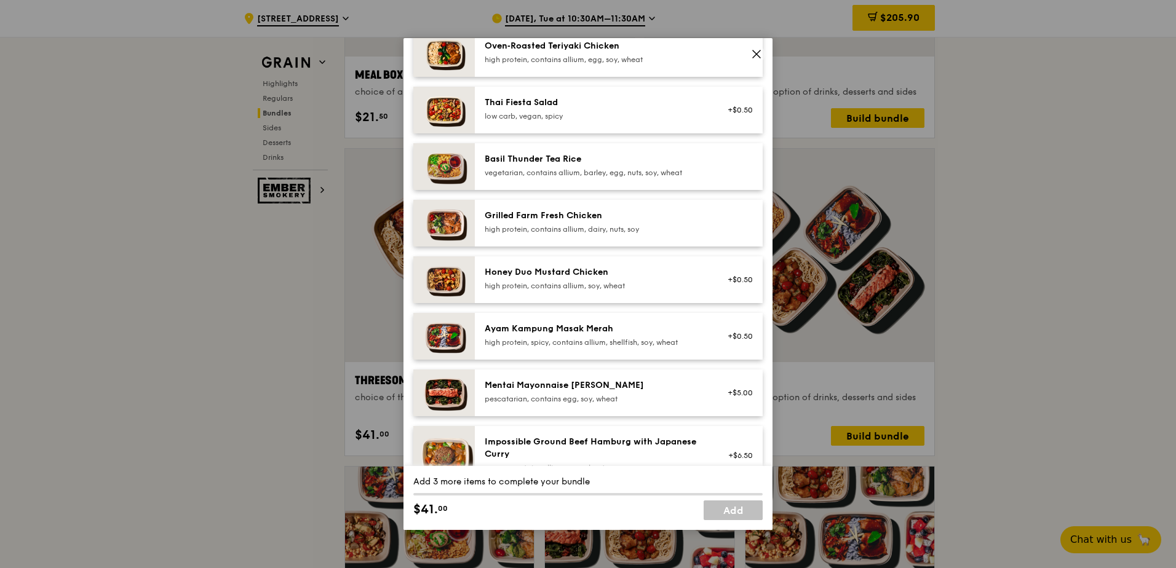
click at [757, 53] on icon at bounding box center [756, 53] width 7 height 7
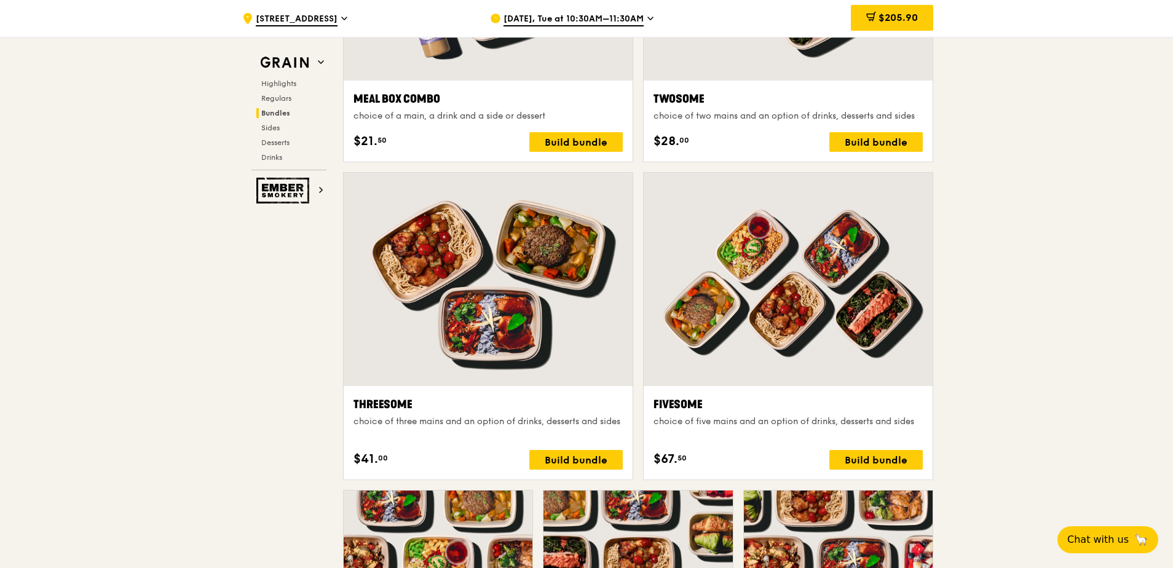
scroll to position [1968, 0]
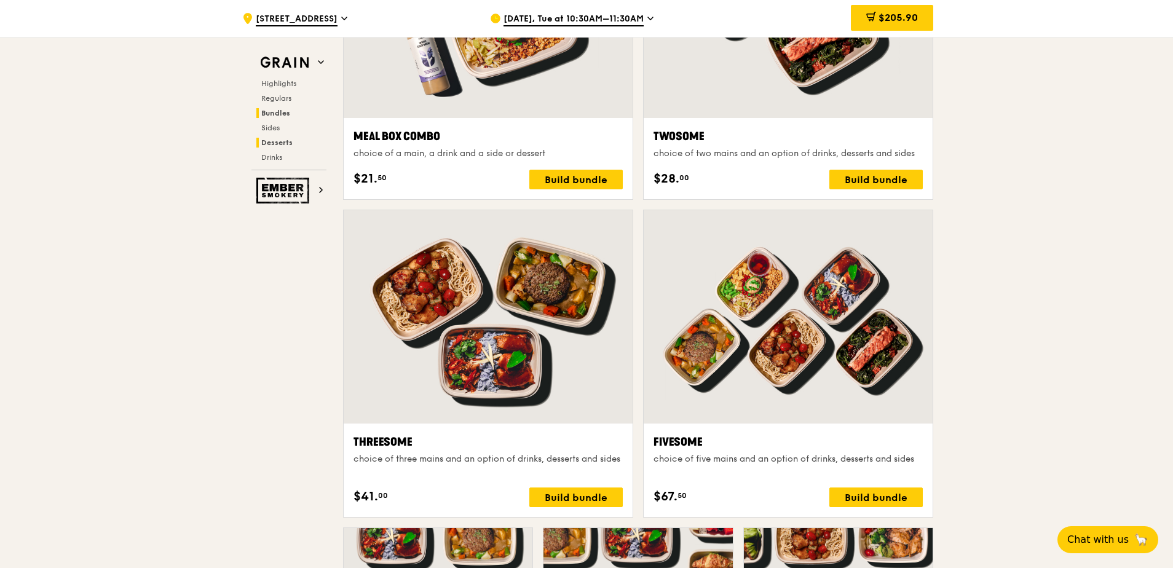
click at [272, 140] on span "Desserts" at bounding box center [276, 142] width 31 height 9
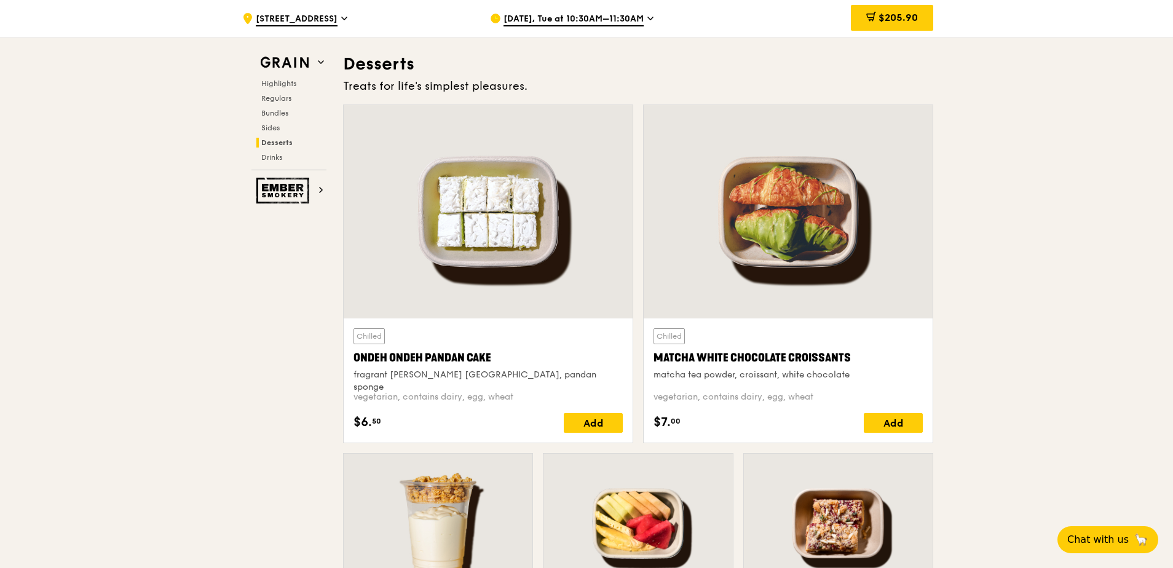
scroll to position [3506, 0]
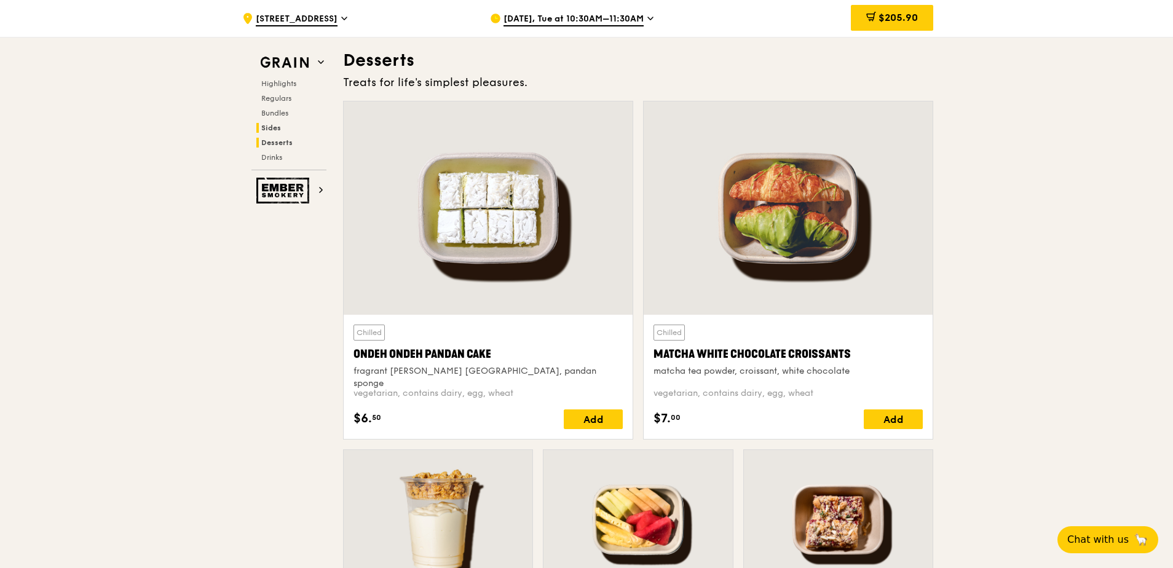
click at [273, 129] on span "Sides" at bounding box center [271, 128] width 20 height 9
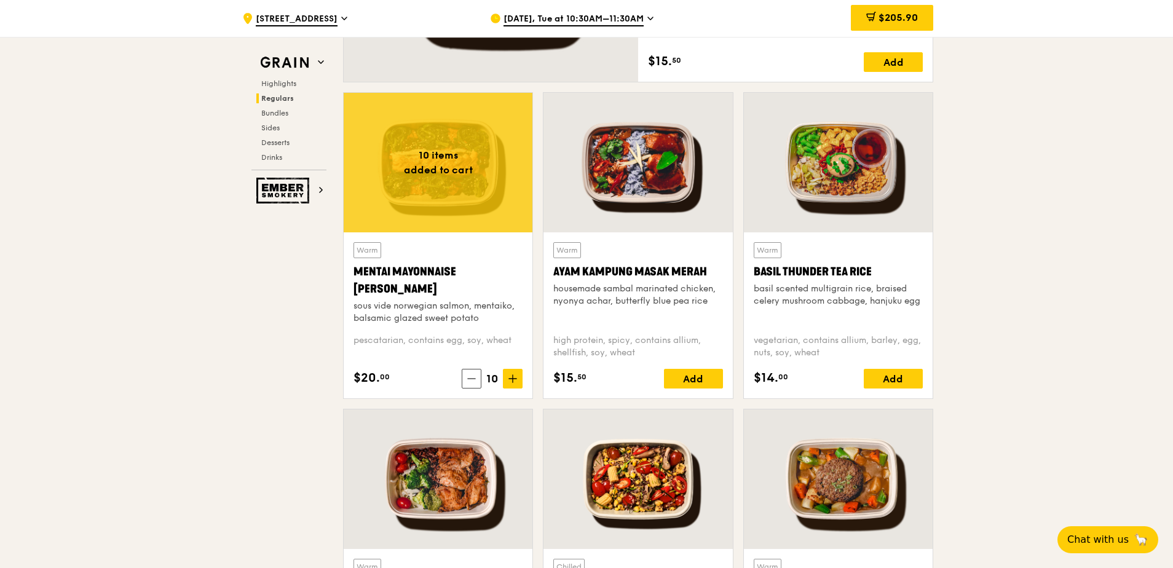
scroll to position [956, 0]
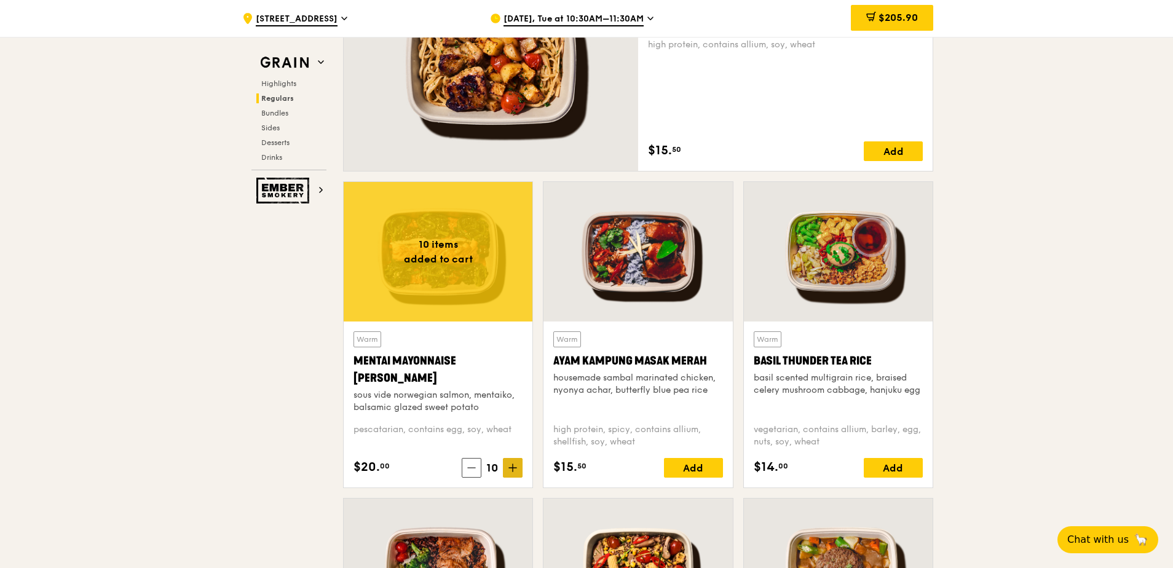
click at [516, 466] on icon at bounding box center [513, 468] width 9 height 9
click at [692, 467] on div "Add" at bounding box center [693, 468] width 59 height 20
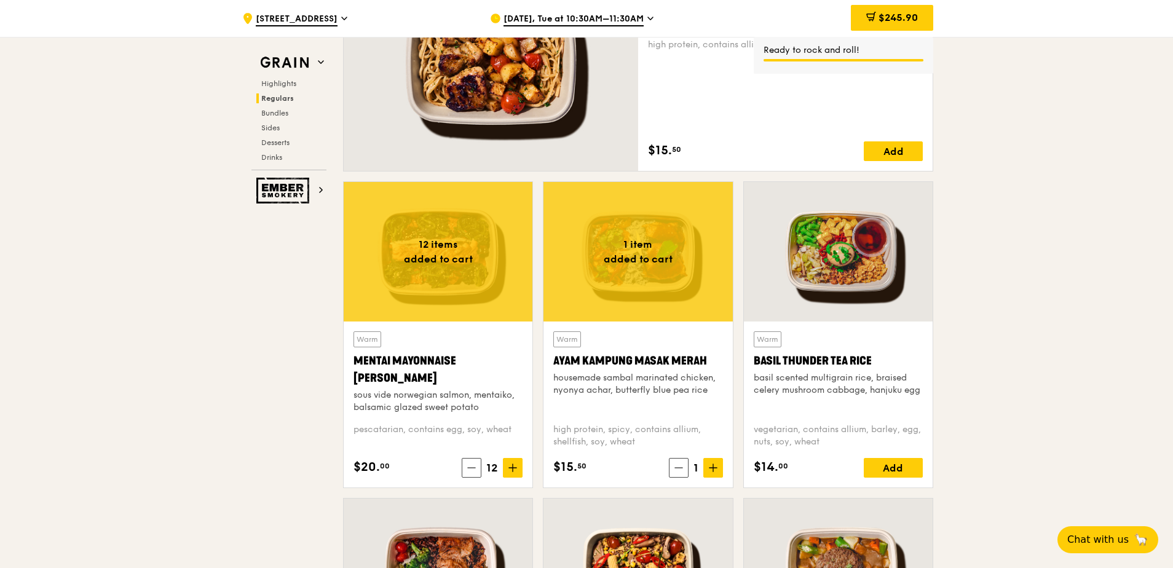
click at [692, 467] on span "1" at bounding box center [696, 467] width 15 height 17
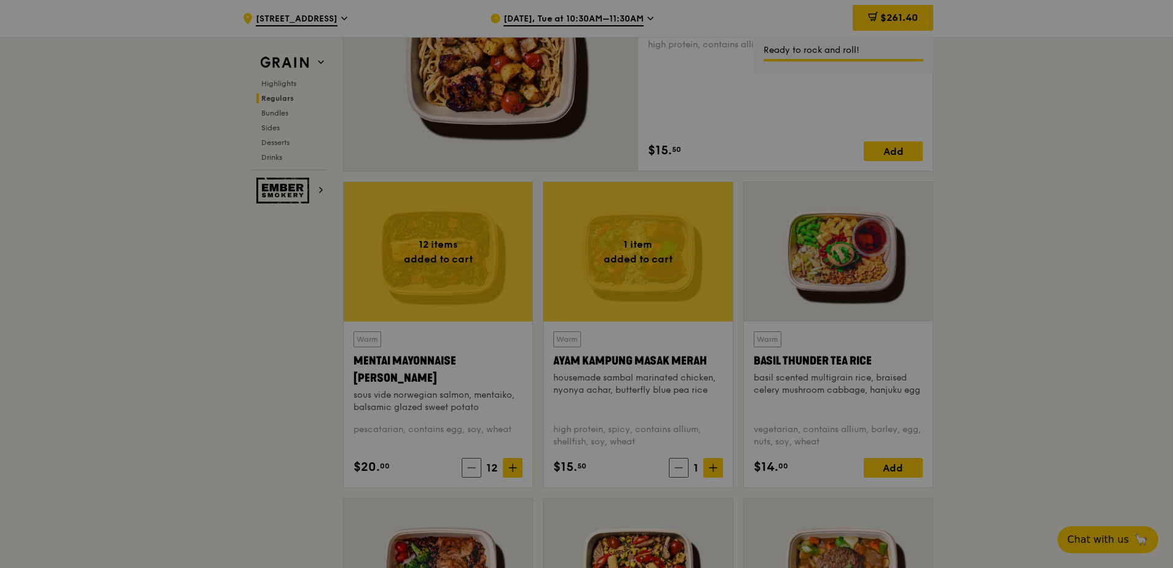
drag, startPoint x: 692, startPoint y: 467, endPoint x: 710, endPoint y: 470, distance: 18.1
click at [710, 470] on div at bounding box center [586, 284] width 1173 height 568
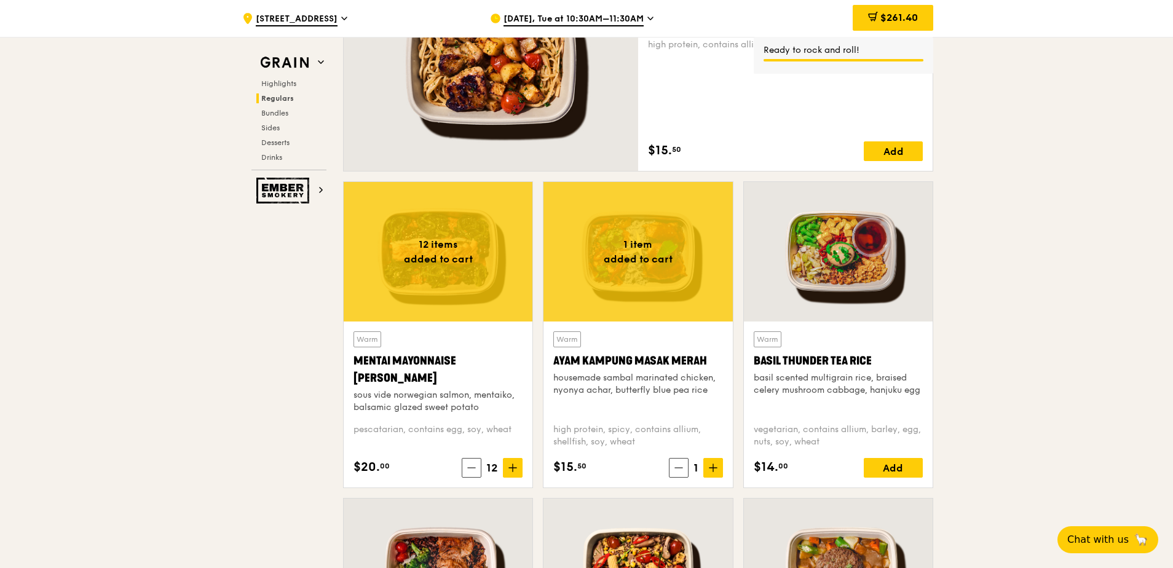
click at [710, 470] on icon at bounding box center [713, 468] width 9 height 9
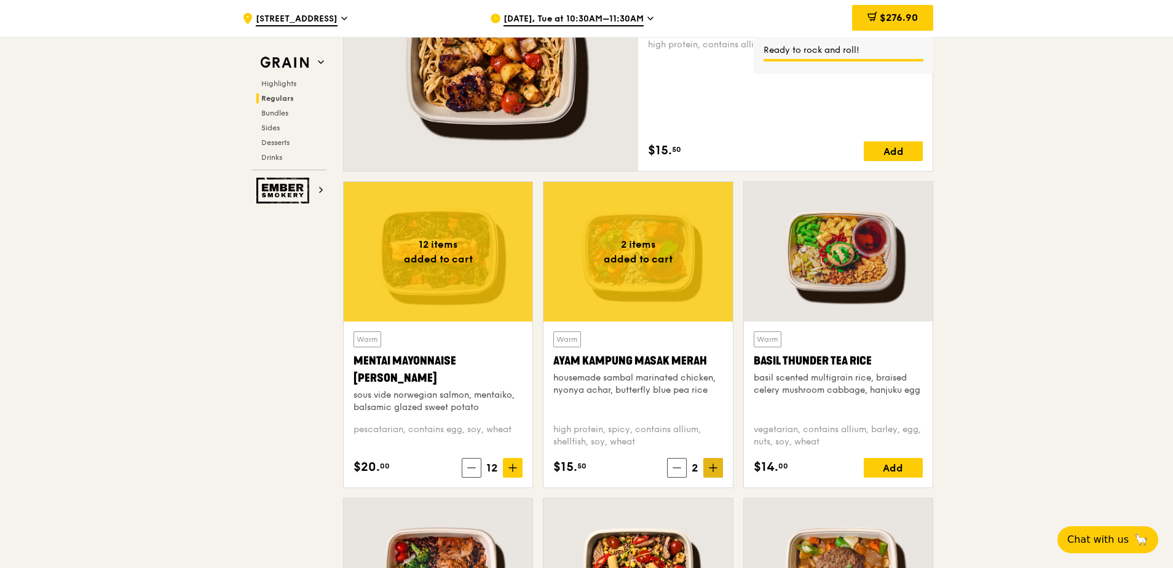
click at [709, 470] on icon at bounding box center [713, 468] width 9 height 9
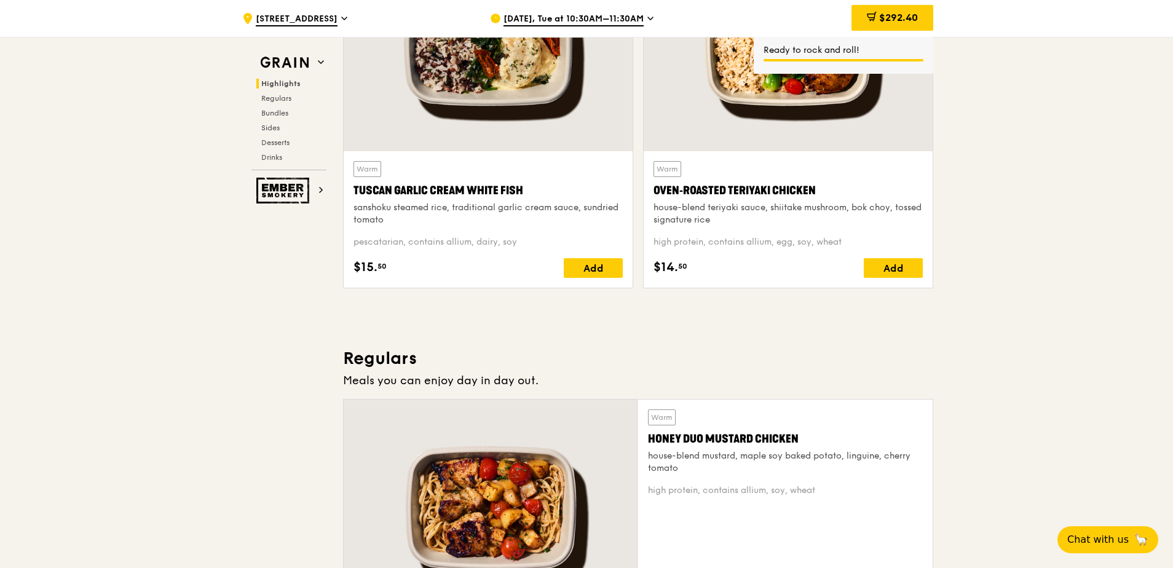
scroll to position [403, 0]
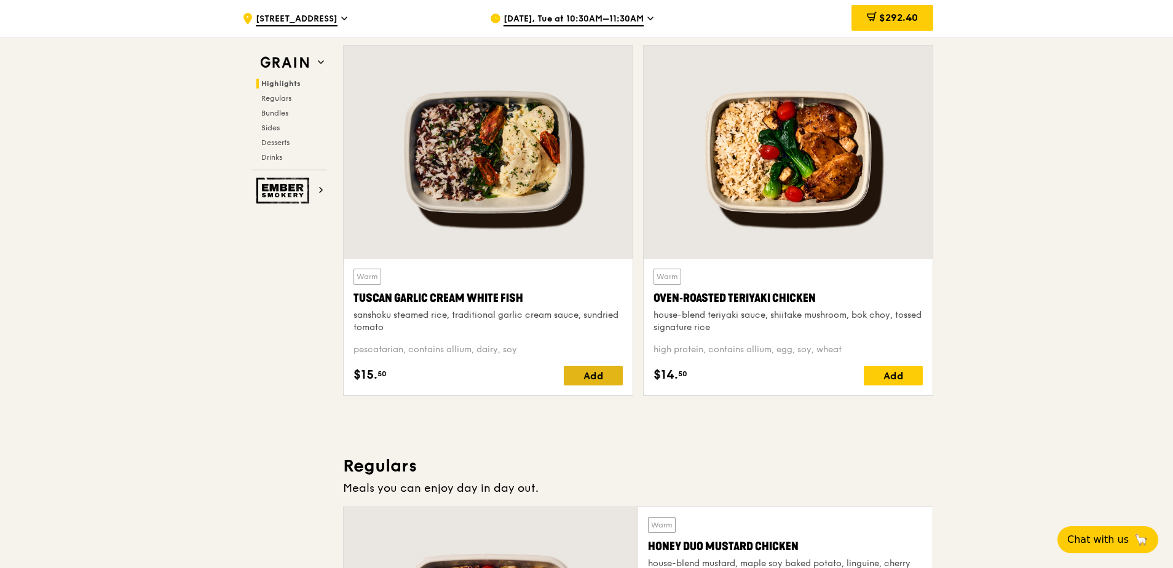
click at [601, 372] on div "Add" at bounding box center [593, 376] width 59 height 20
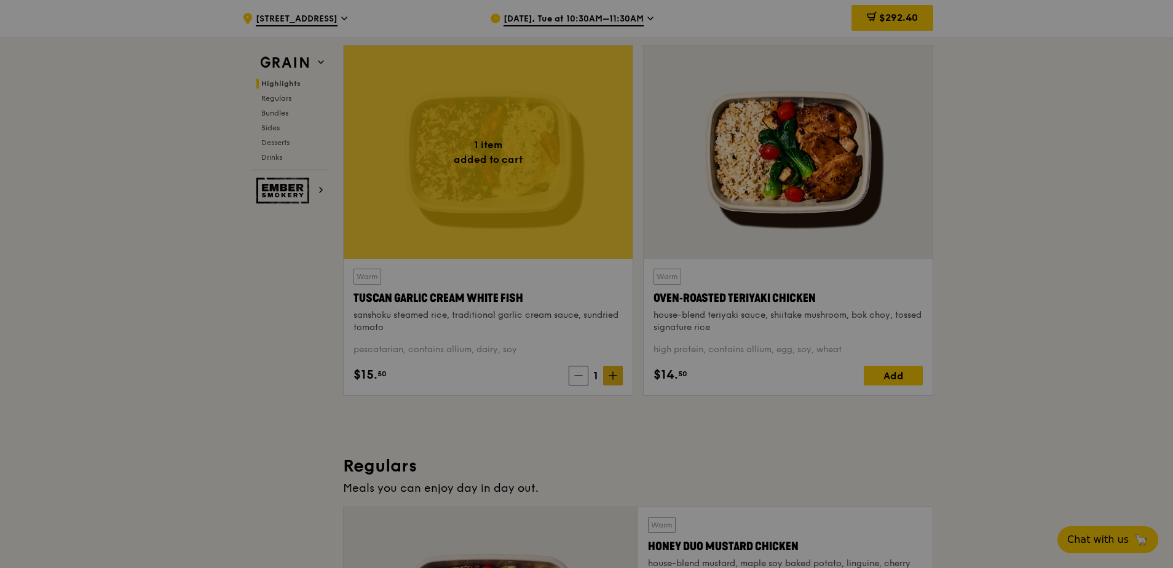
click at [606, 373] on div at bounding box center [586, 284] width 1173 height 568
drag, startPoint x: 606, startPoint y: 373, endPoint x: 611, endPoint y: 379, distance: 7.0
click at [611, 379] on div at bounding box center [586, 284] width 1173 height 568
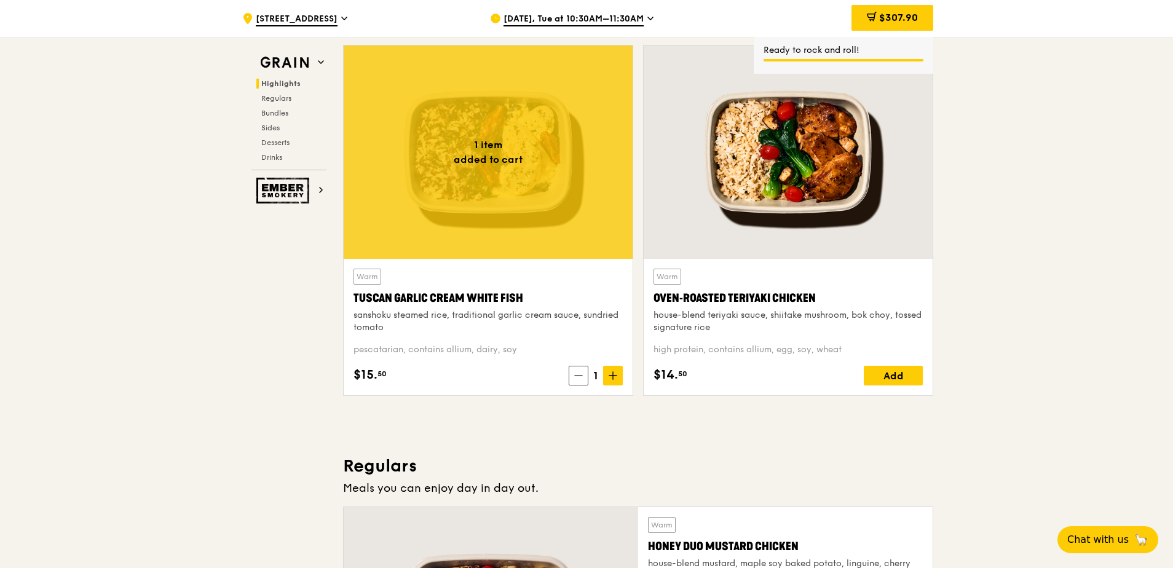
click at [611, 379] on icon at bounding box center [613, 375] width 9 height 9
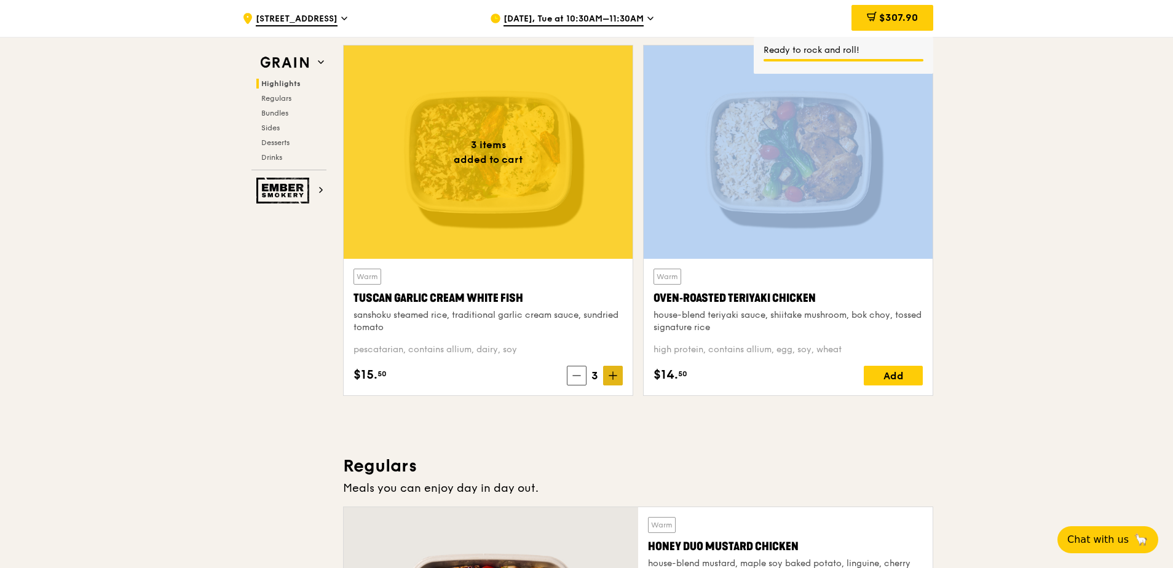
click at [611, 379] on icon at bounding box center [613, 375] width 9 height 9
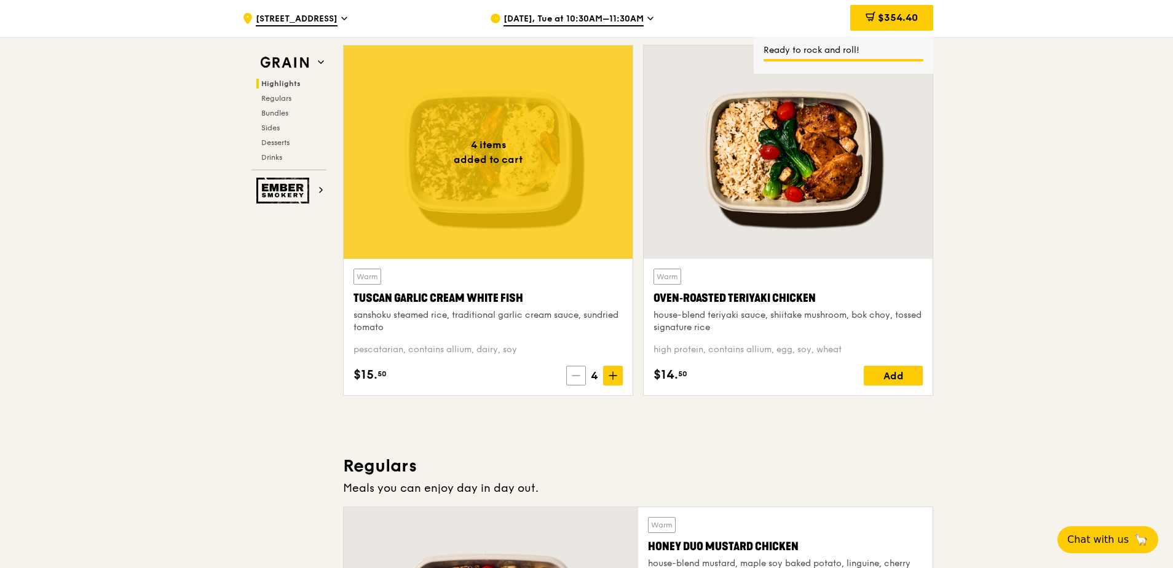
drag, startPoint x: 611, startPoint y: 379, endPoint x: 576, endPoint y: 379, distance: 35.1
click at [574, 379] on icon at bounding box center [576, 375] width 9 height 9
click at [904, 374] on div "Add" at bounding box center [893, 376] width 59 height 20
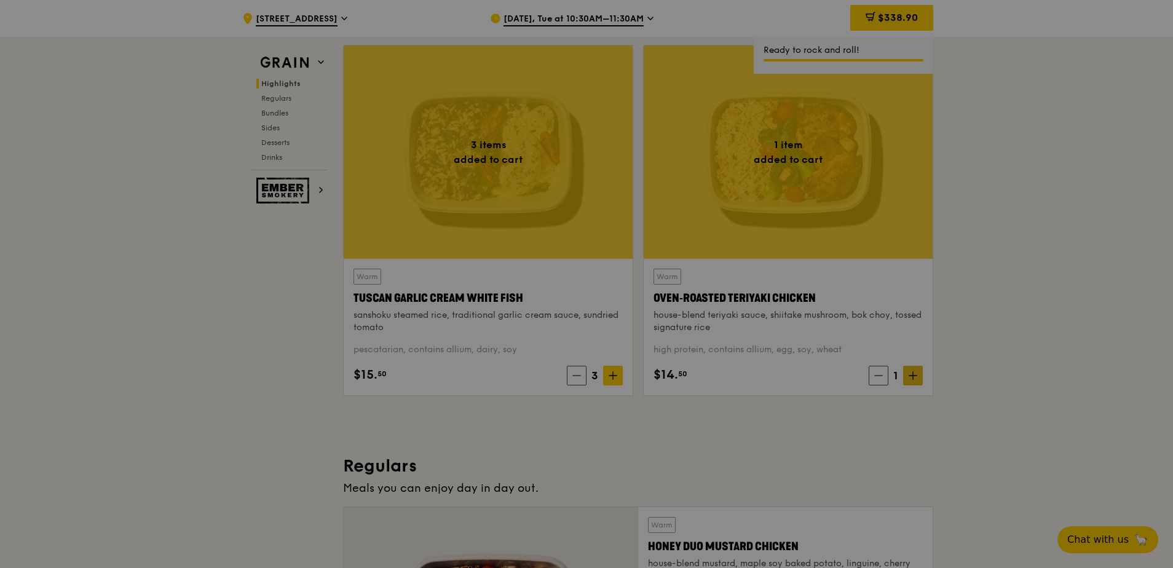
click at [916, 375] on div at bounding box center [586, 284] width 1173 height 568
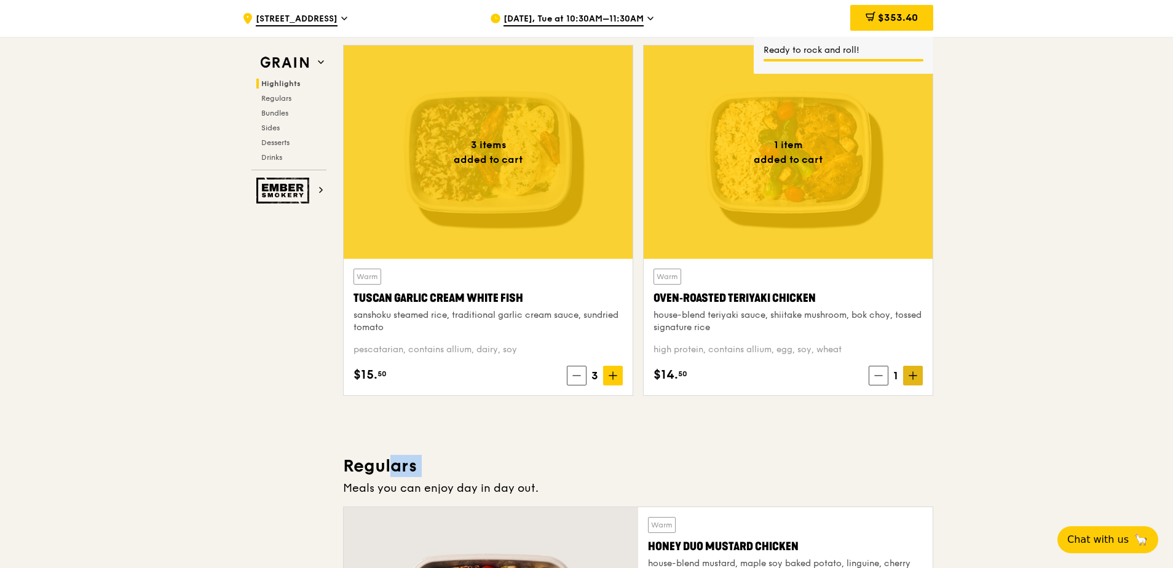
click at [916, 375] on icon at bounding box center [913, 375] width 9 height 9
click at [916, 378] on icon at bounding box center [913, 375] width 9 height 9
click at [917, 381] on span at bounding box center [913, 376] width 20 height 20
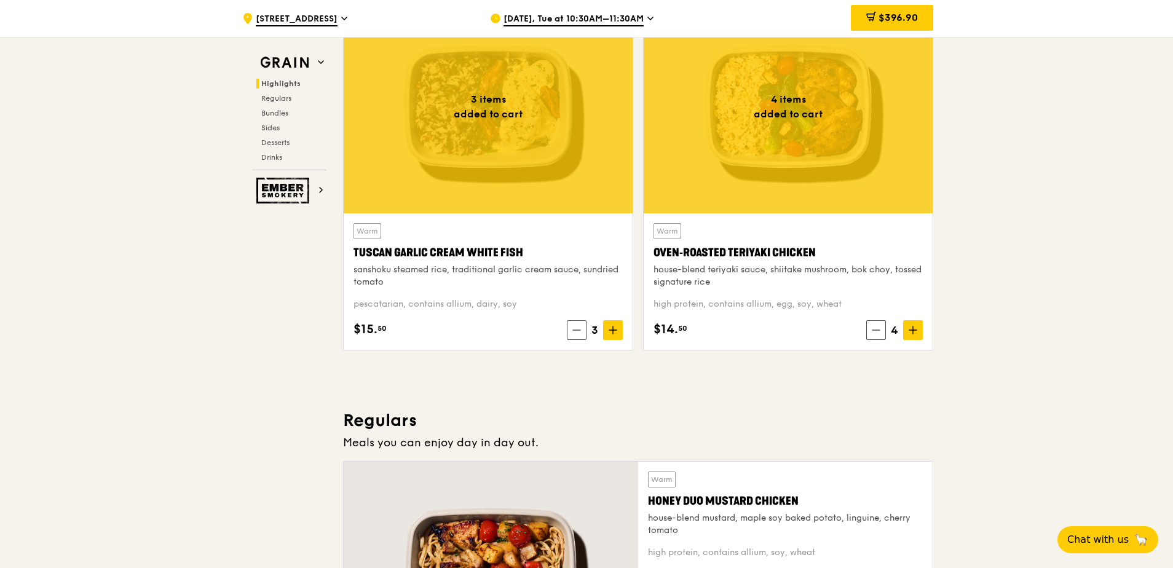
scroll to position [341, 0]
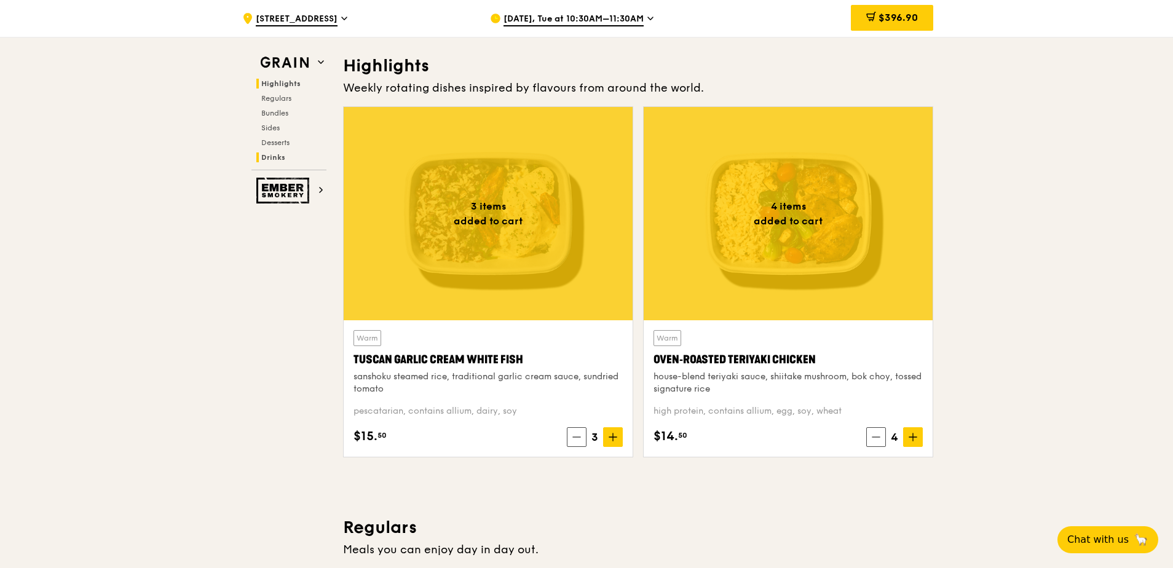
click at [272, 157] on span "Drinks" at bounding box center [273, 157] width 24 height 9
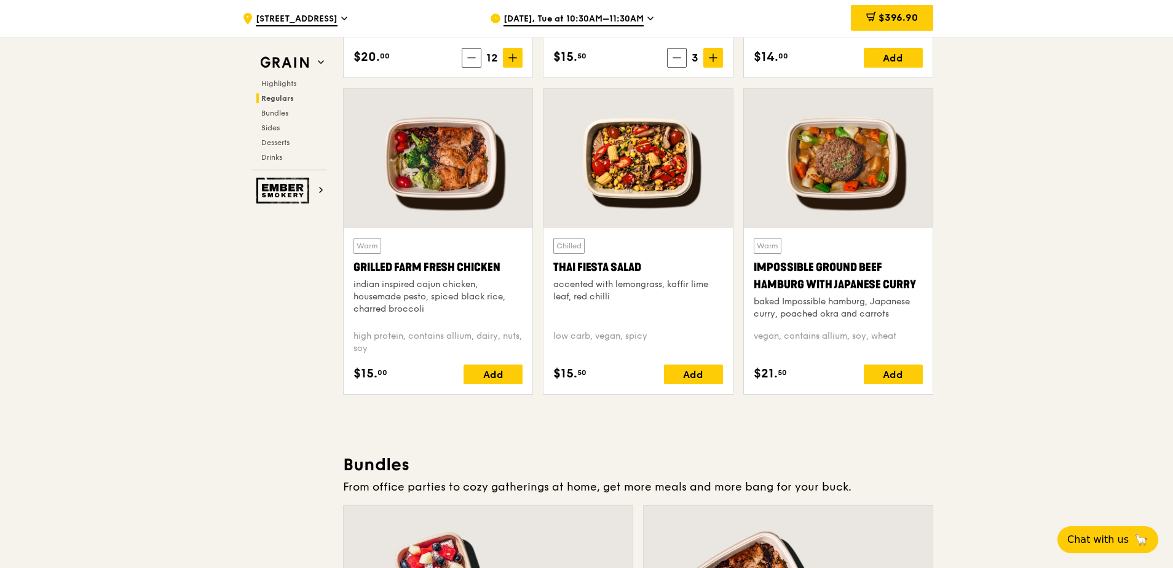
scroll to position [1241, 0]
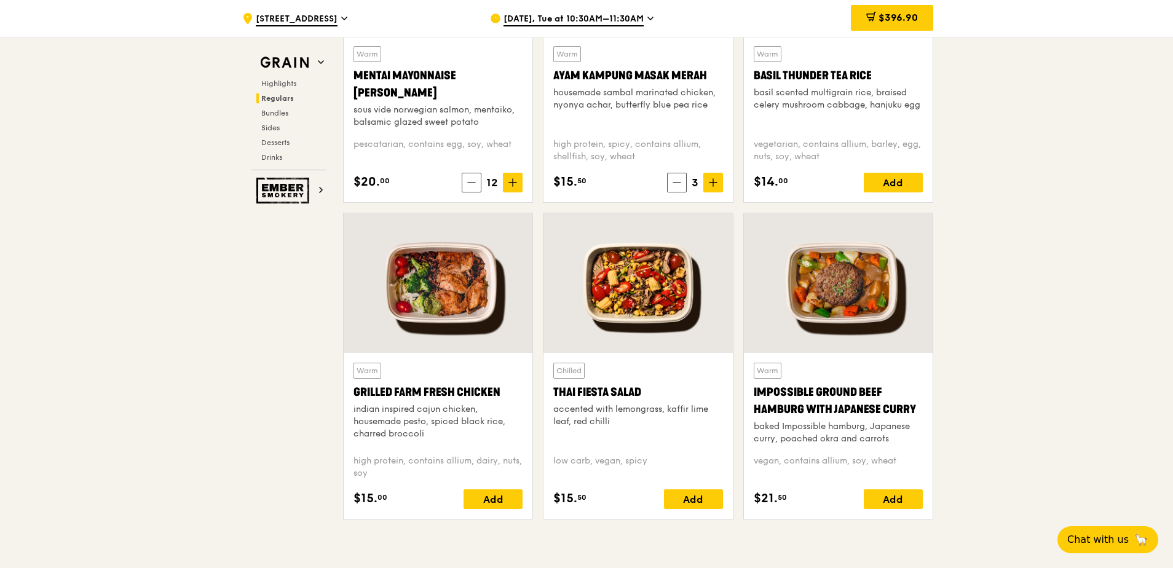
click at [582, 410] on div "accented with lemongrass, kaffir lime leaf, red chilli" at bounding box center [637, 415] width 169 height 25
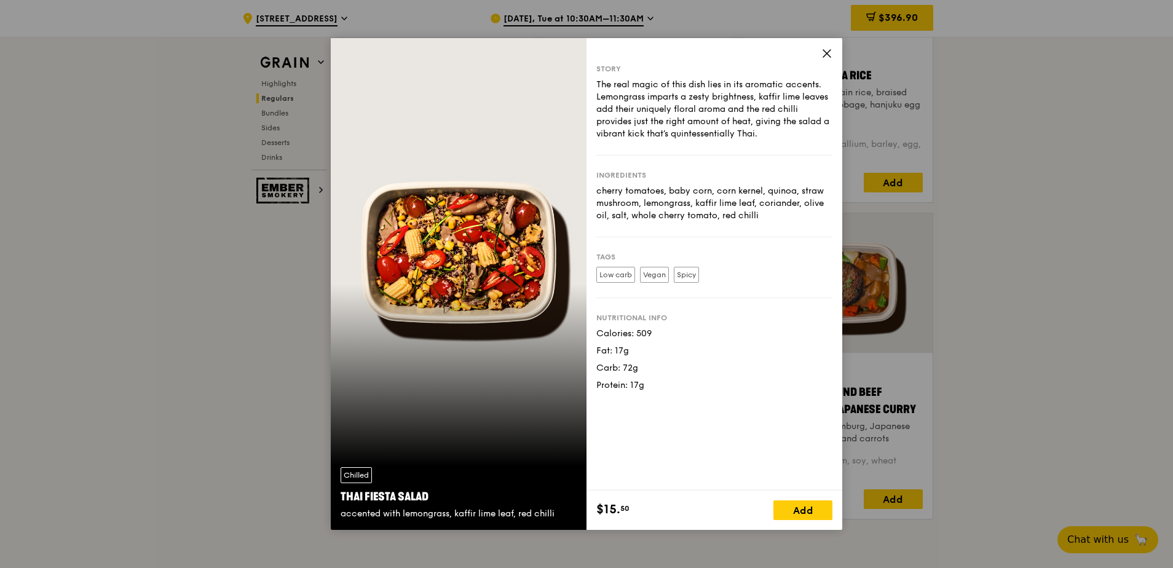
click at [828, 55] on icon at bounding box center [826, 53] width 7 height 7
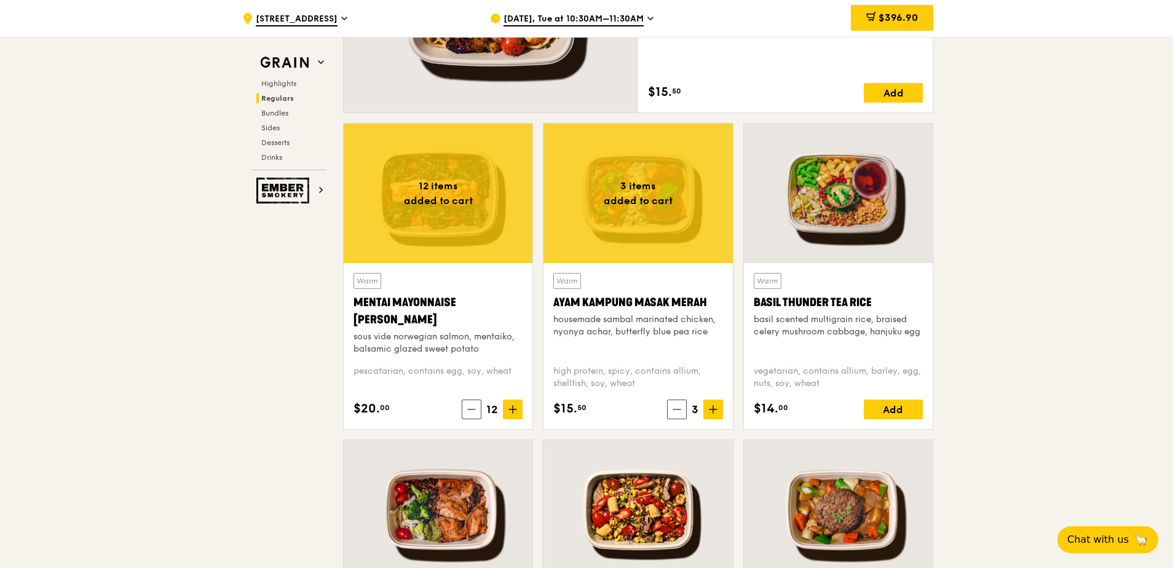
scroll to position [996, 0]
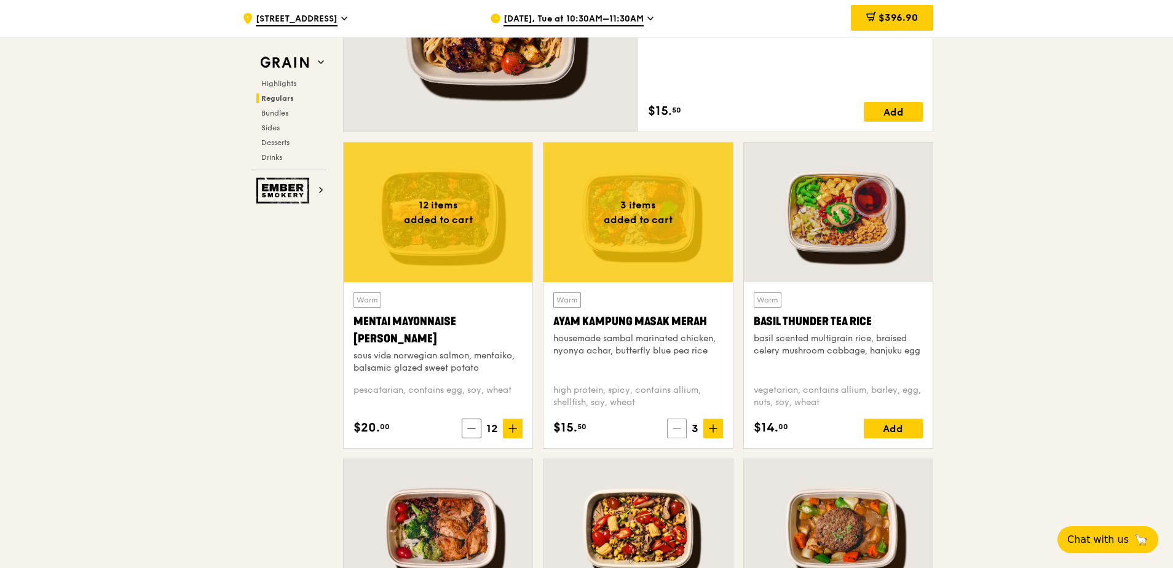
click at [673, 423] on span at bounding box center [677, 429] width 20 height 20
click at [515, 426] on icon at bounding box center [513, 428] width 9 height 9
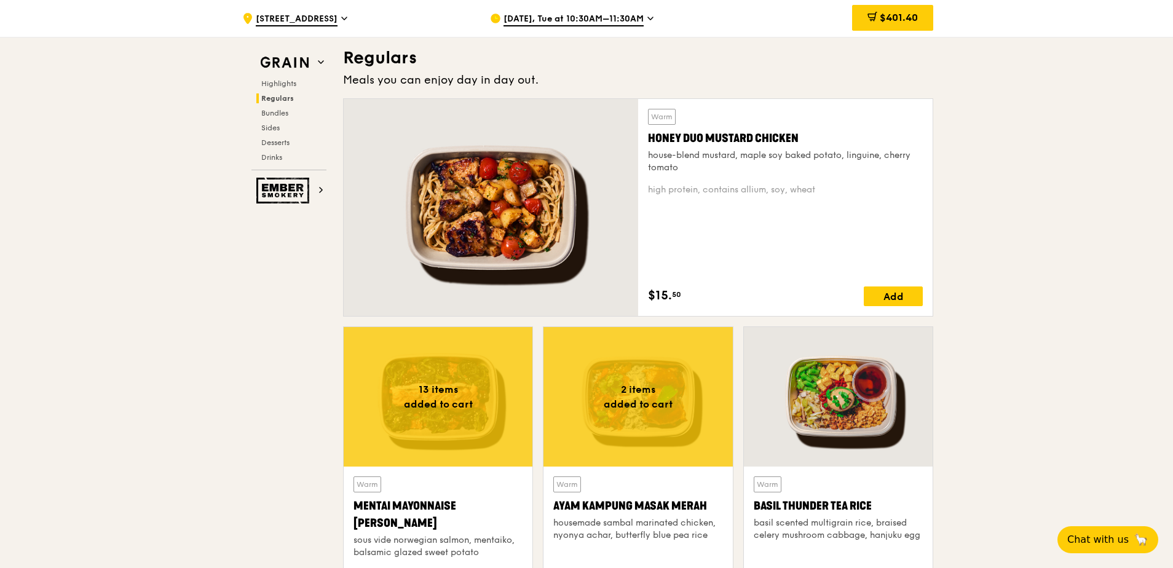
scroll to position [1119, 0]
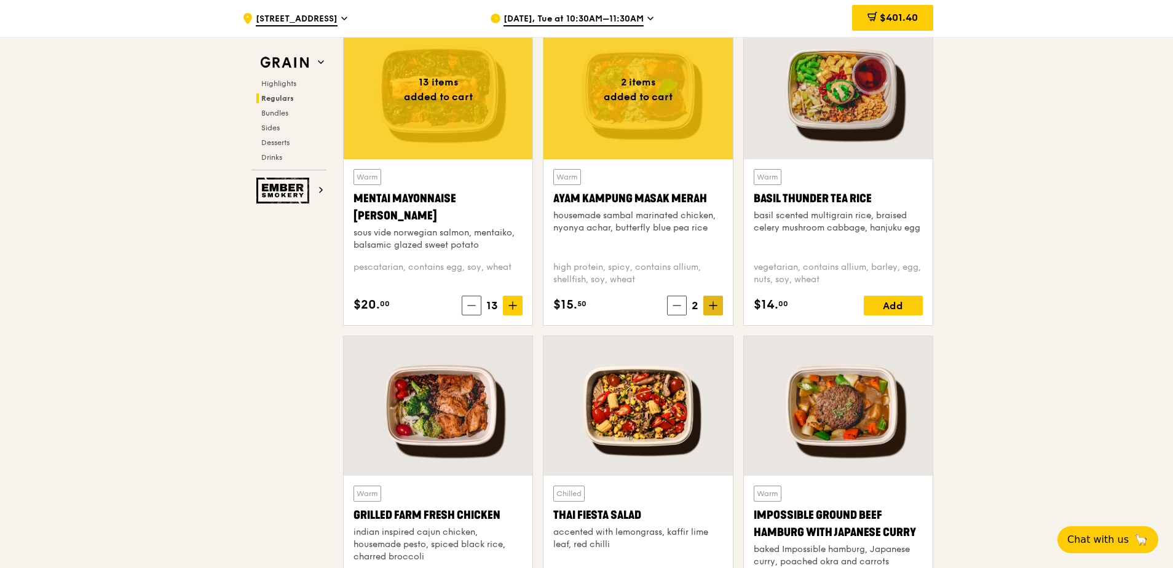
click at [711, 304] on icon at bounding box center [713, 305] width 9 height 9
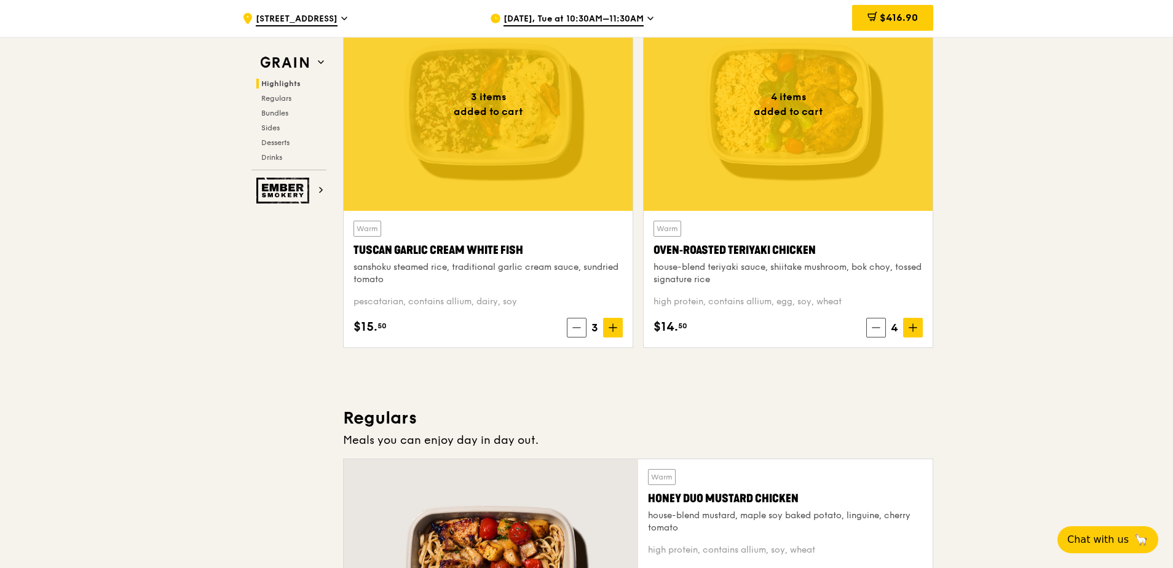
scroll to position [381, 0]
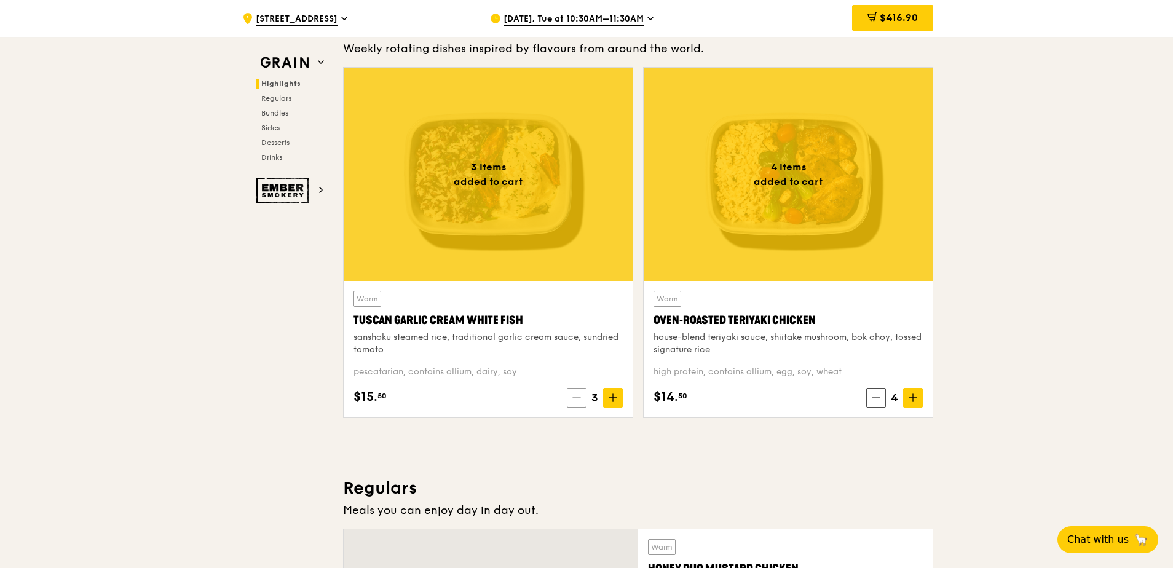
click at [575, 403] on span at bounding box center [577, 398] width 20 height 20
click at [917, 397] on icon at bounding box center [913, 398] width 9 height 9
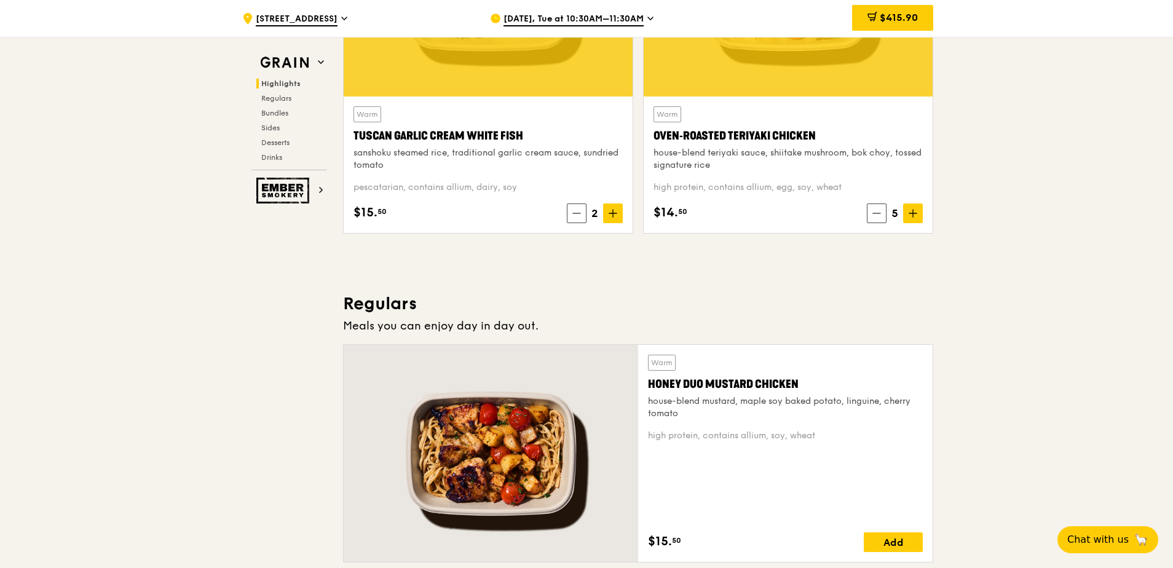
scroll to position [442, 0]
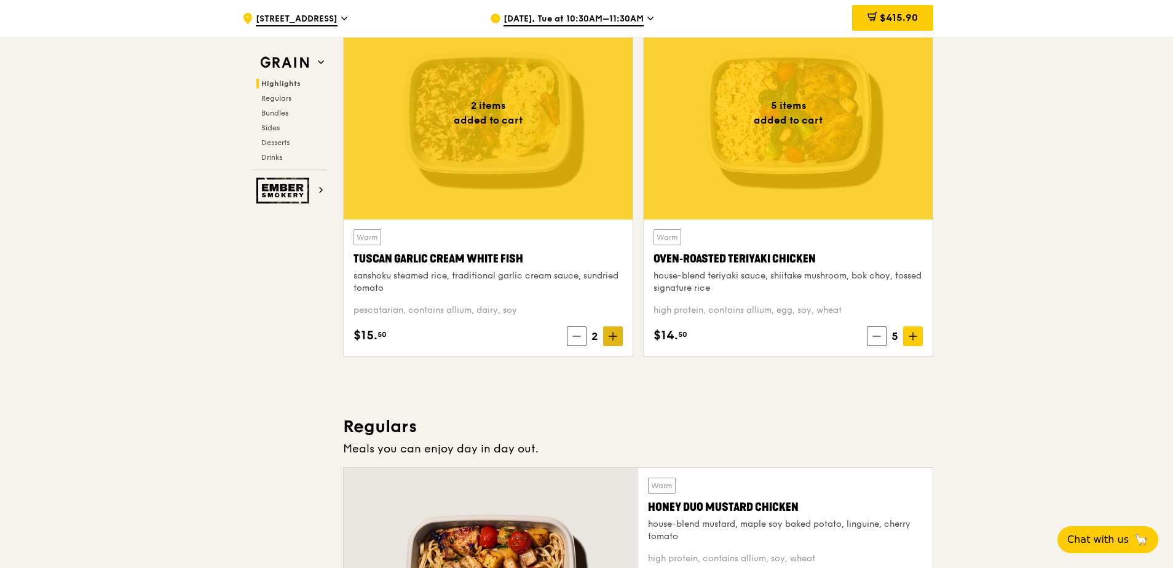
click at [616, 338] on icon at bounding box center [613, 336] width 9 height 9
click at [574, 335] on icon at bounding box center [576, 336] width 9 height 9
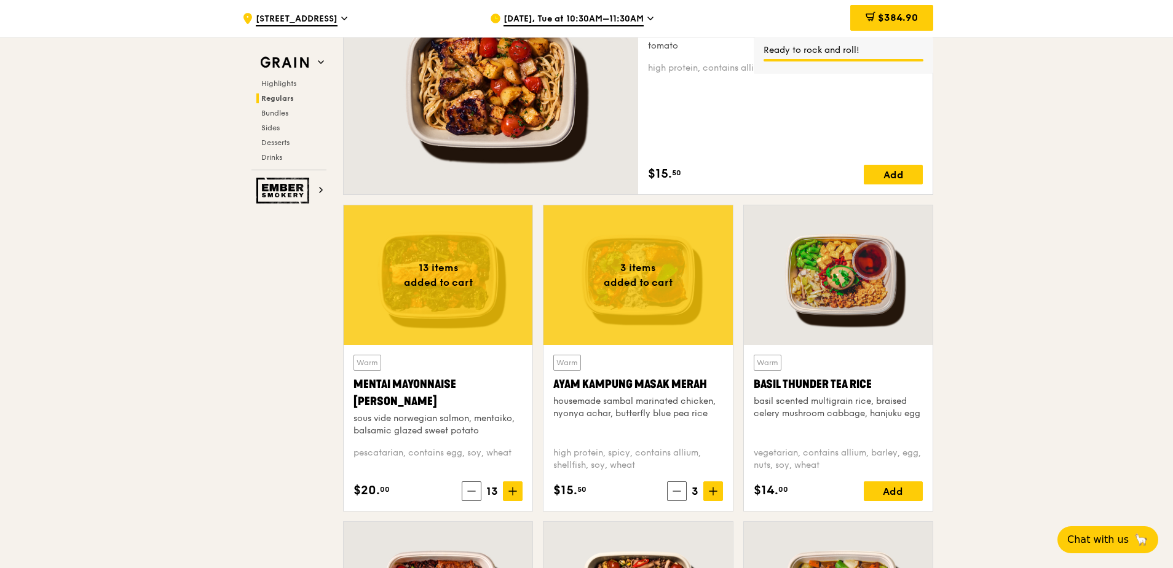
scroll to position [934, 0]
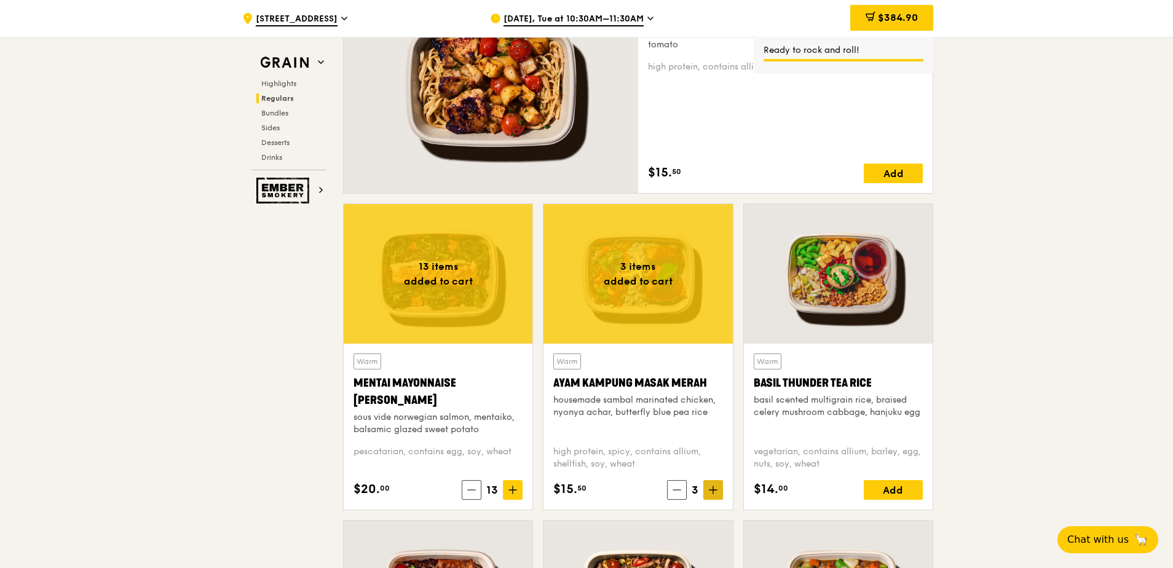
click at [711, 489] on icon at bounding box center [713, 490] width 9 height 9
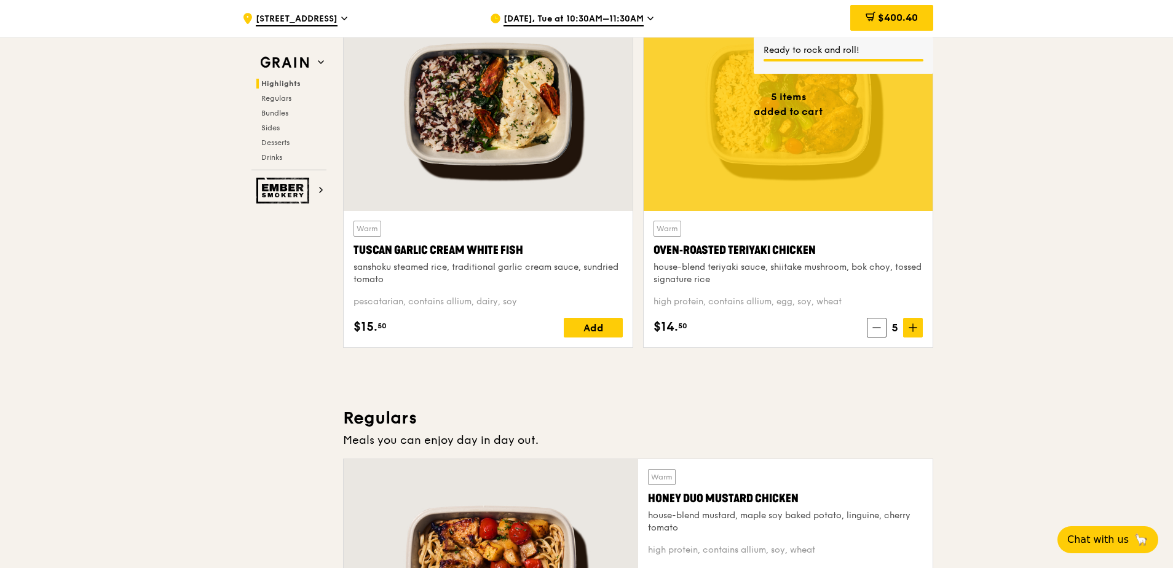
scroll to position [442, 0]
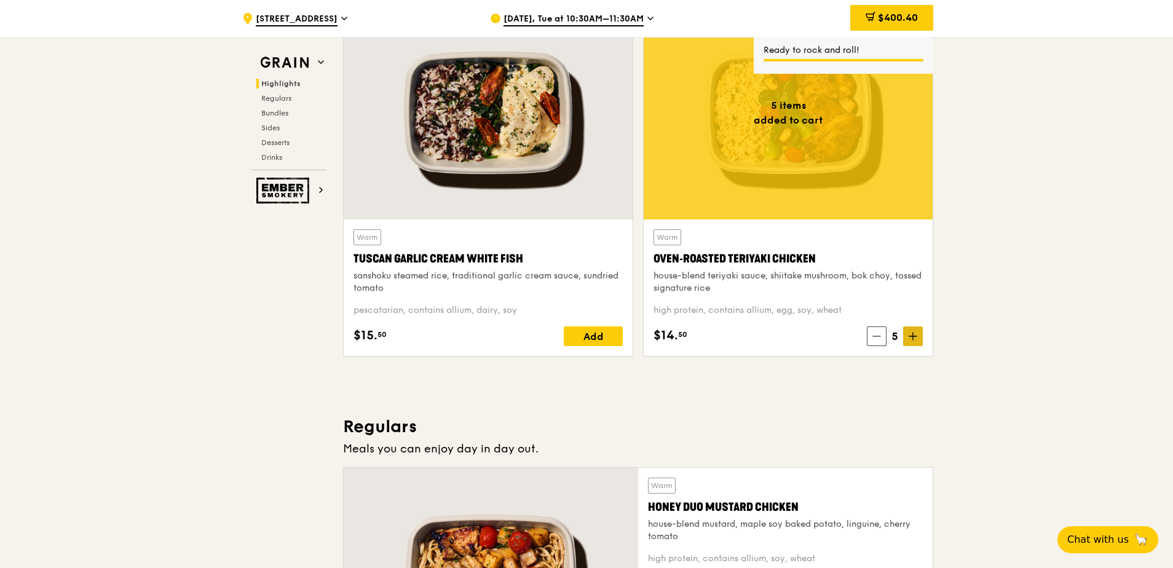
click at [919, 342] on span at bounding box center [913, 337] width 20 height 20
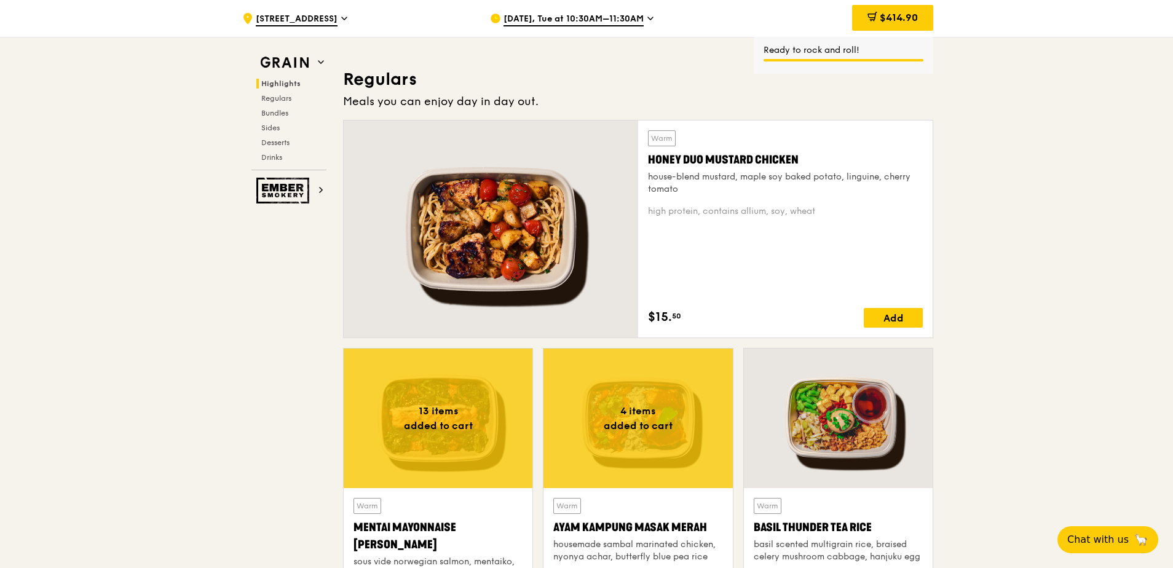
scroll to position [934, 0]
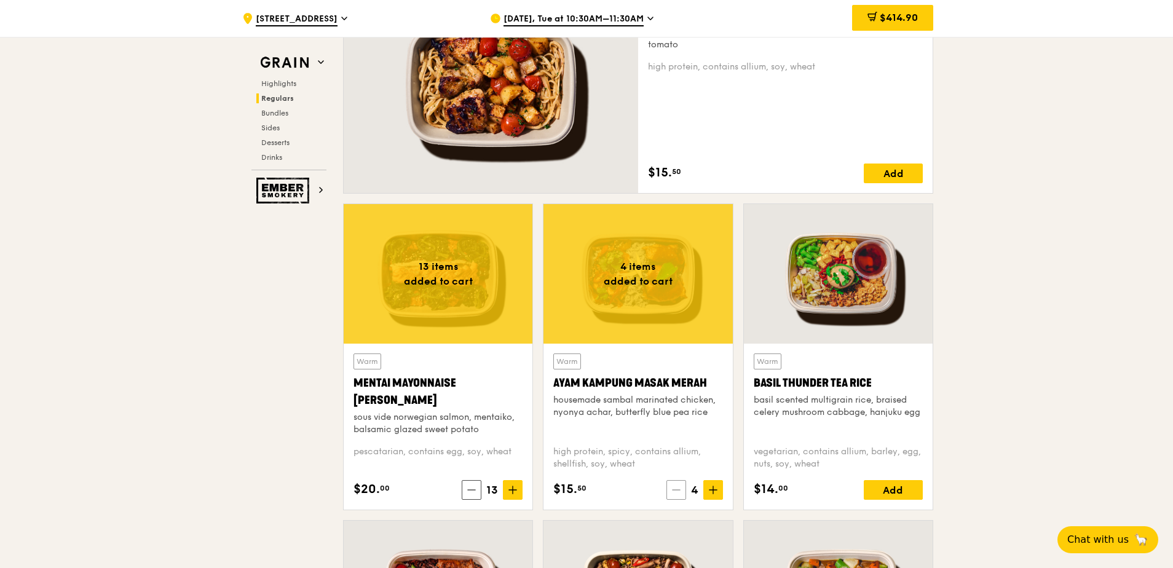
click at [676, 492] on icon at bounding box center [676, 490] width 9 height 9
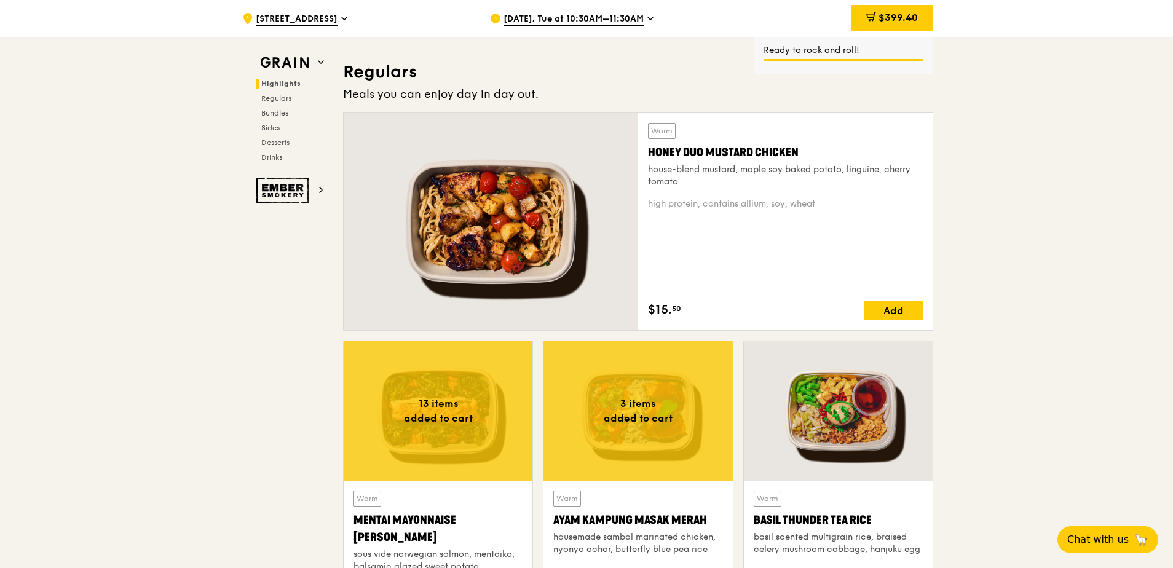
scroll to position [627, 0]
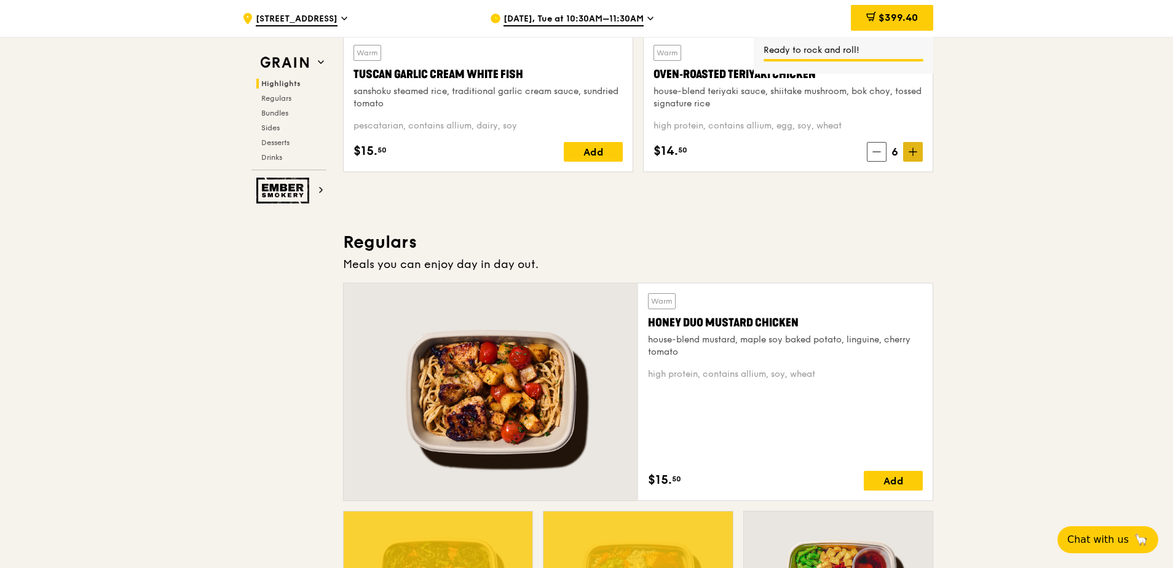
click at [916, 152] on icon at bounding box center [913, 152] width 9 height 9
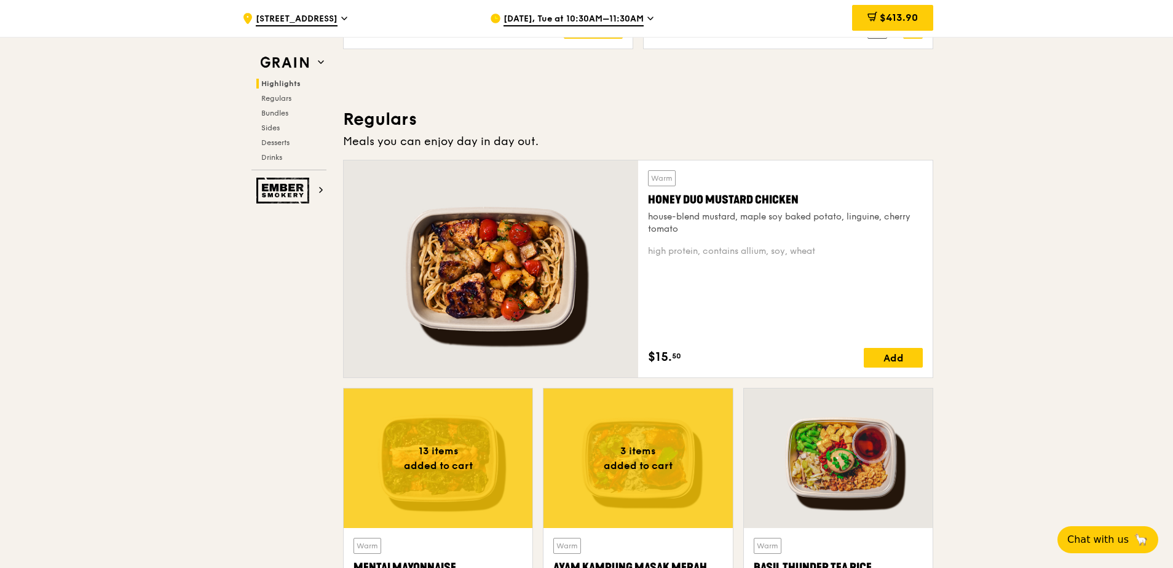
scroll to position [565, 0]
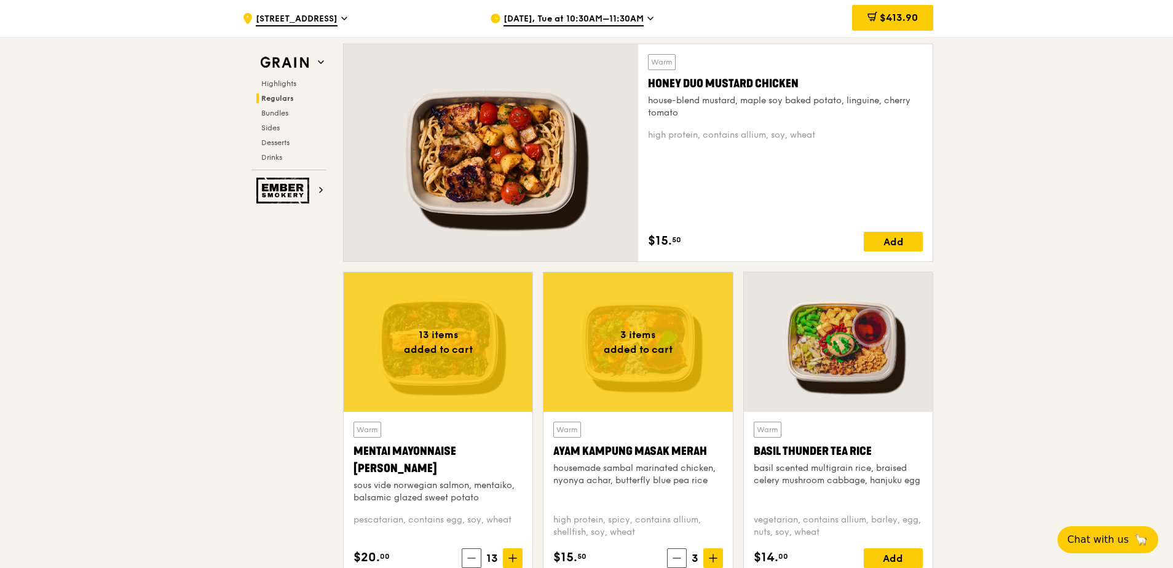
scroll to position [688, 0]
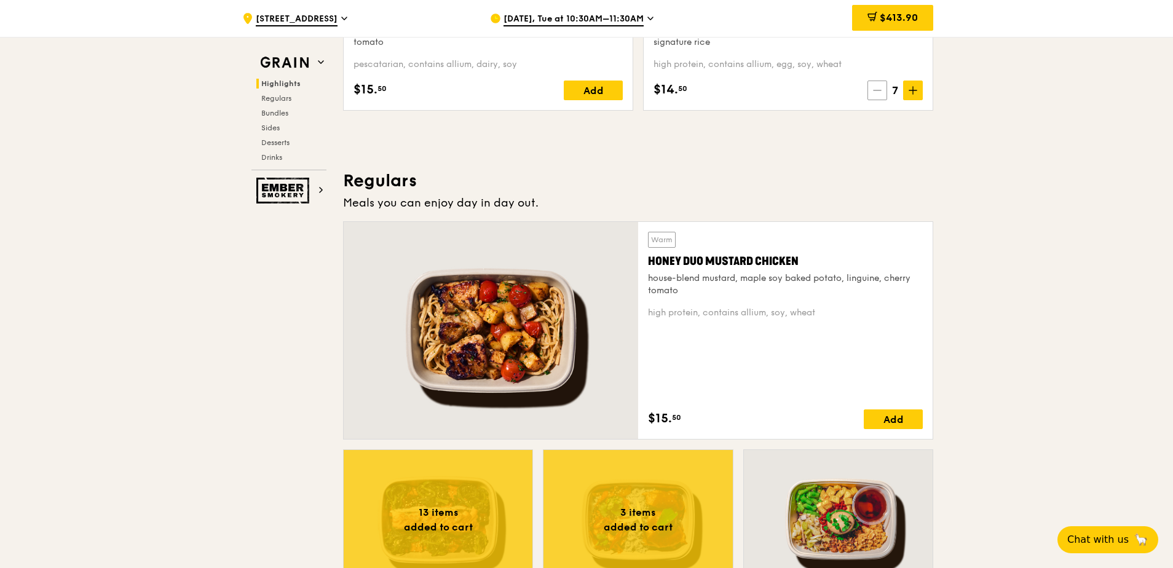
click at [874, 89] on icon at bounding box center [877, 90] width 9 height 9
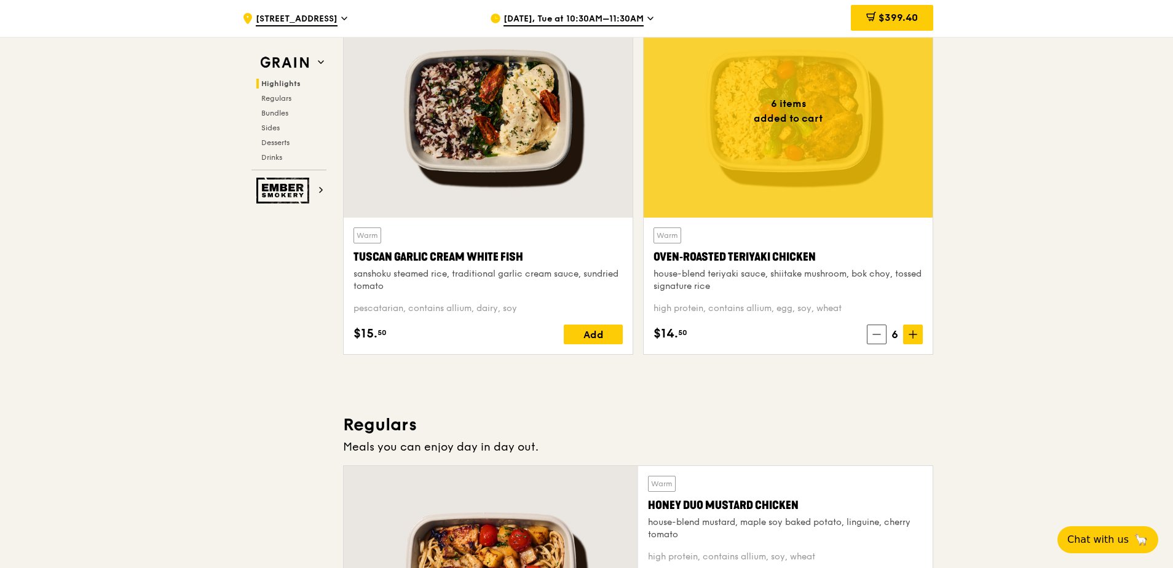
scroll to position [442, 0]
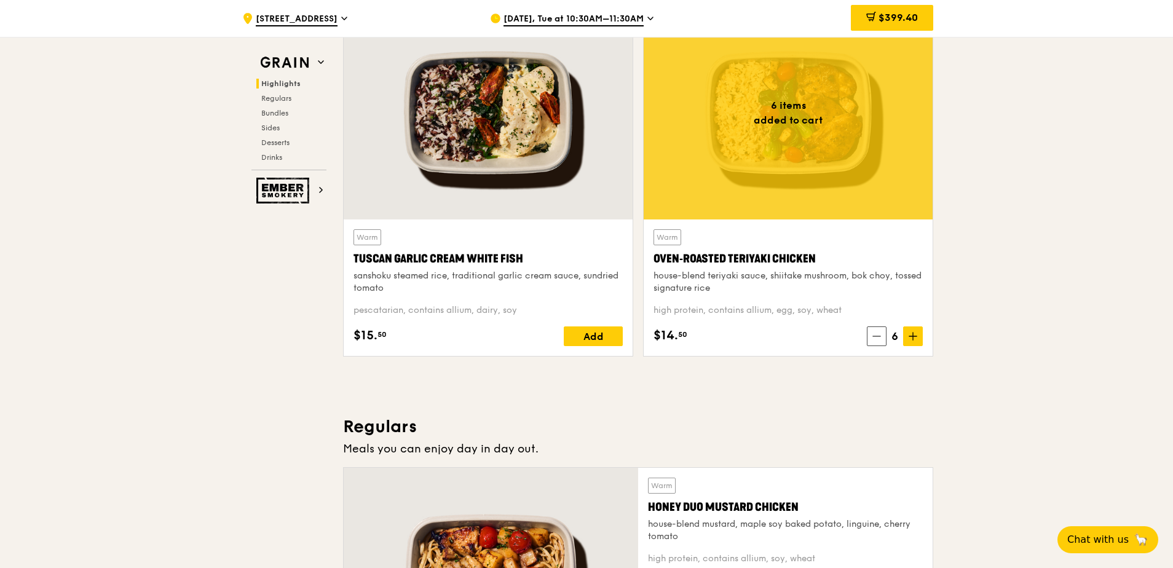
click at [897, 338] on span "6" at bounding box center [895, 336] width 17 height 17
drag, startPoint x: 895, startPoint y: 336, endPoint x: 885, endPoint y: 336, distance: 9.8
click at [885, 336] on div "6" at bounding box center [895, 337] width 56 height 20
drag, startPoint x: 885, startPoint y: 336, endPoint x: 879, endPoint y: 339, distance: 7.4
click at [879, 339] on icon at bounding box center [877, 336] width 9 height 9
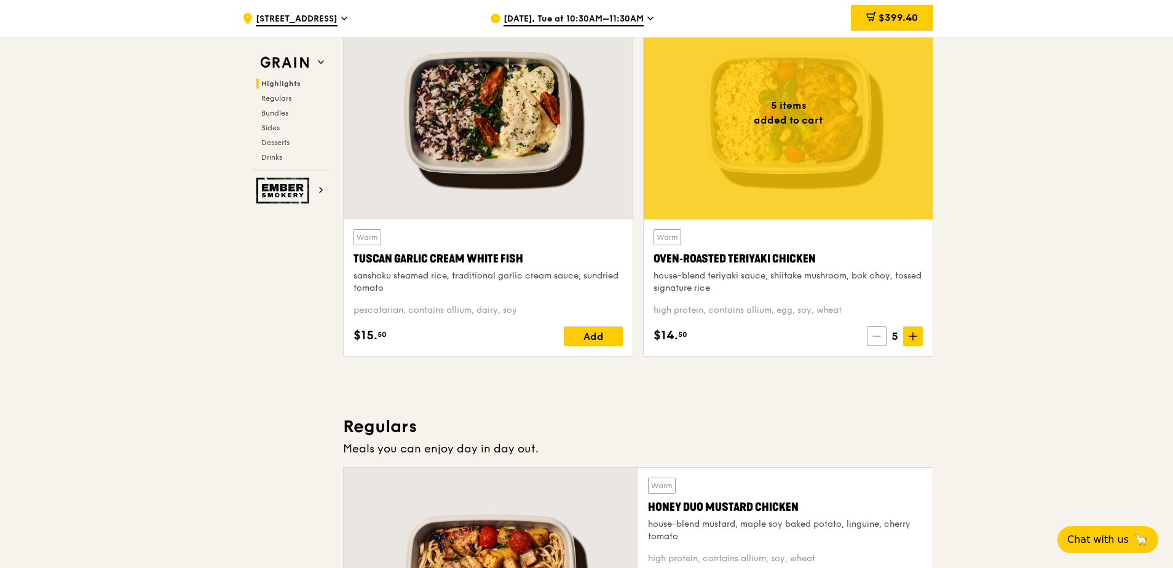
click at [879, 339] on icon at bounding box center [877, 336] width 9 height 9
click at [879, 339] on icon at bounding box center [876, 336] width 9 height 9
click at [879, 339] on icon at bounding box center [877, 336] width 9 height 9
click at [879, 339] on icon at bounding box center [878, 336] width 9 height 9
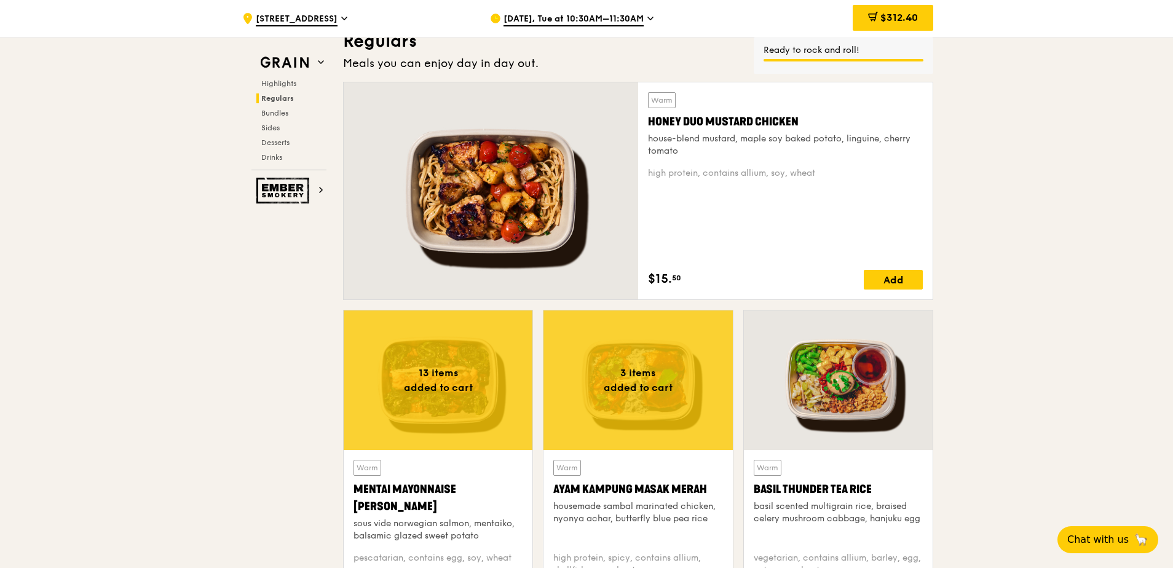
scroll to position [934, 0]
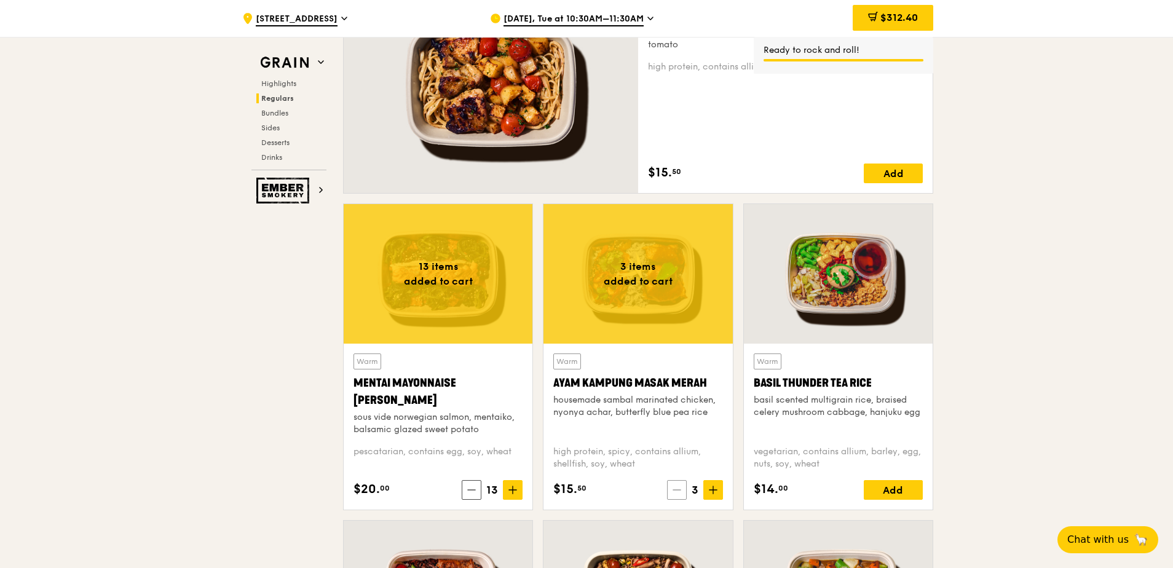
click at [677, 489] on icon at bounding box center [677, 490] width 9 height 9
click at [677, 489] on icon at bounding box center [679, 490] width 9 height 9
drag, startPoint x: 677, startPoint y: 489, endPoint x: 681, endPoint y: 495, distance: 6.7
click at [681, 495] on span at bounding box center [679, 490] width 20 height 20
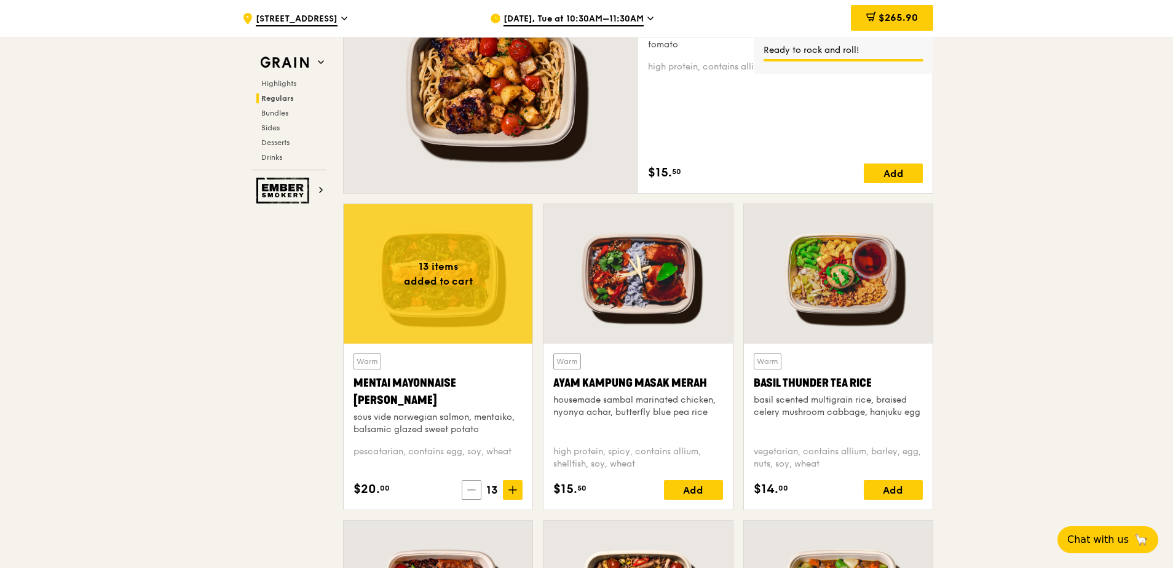
click at [474, 490] on icon at bounding box center [471, 490] width 7 height 0
click at [474, 490] on icon at bounding box center [473, 490] width 7 height 0
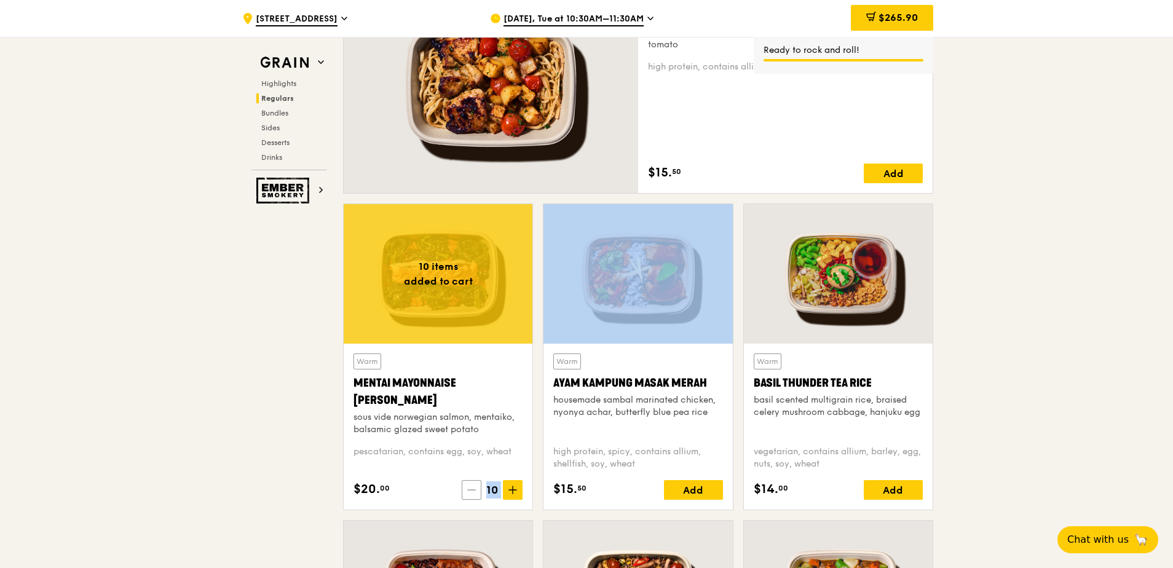
click at [474, 490] on icon at bounding box center [471, 490] width 7 height 0
click at [474, 490] on icon at bounding box center [476, 490] width 7 height 0
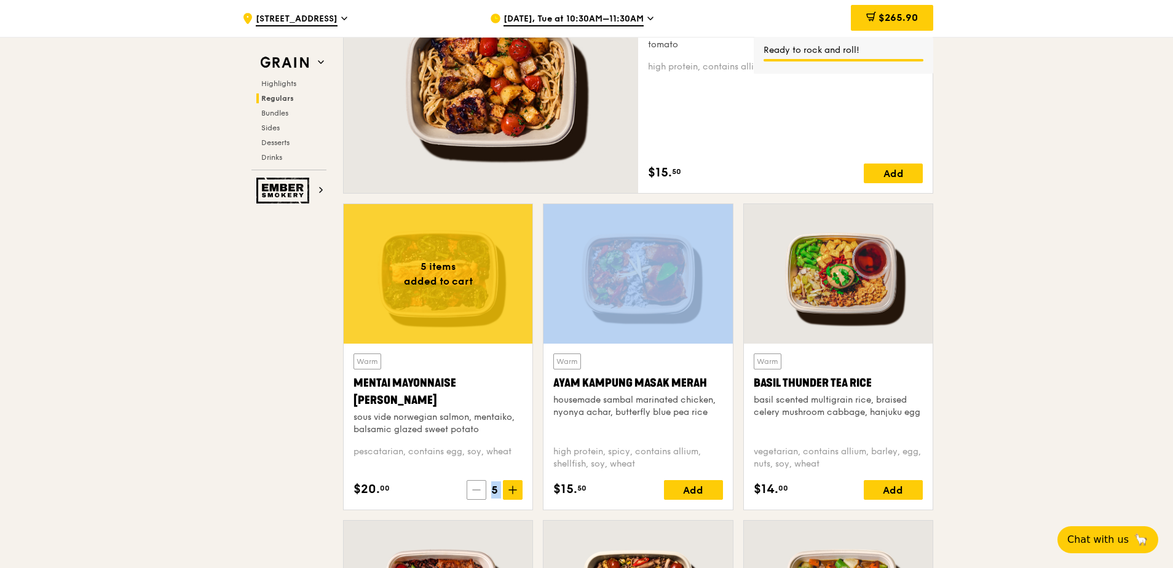
click at [474, 490] on icon at bounding box center [476, 490] width 7 height 0
click at [474, 490] on icon at bounding box center [475, 490] width 7 height 0
click at [474, 490] on icon at bounding box center [476, 490] width 7 height 0
click at [474, 491] on icon at bounding box center [478, 490] width 9 height 9
